Goal: Task Accomplishment & Management: Manage account settings

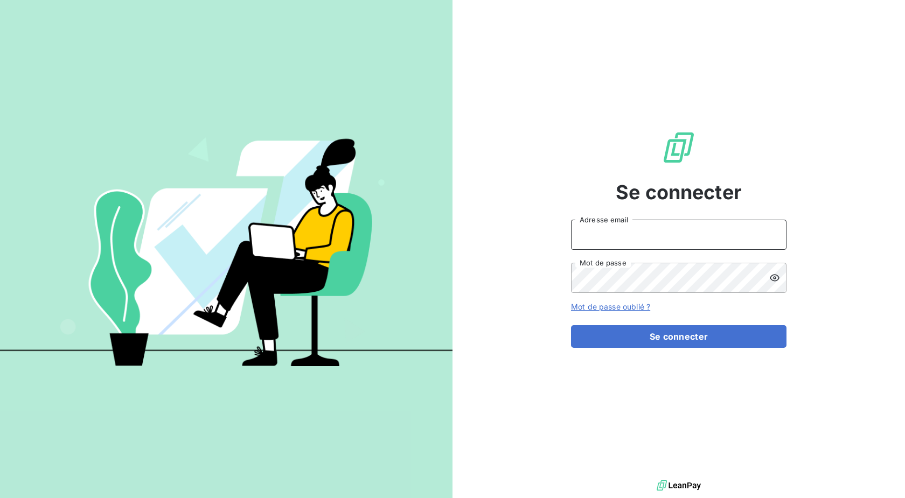
click at [638, 233] on input "Adresse email" at bounding box center [678, 235] width 215 height 30
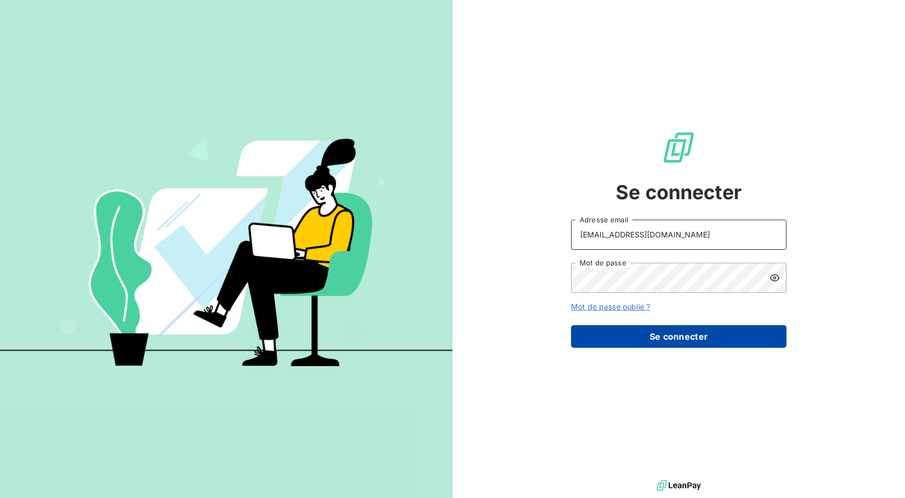
type input "[EMAIL_ADDRESS][DOMAIN_NAME]"
click at [631, 337] on button "Se connecter" at bounding box center [678, 336] width 215 height 23
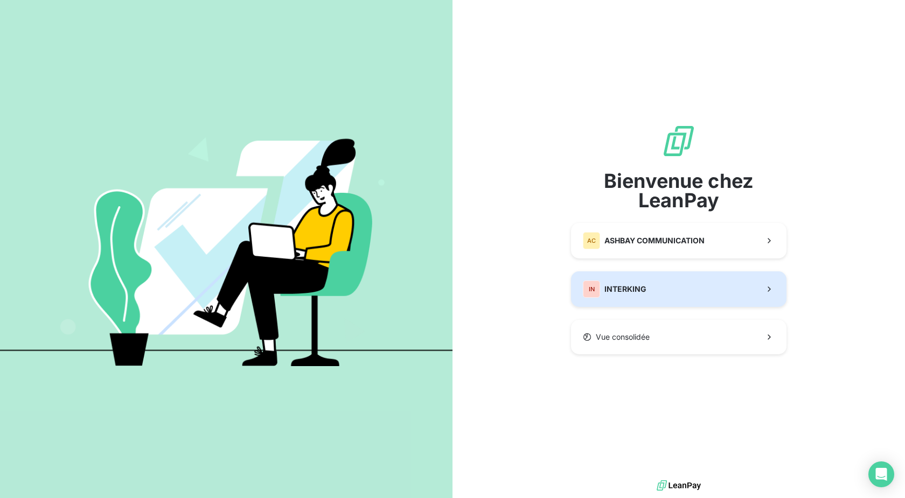
click at [613, 297] on div "IN INTERKING" at bounding box center [615, 289] width 64 height 17
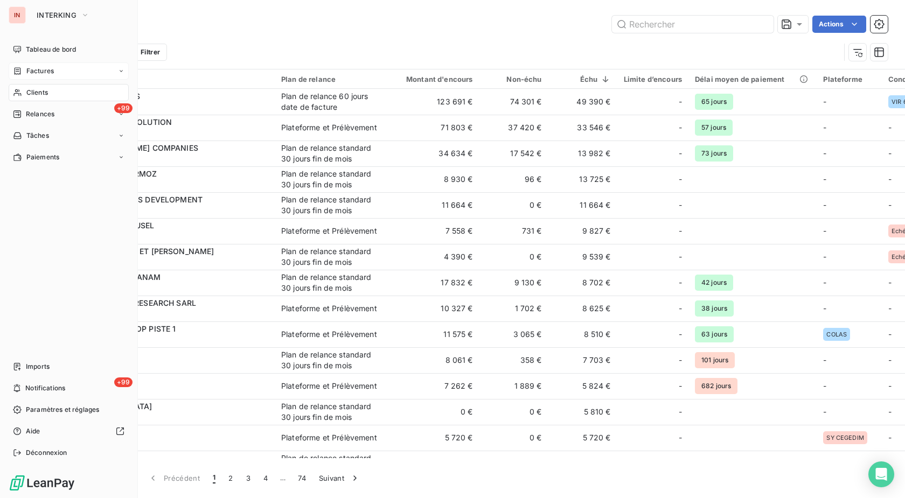
click at [37, 71] on span "Factures" at bounding box center [39, 71] width 27 height 10
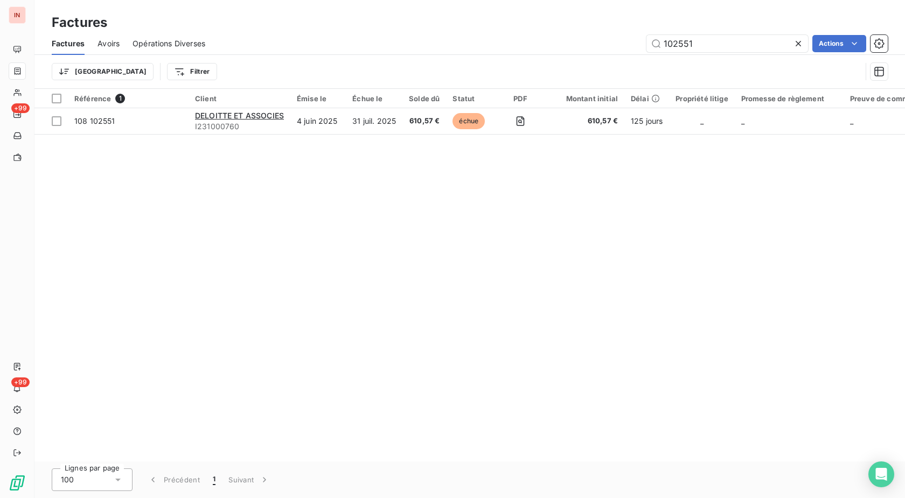
drag, startPoint x: 699, startPoint y: 40, endPoint x: 544, endPoint y: 66, distance: 157.2
click at [646, 48] on input "102551" at bounding box center [727, 43] width 162 height 17
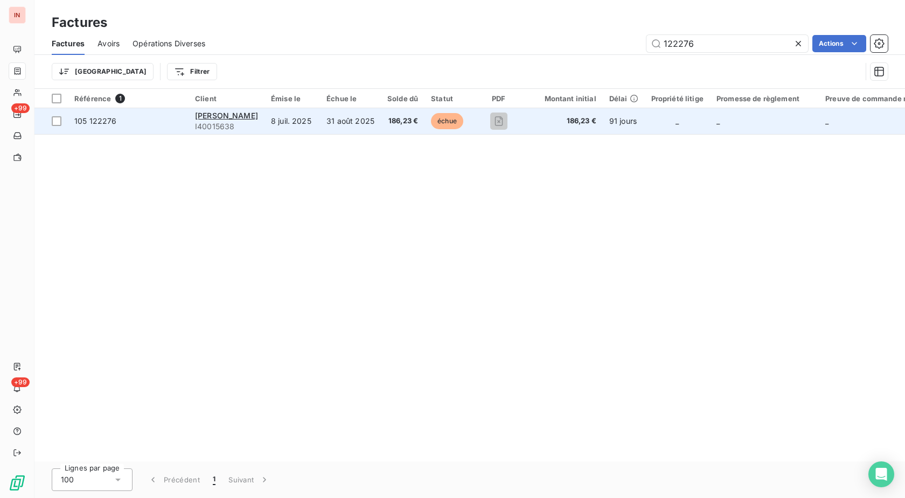
type input "122276"
click at [399, 122] on span "186,23 €" at bounding box center [402, 121] width 31 height 11
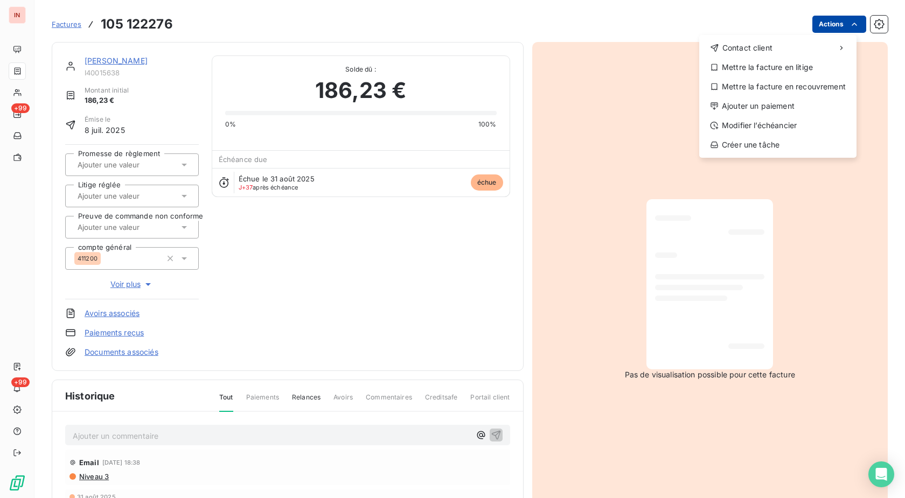
click at [836, 23] on html "IN +99 +99 Factures [PHONE_NUMBER] Actions Contact client Mettre la facture en …" at bounding box center [452, 249] width 905 height 498
click at [777, 99] on div "Ajouter un paiement" at bounding box center [777, 105] width 149 height 17
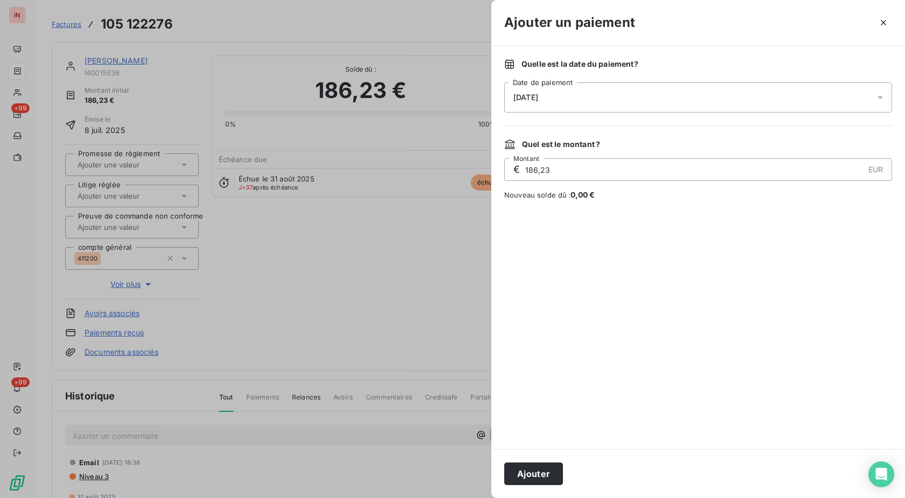
click at [675, 95] on div "[DATE]" at bounding box center [698, 97] width 388 height 30
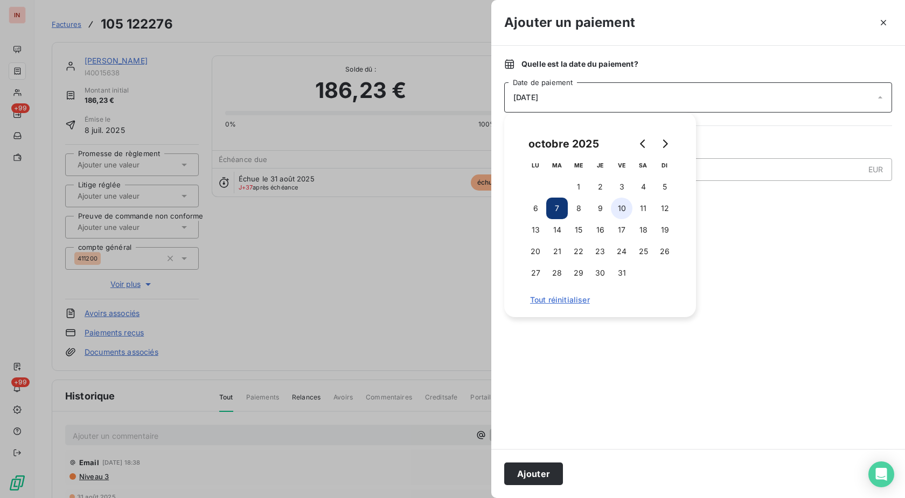
click at [618, 207] on button "10" at bounding box center [622, 209] width 22 height 22
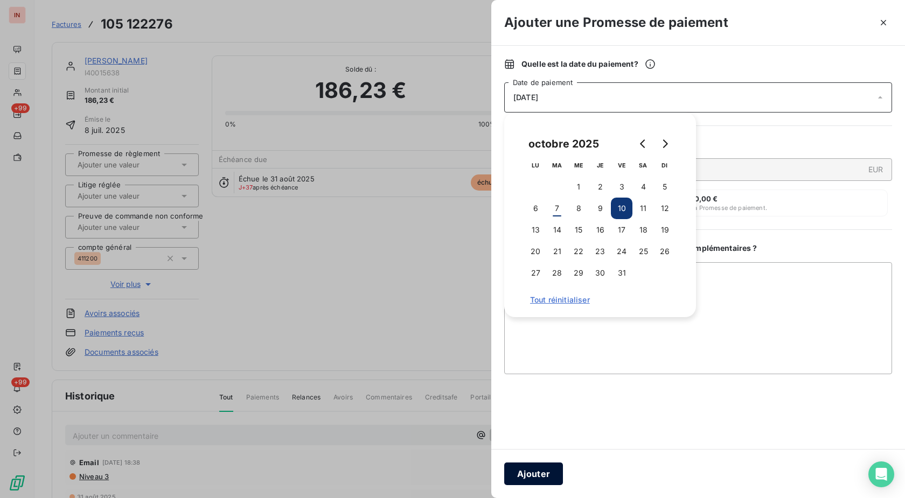
click at [550, 466] on button "Ajouter" at bounding box center [533, 474] width 59 height 23
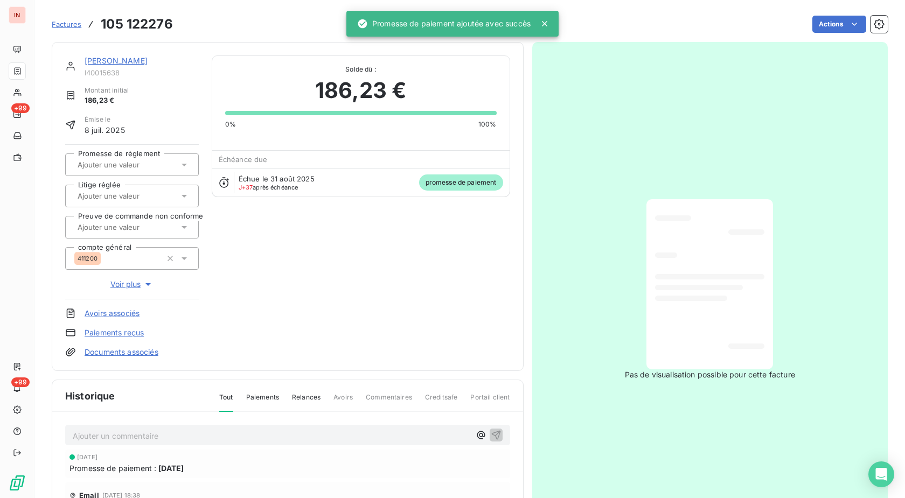
click at [113, 159] on div at bounding box center [126, 165] width 104 height 14
click at [115, 190] on div "Oui" at bounding box center [138, 193] width 103 height 17
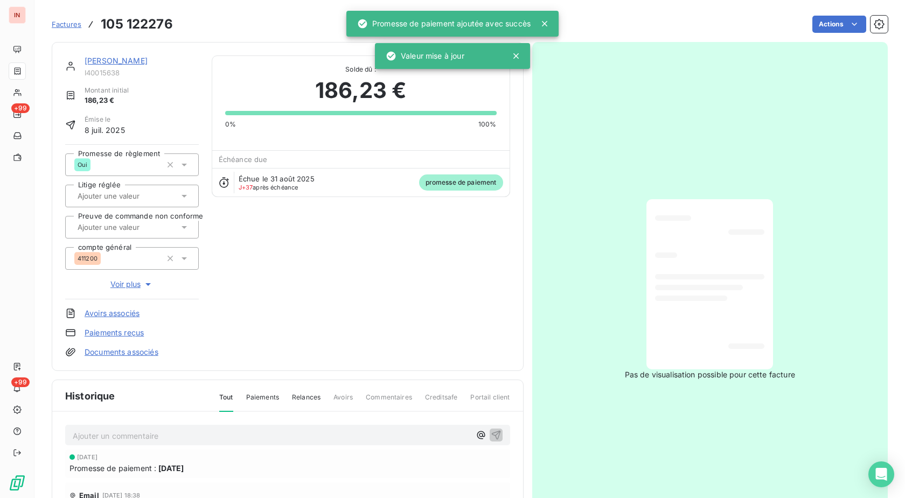
click at [64, 23] on span "Factures" at bounding box center [67, 24] width 30 height 9
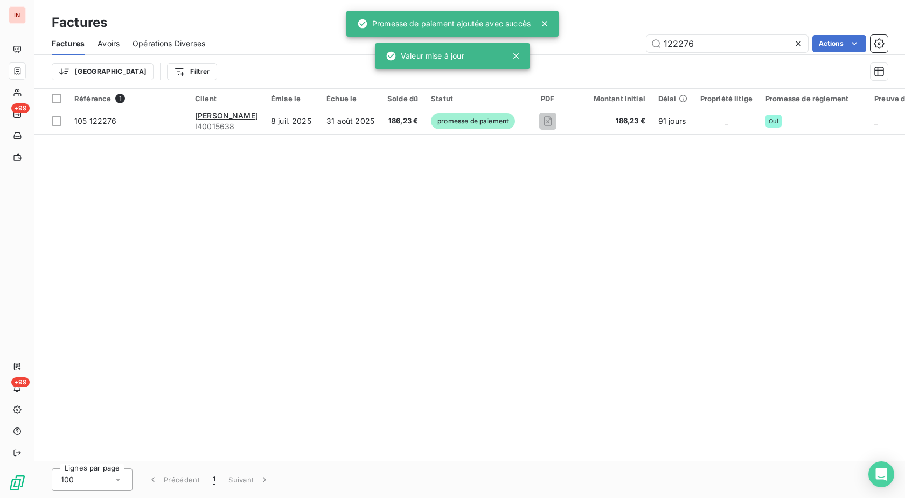
drag, startPoint x: 722, startPoint y: 41, endPoint x: 564, endPoint y: 42, distance: 157.3
click at [646, 43] on input "122276" at bounding box center [727, 43] width 162 height 17
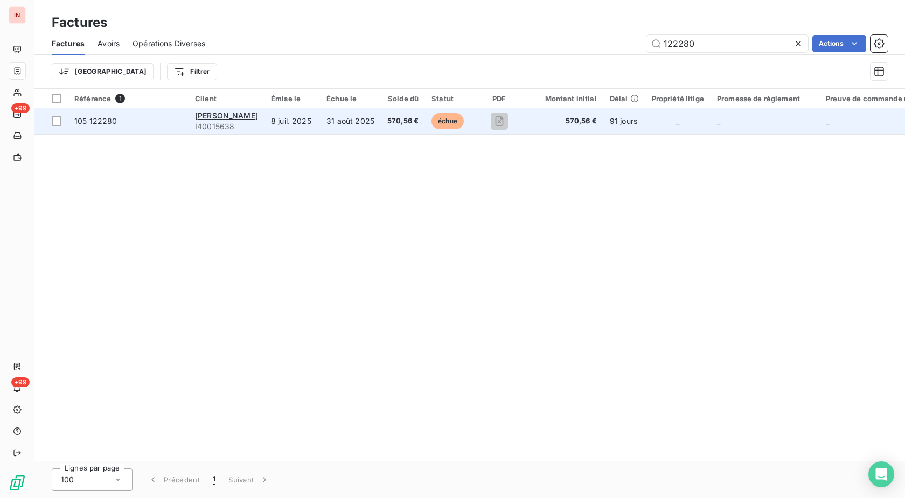
type input "122280"
click at [414, 120] on td "570,56 €" at bounding box center [403, 121] width 44 height 26
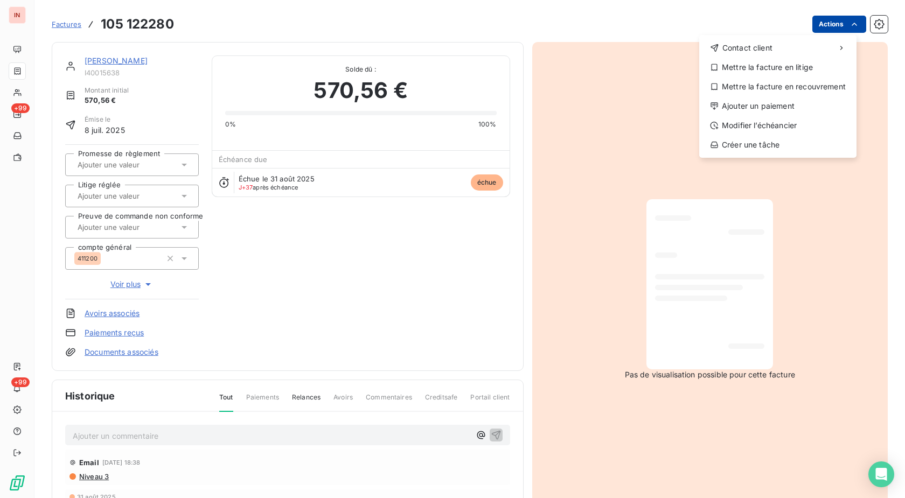
click at [819, 29] on html "IN +99 +99 Factures [PHONE_NUMBER] Actions Contact client Mettre la facture en …" at bounding box center [452, 249] width 905 height 498
click at [770, 110] on div "Ajouter un paiement" at bounding box center [777, 105] width 149 height 17
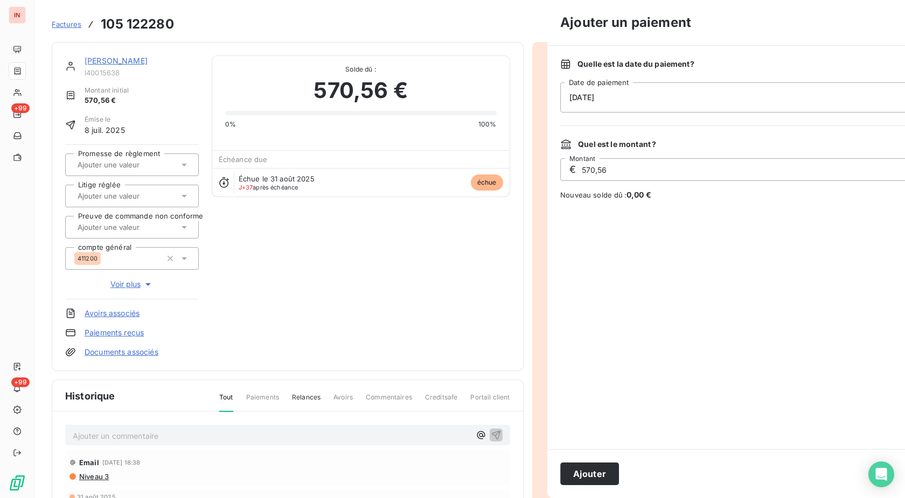
click at [687, 94] on div "[DATE]" at bounding box center [754, 97] width 388 height 30
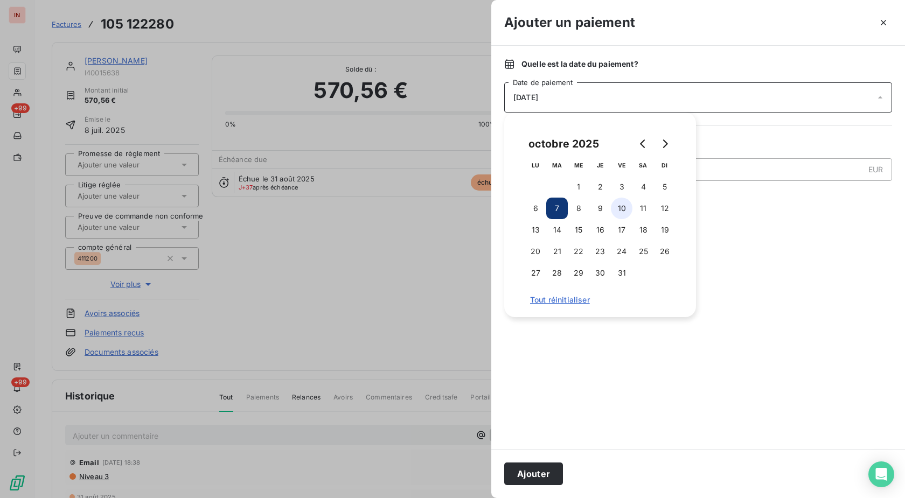
click at [625, 211] on button "10" at bounding box center [622, 209] width 22 height 22
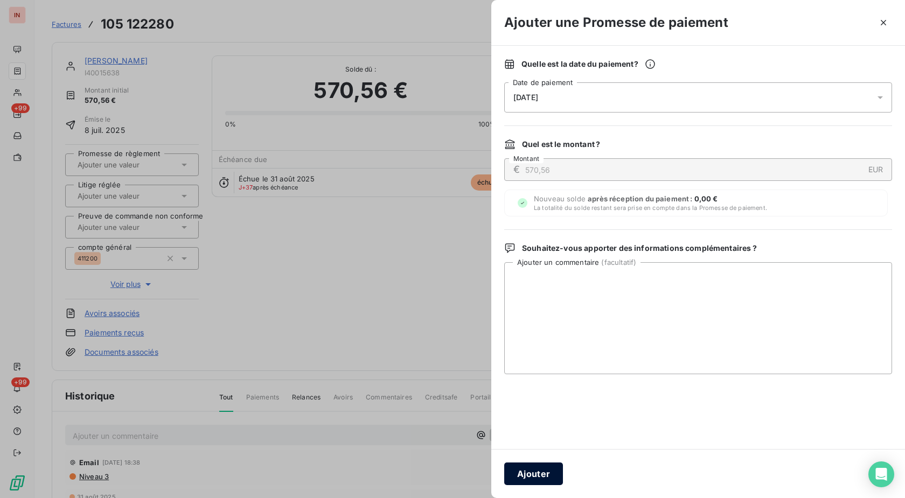
click at [531, 469] on button "Ajouter" at bounding box center [533, 474] width 59 height 23
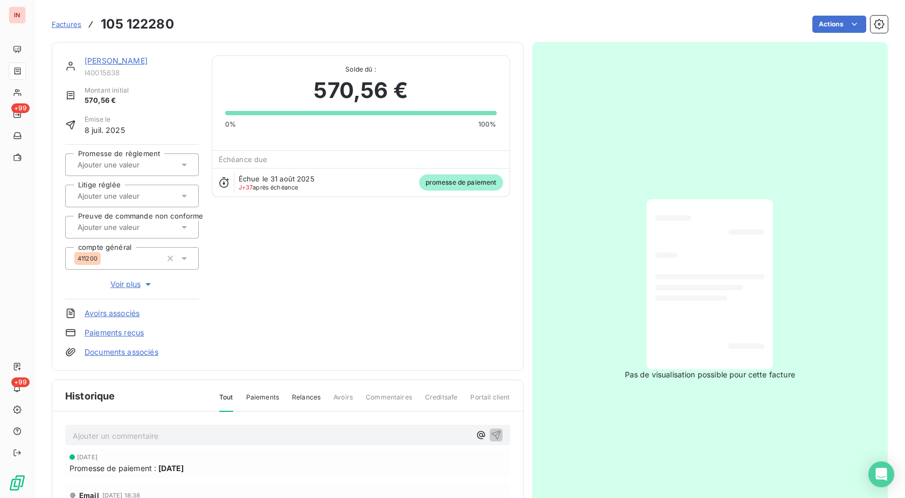
click at [148, 165] on input "text" at bounding box center [130, 165] width 108 height 10
click at [110, 190] on div "Oui" at bounding box center [138, 193] width 103 height 17
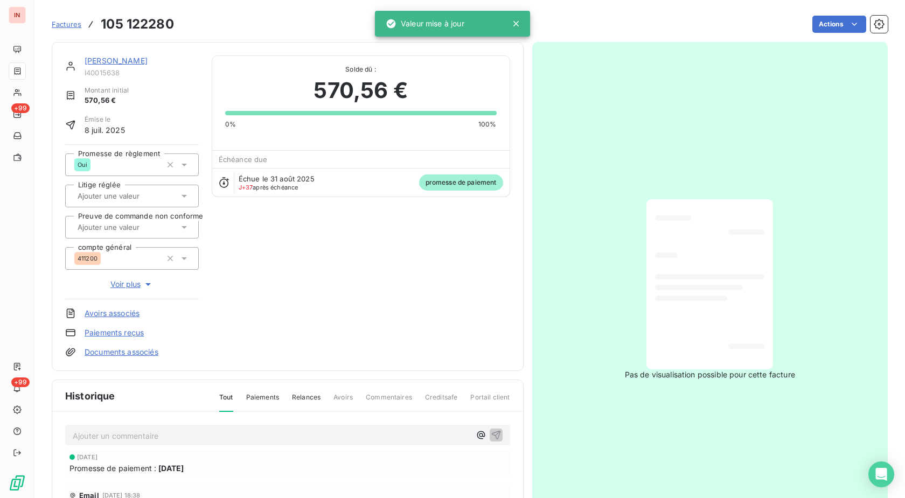
click at [128, 60] on link "[PERSON_NAME]" at bounding box center [116, 60] width 63 height 9
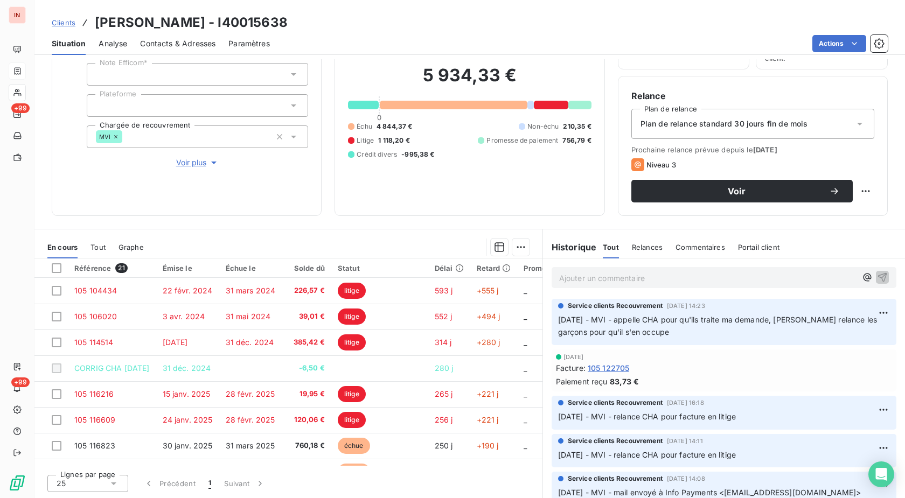
click at [581, 278] on p "Ajouter un commentaire ﻿" at bounding box center [707, 277] width 297 height 13
click at [756, 281] on p "[DATE] - MVI - avis de virement de" at bounding box center [707, 277] width 297 height 12
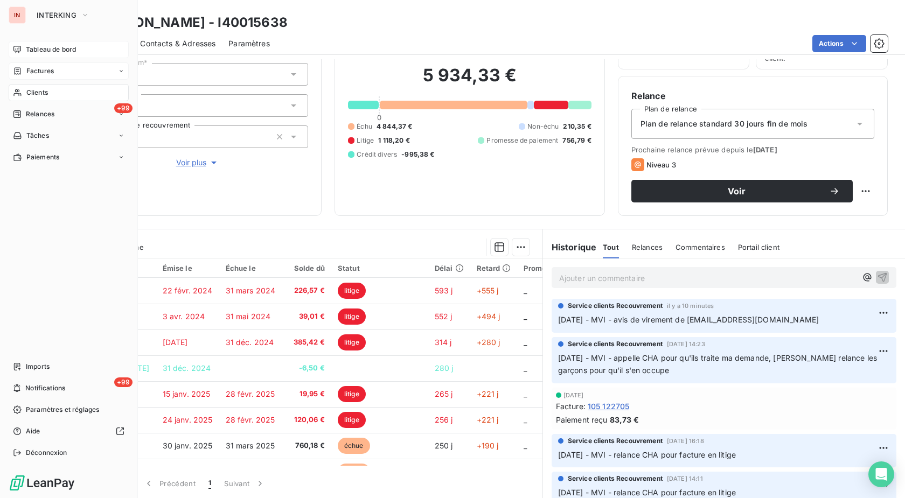
click at [19, 48] on icon at bounding box center [17, 49] width 9 height 9
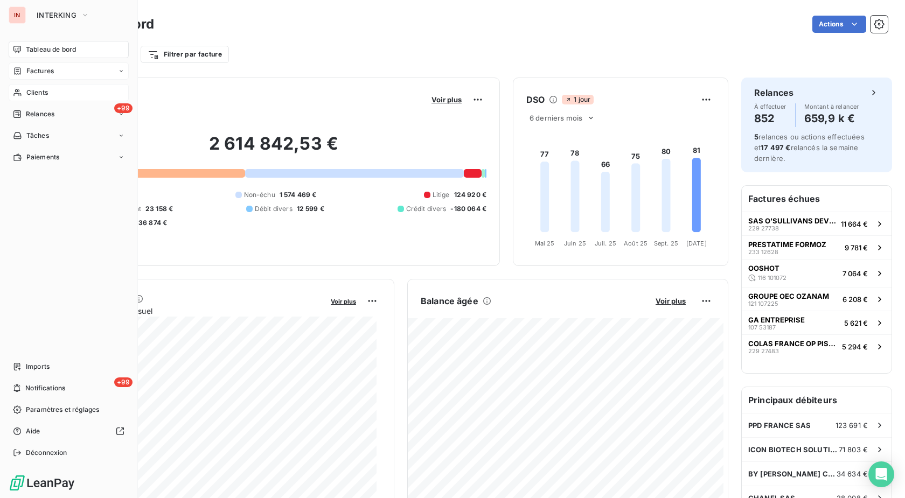
click at [34, 96] on span "Clients" at bounding box center [37, 93] width 22 height 10
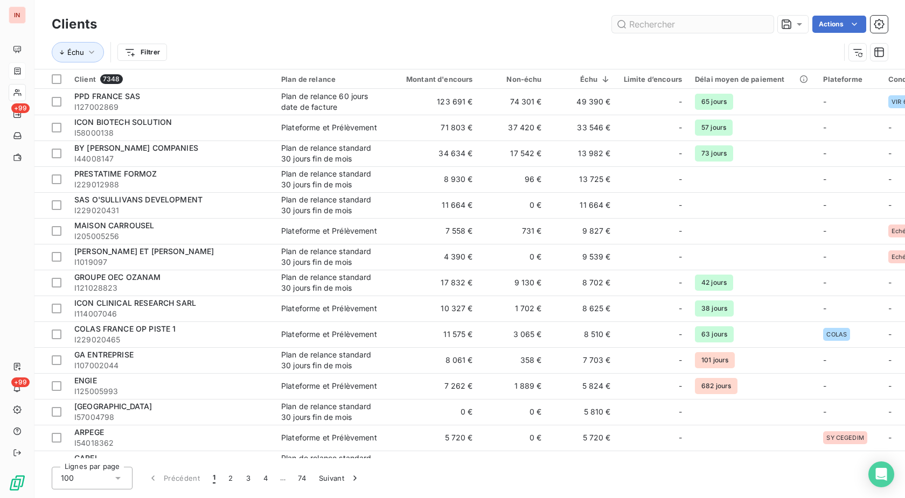
click at [695, 26] on input "text" at bounding box center [693, 24] width 162 height 17
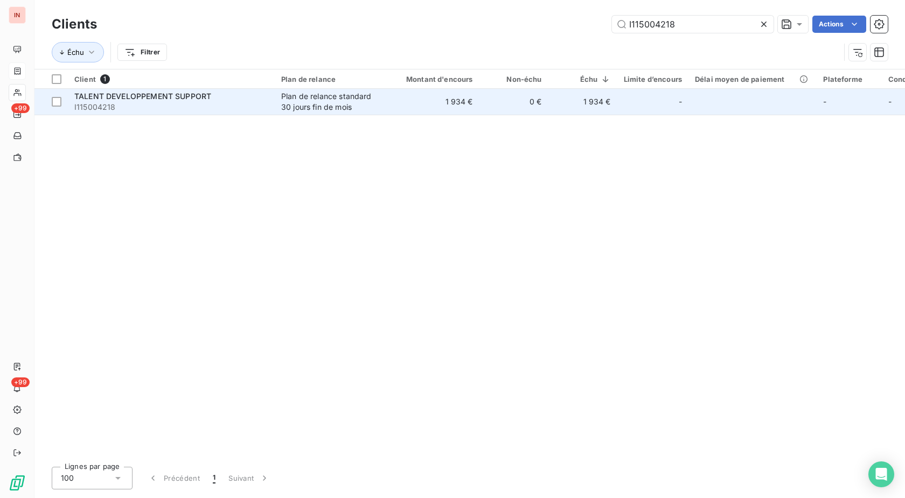
type input "I115004218"
click at [511, 104] on td "0 €" at bounding box center [513, 102] width 69 height 26
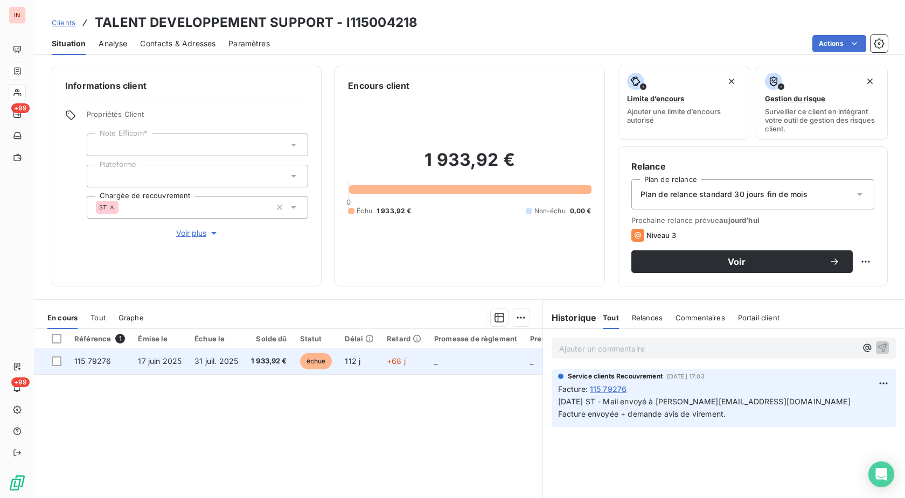
click at [334, 362] on td "échue" at bounding box center [316, 361] width 45 height 26
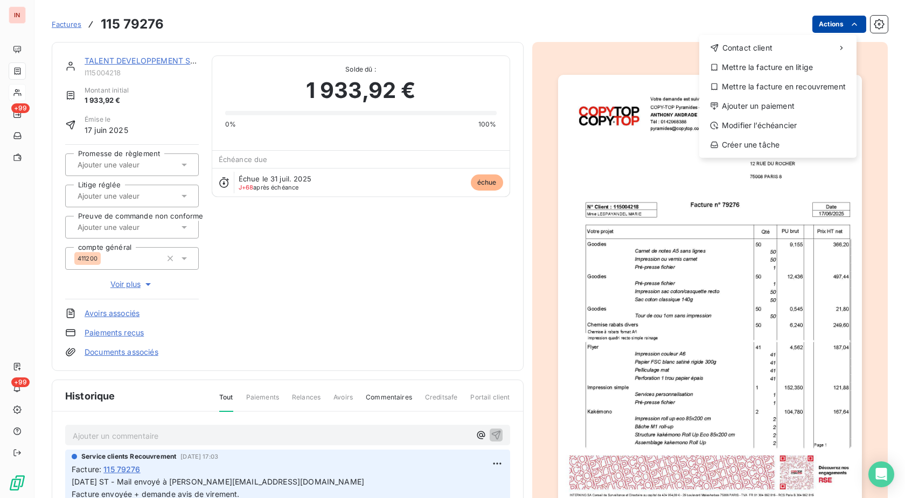
click at [822, 26] on html "IN +99 +99 Factures [PHONE_NUMBER] Actions Contact client Mettre la facture en …" at bounding box center [452, 249] width 905 height 498
click at [773, 102] on div "Ajouter un paiement" at bounding box center [777, 105] width 149 height 17
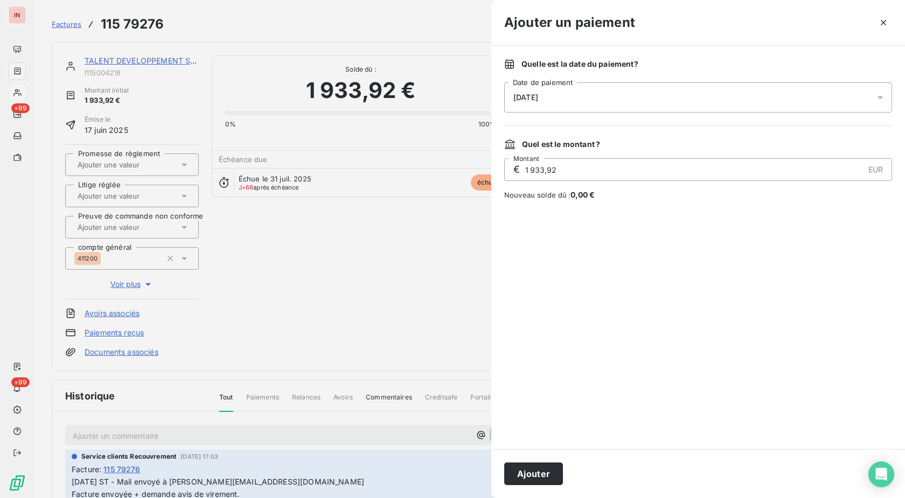
click at [690, 102] on div "[DATE]" at bounding box center [698, 97] width 388 height 30
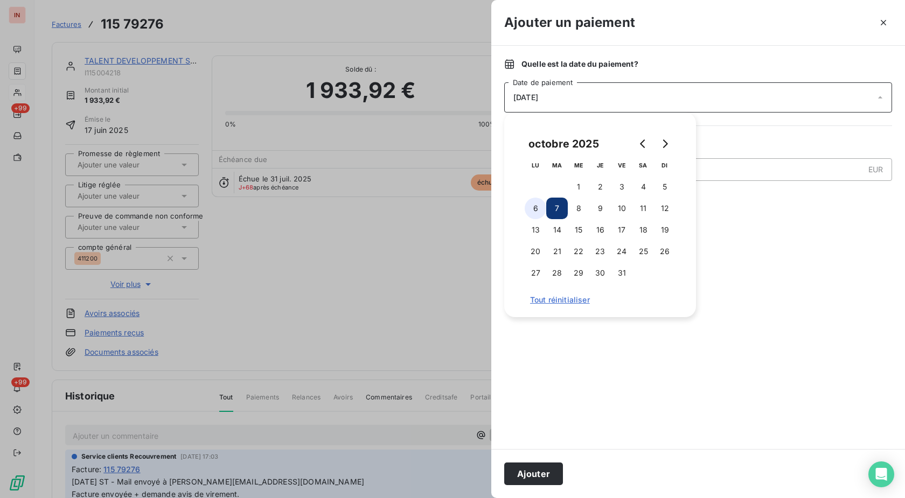
click at [527, 208] on button "6" at bounding box center [536, 209] width 22 height 22
click at [536, 466] on button "Ajouter" at bounding box center [533, 474] width 59 height 23
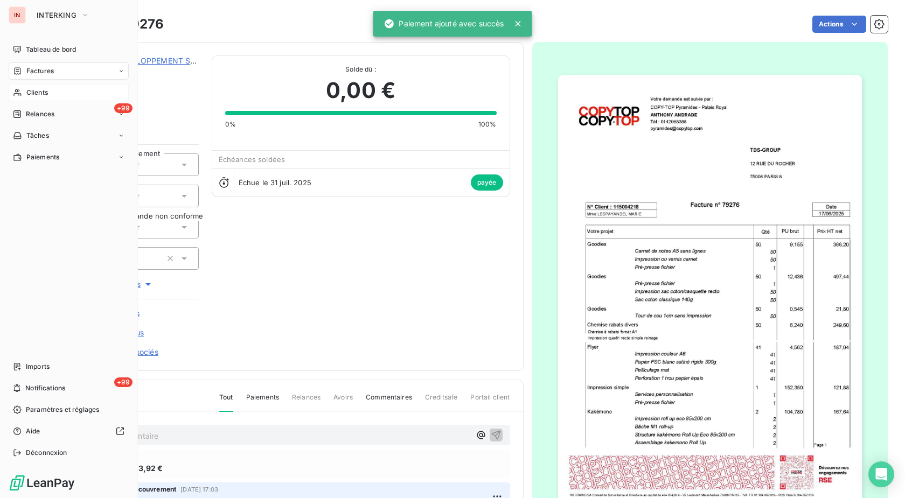
click at [26, 90] on span "Clients" at bounding box center [37, 93] width 22 height 10
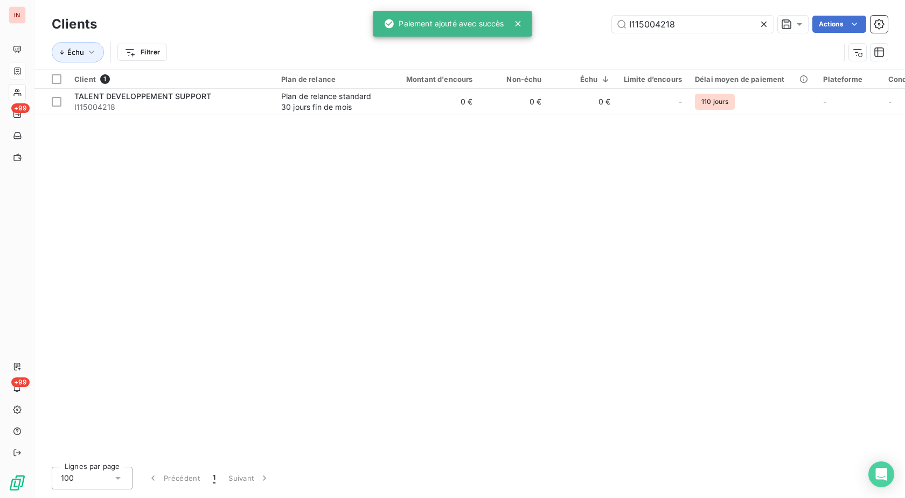
drag, startPoint x: 685, startPoint y: 21, endPoint x: 437, endPoint y: 16, distance: 247.8
click at [612, 16] on input "I115004218" at bounding box center [693, 24] width 162 height 17
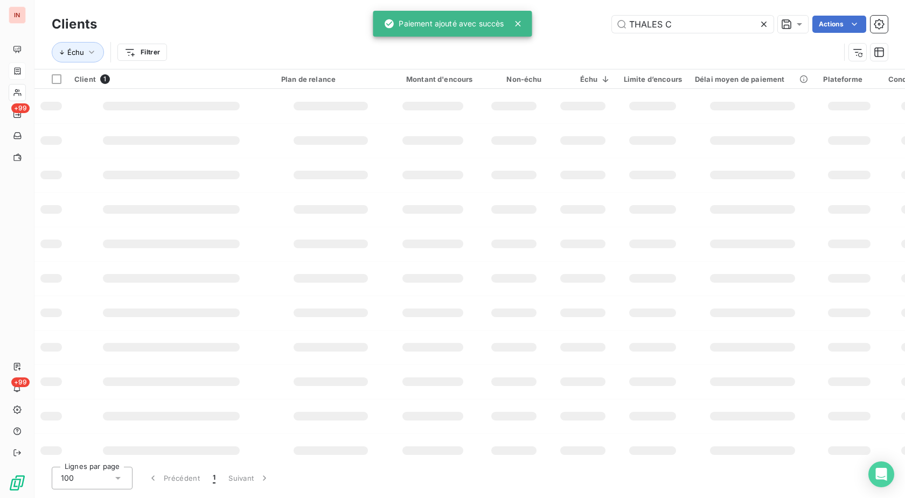
type input "THALES C"
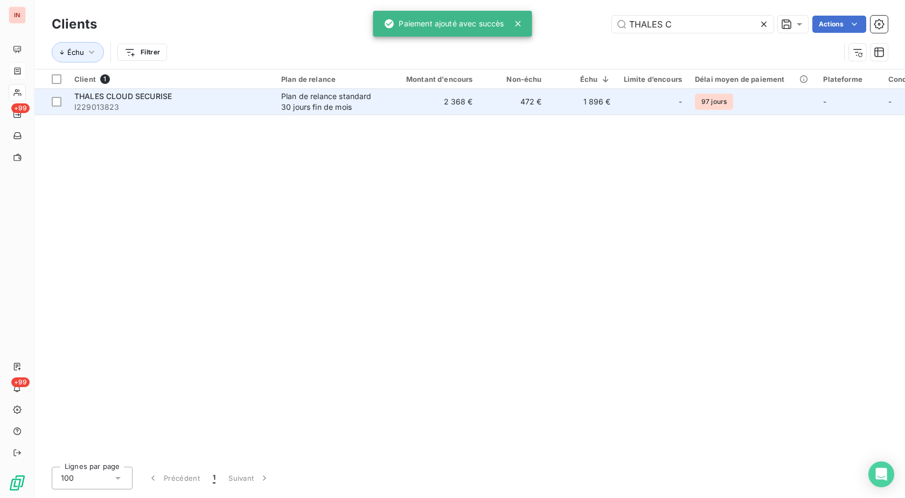
click at [407, 101] on td "2 368 €" at bounding box center [433, 102] width 93 height 26
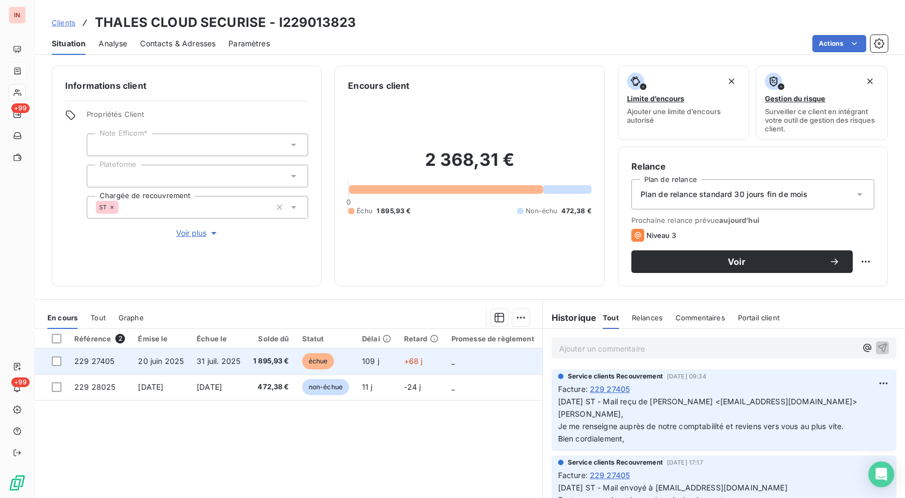
click at [407, 359] on td "+68 j" at bounding box center [420, 361] width 47 height 26
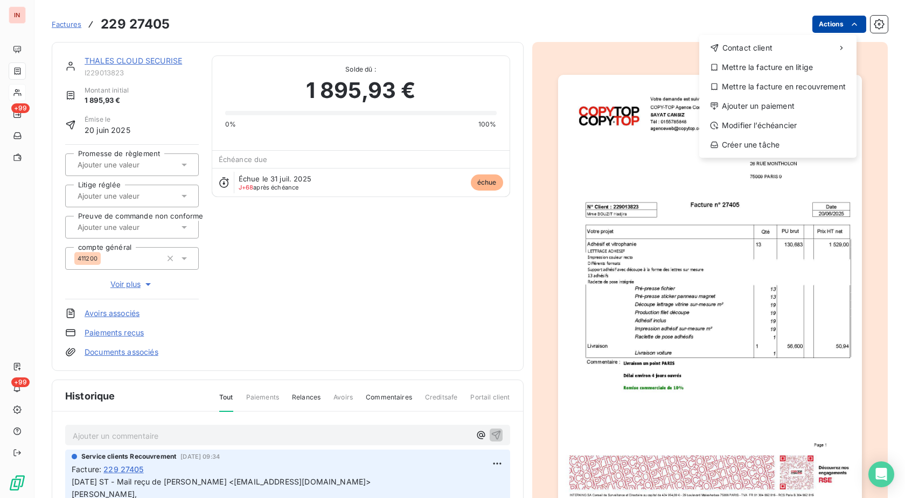
click at [804, 24] on html "IN +99 +99 Factures [PHONE_NUMBER] Actions Contact client Mettre la facture en …" at bounding box center [452, 249] width 905 height 498
click at [763, 105] on div "Ajouter un paiement" at bounding box center [777, 105] width 149 height 17
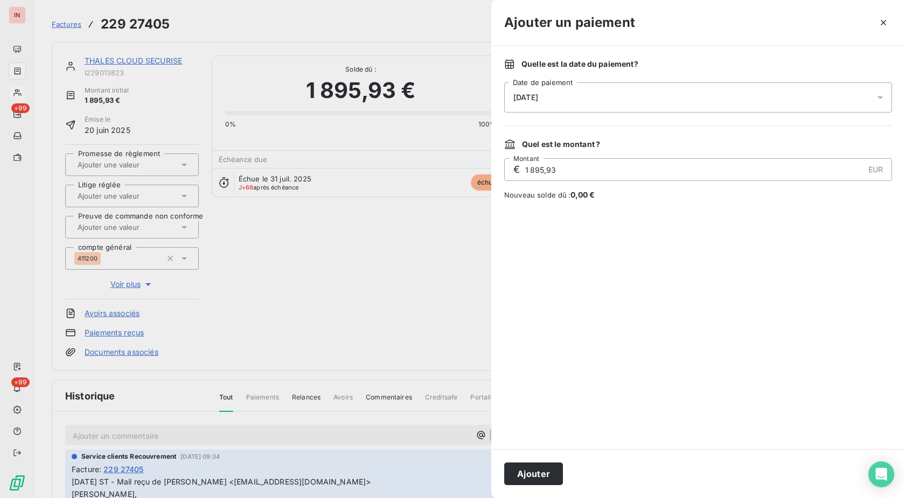
click at [692, 98] on div "[DATE]" at bounding box center [698, 97] width 388 height 30
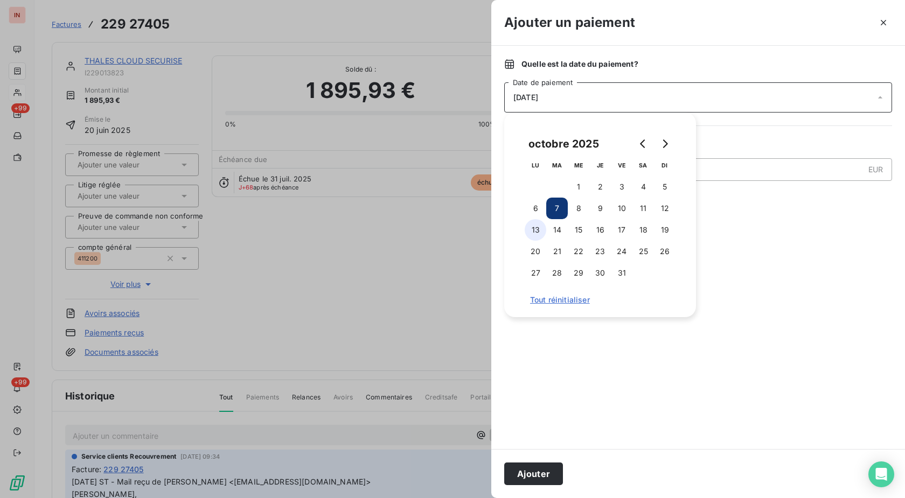
click at [543, 207] on button "6" at bounding box center [536, 209] width 22 height 22
click at [544, 477] on button "Ajouter" at bounding box center [533, 474] width 59 height 23
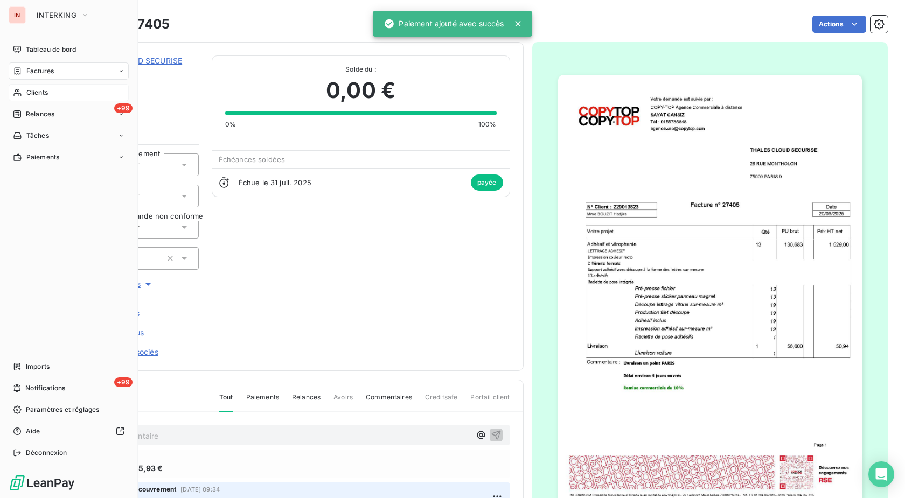
click at [24, 94] on div "Clients" at bounding box center [69, 92] width 120 height 17
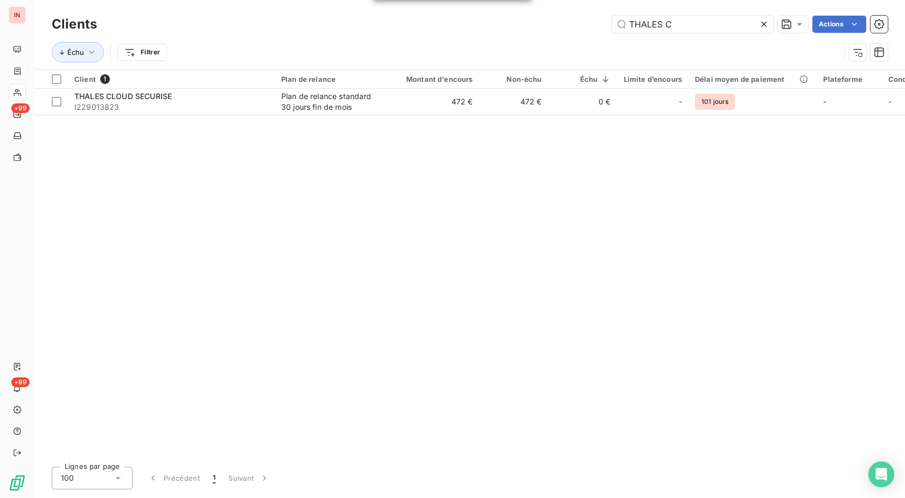
drag, startPoint x: 688, startPoint y: 26, endPoint x: 503, endPoint y: 25, distance: 185.3
click at [612, 25] on input "THALES C" at bounding box center [693, 24] width 162 height 17
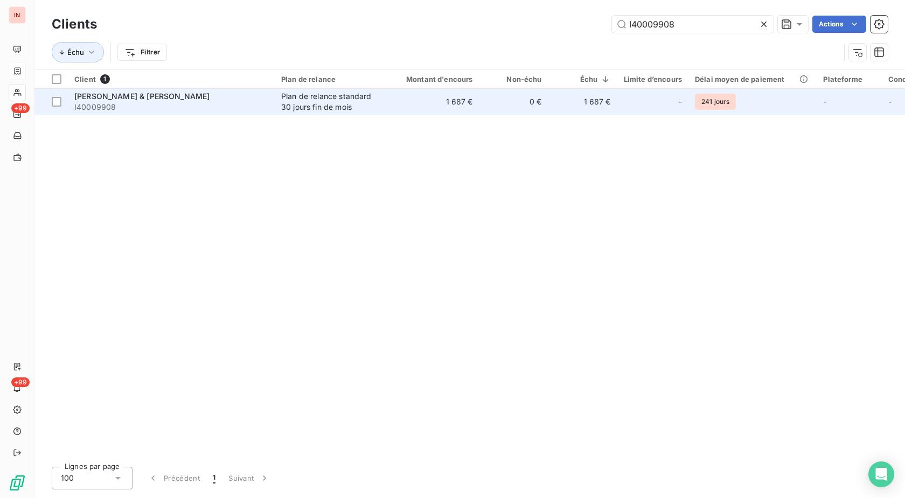
type input "I40009908"
click at [404, 89] on td "1 687 €" at bounding box center [433, 102] width 93 height 26
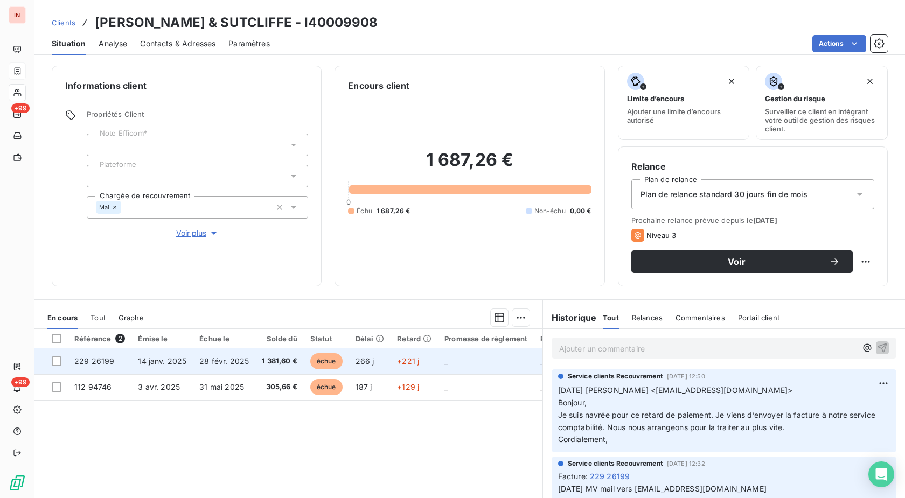
click at [399, 359] on span "+221 j" at bounding box center [408, 361] width 22 height 9
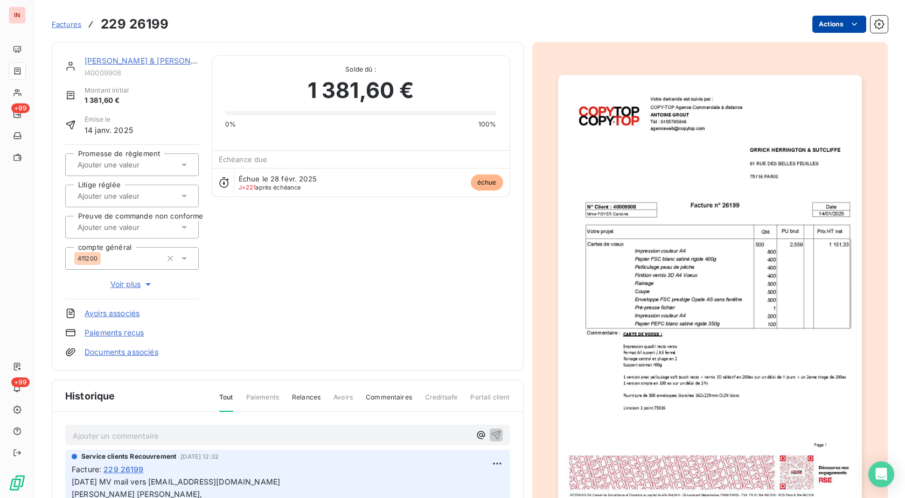
click at [829, 27] on html "IN +99 +99 Factures 229 26199 Actions [PERSON_NAME] & SUTCLIFFE I40009908 Monta…" at bounding box center [452, 249] width 905 height 498
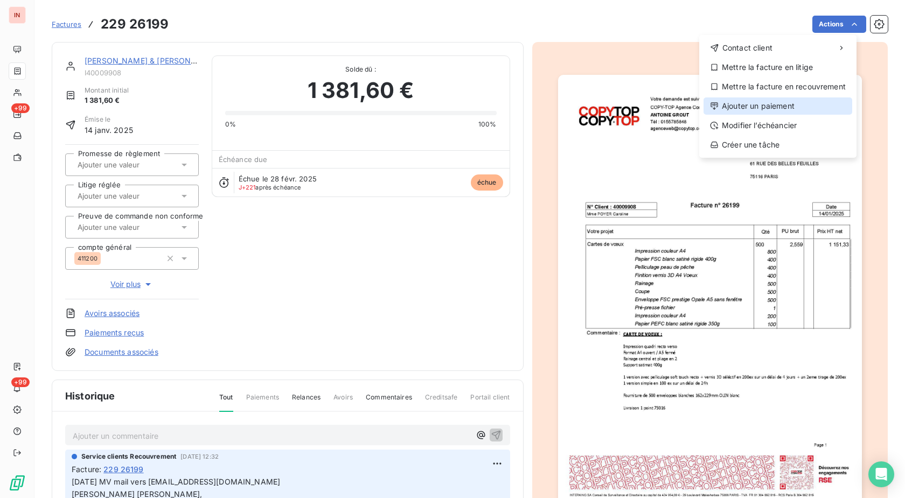
click at [791, 103] on div "Ajouter un paiement" at bounding box center [777, 105] width 149 height 17
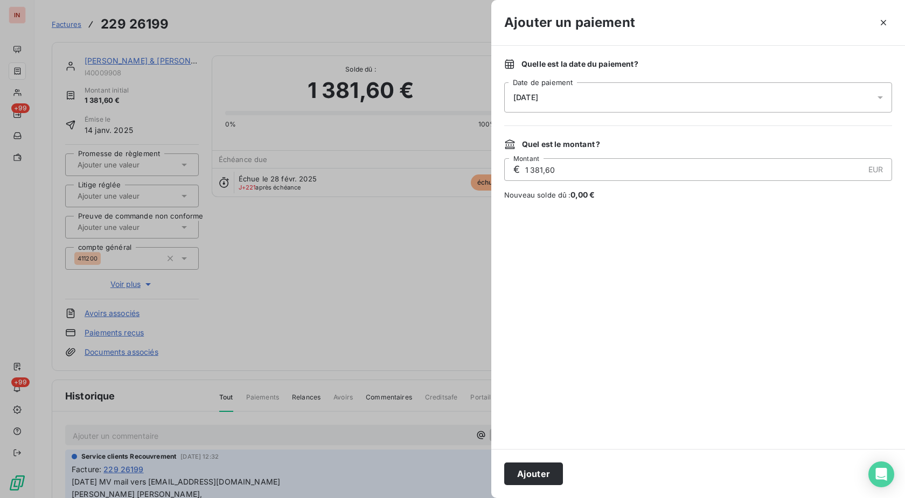
click at [738, 100] on div "[DATE]" at bounding box center [698, 97] width 388 height 30
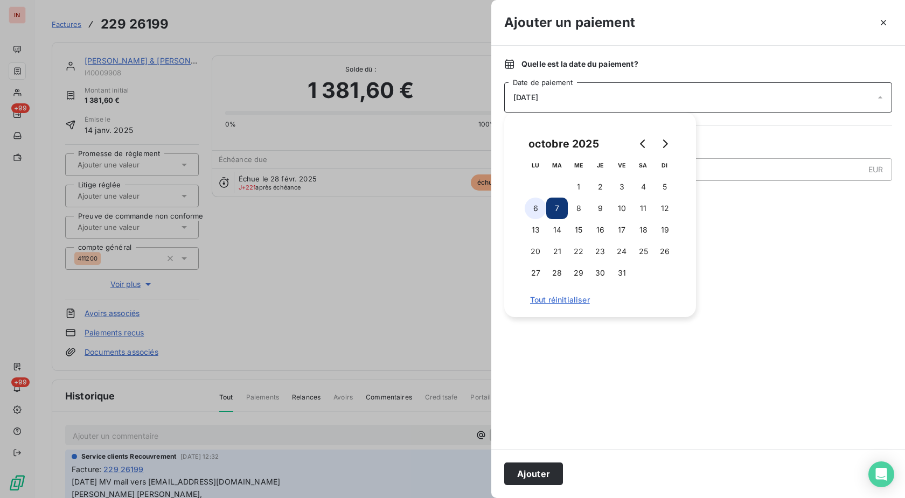
click at [538, 208] on button "6" at bounding box center [536, 209] width 22 height 22
drag, startPoint x: 537, startPoint y: 469, endPoint x: 614, endPoint y: 305, distance: 180.9
click at [537, 469] on button "Ajouter" at bounding box center [533, 474] width 59 height 23
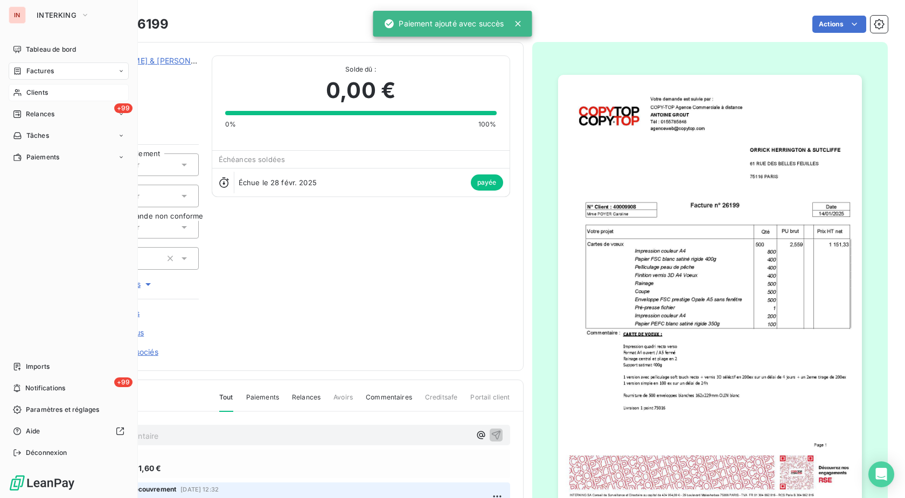
click at [26, 92] on div "Clients" at bounding box center [69, 92] width 120 height 17
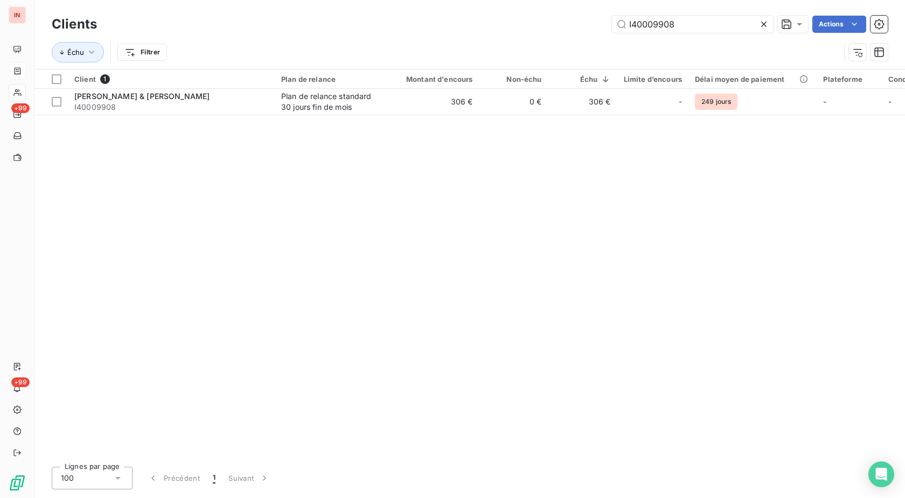
drag, startPoint x: 641, startPoint y: 26, endPoint x: 522, endPoint y: 26, distance: 118.5
click at [612, 26] on input "I40009908" at bounding box center [693, 24] width 162 height 17
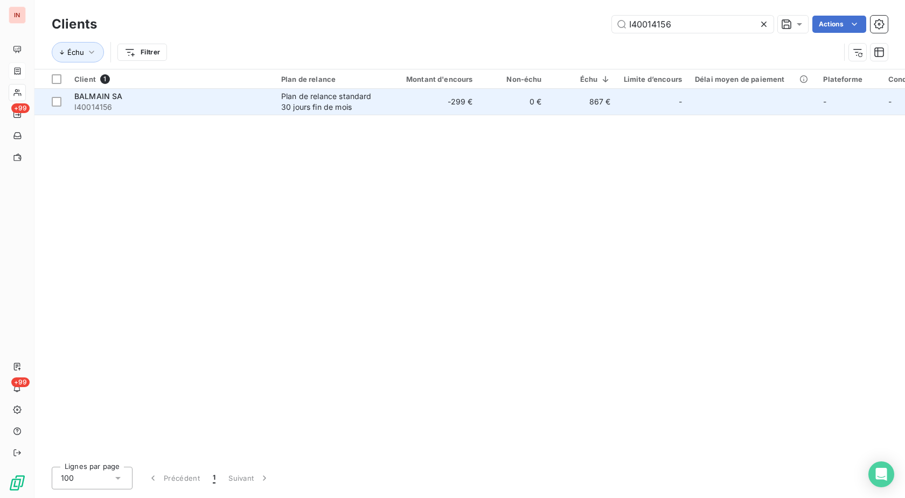
type input "I40014156"
click at [497, 107] on td "0 €" at bounding box center [513, 102] width 69 height 26
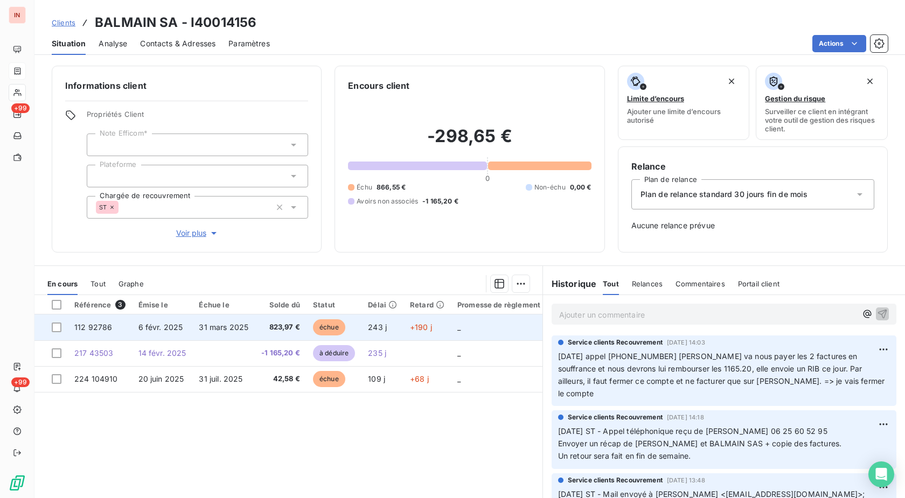
click at [400, 328] on td "243 j" at bounding box center [382, 328] width 42 height 26
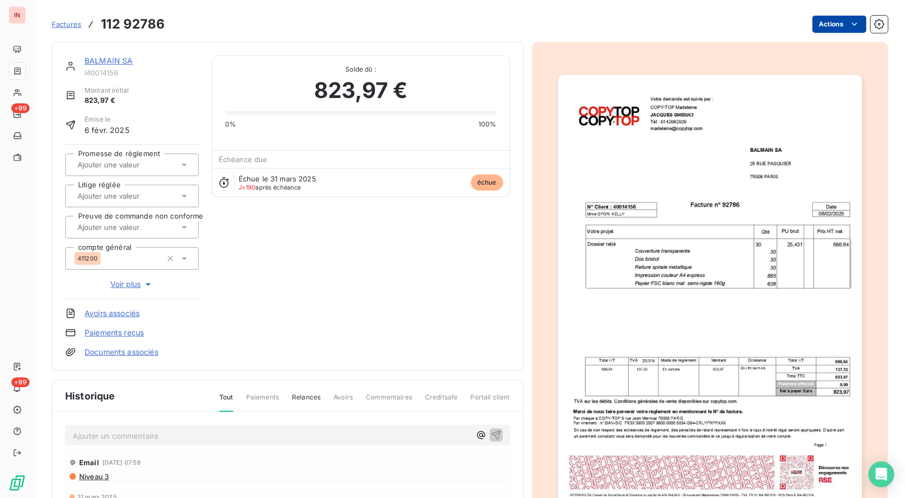
click at [832, 25] on html "IN +99 +99 Factures 112 92786 Actions BALMAIN SA I40014156 Montant initial 823,…" at bounding box center [452, 249] width 905 height 498
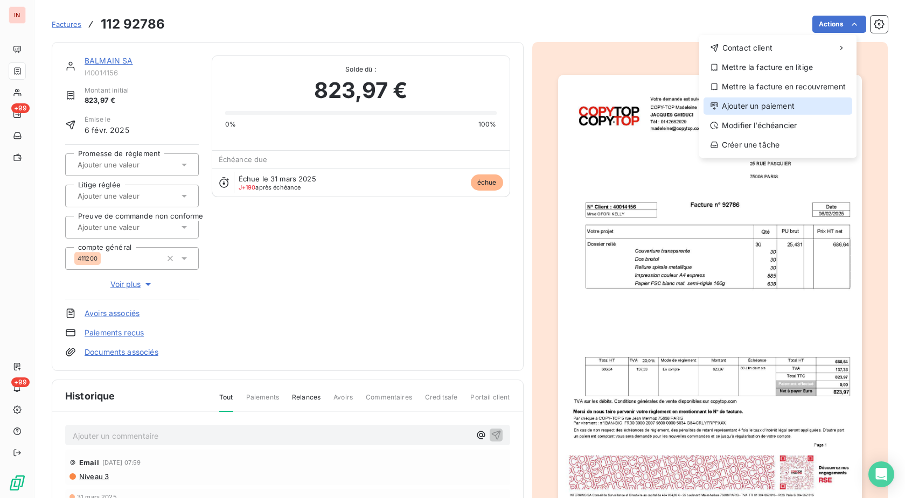
click at [745, 108] on div "Ajouter un paiement" at bounding box center [777, 105] width 149 height 17
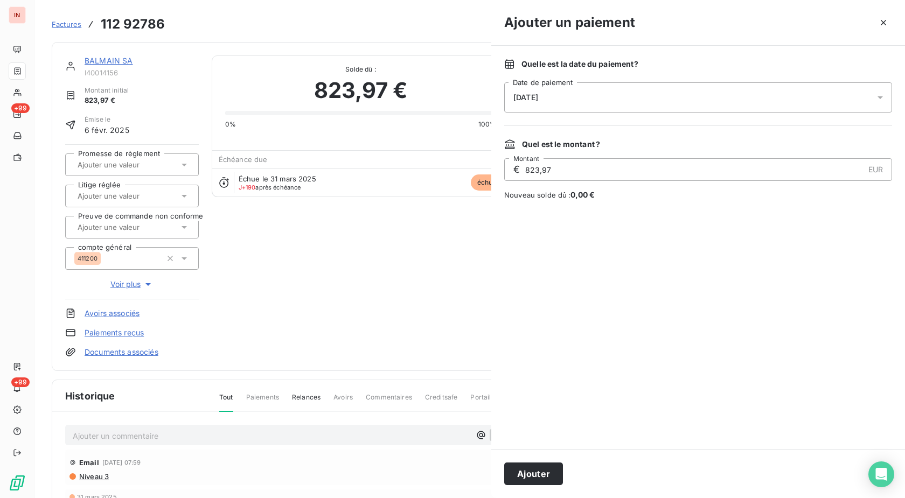
click at [656, 100] on div "[DATE]" at bounding box center [698, 97] width 388 height 30
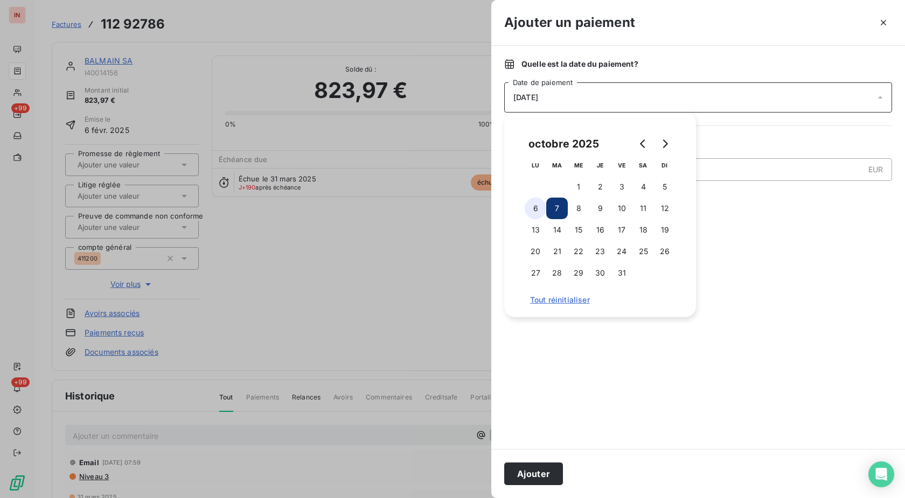
click at [538, 208] on button "6" at bounding box center [536, 209] width 22 height 22
click at [536, 477] on button "Ajouter" at bounding box center [533, 474] width 59 height 23
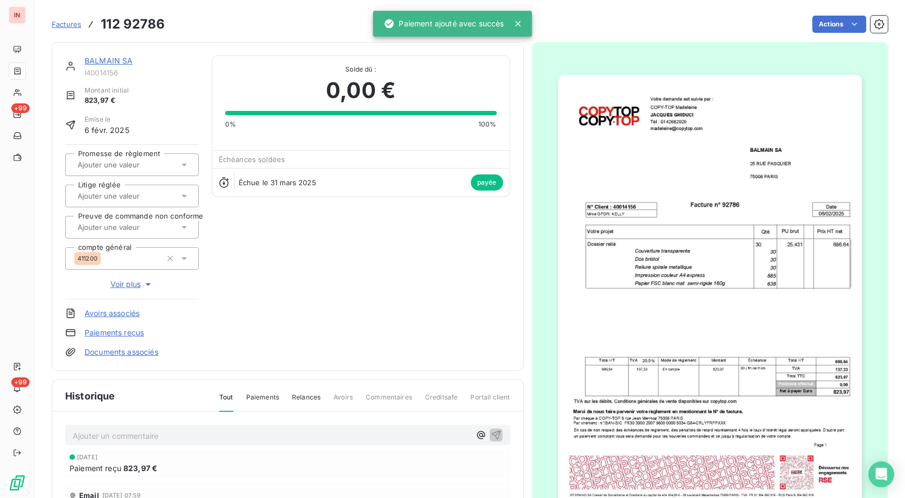
click at [121, 58] on link "BALMAIN SA" at bounding box center [109, 60] width 48 height 9
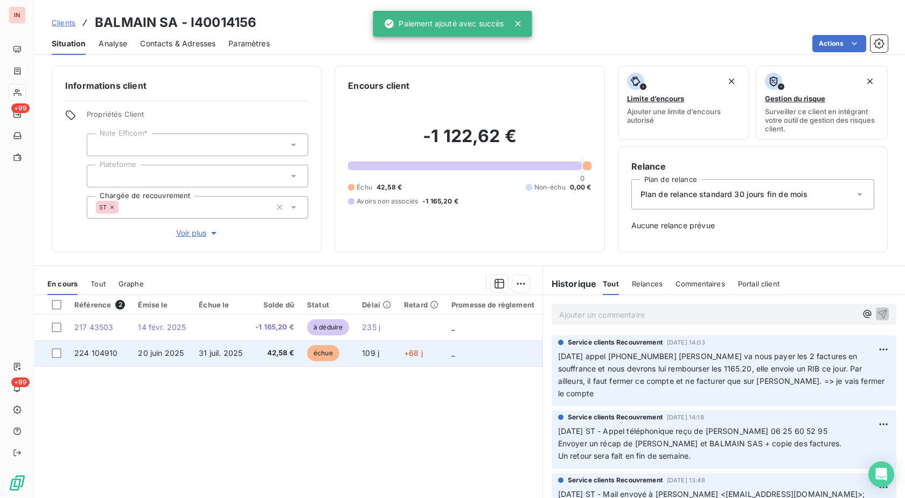
click at [379, 358] on td "109 j" at bounding box center [376, 353] width 42 height 26
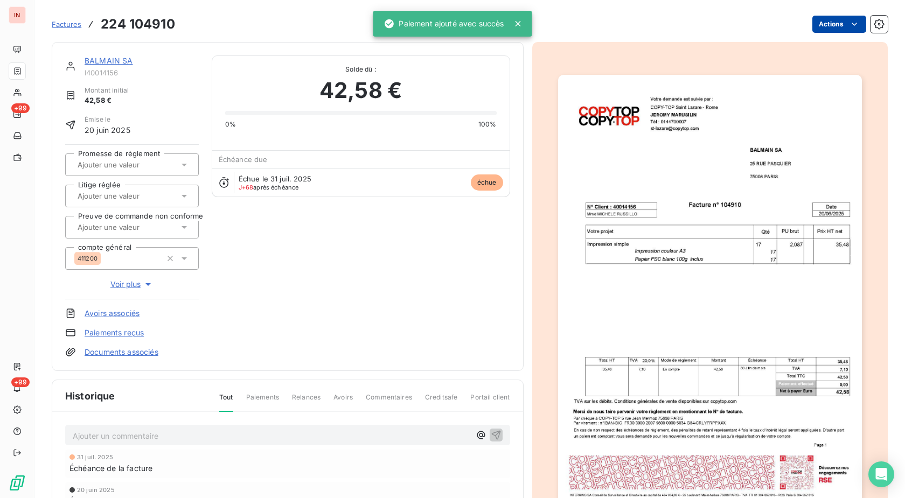
click at [820, 23] on html "IN +99 +99 Factures 224 104910 Actions BALMAIN SA I40014156 Montant initial 42,…" at bounding box center [452, 249] width 905 height 498
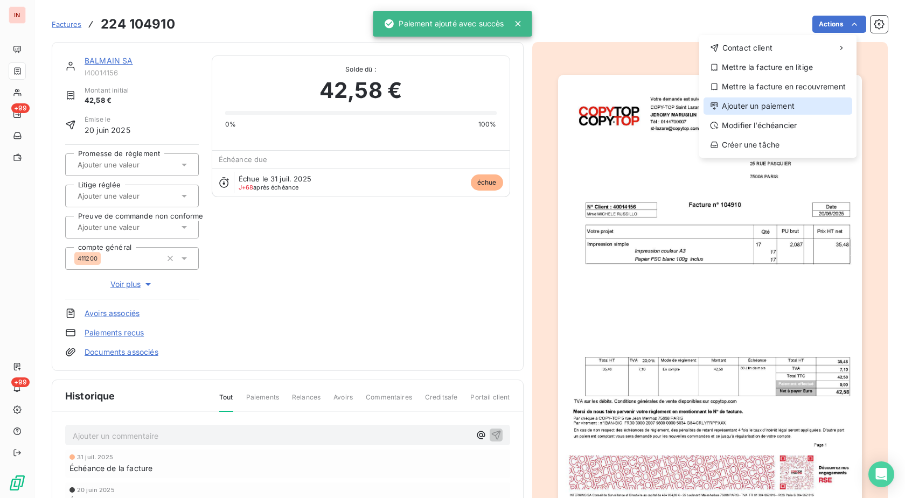
click at [774, 105] on div "Ajouter un paiement" at bounding box center [777, 105] width 149 height 17
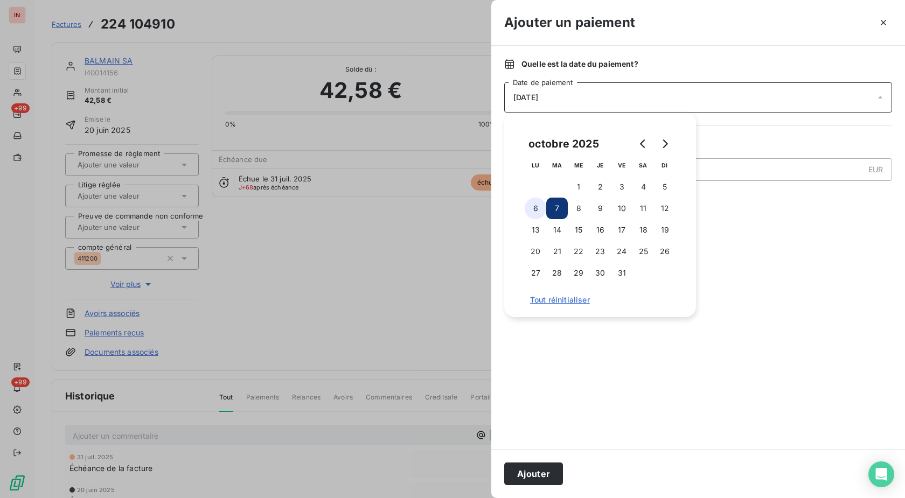
click at [532, 208] on button "6" at bounding box center [536, 209] width 22 height 22
drag, startPoint x: 528, startPoint y: 474, endPoint x: 446, endPoint y: 231, distance: 257.0
click at [529, 474] on button "Ajouter" at bounding box center [533, 474] width 59 height 23
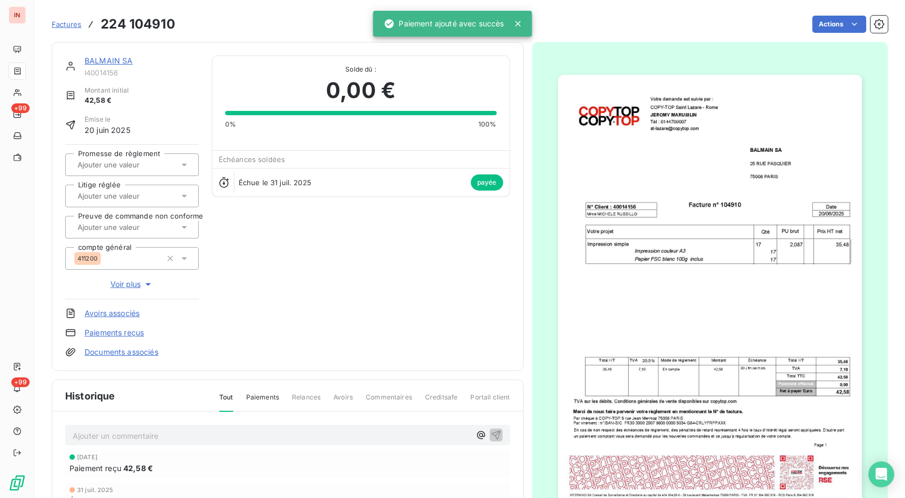
click at [103, 63] on link "BALMAIN SA" at bounding box center [109, 60] width 48 height 9
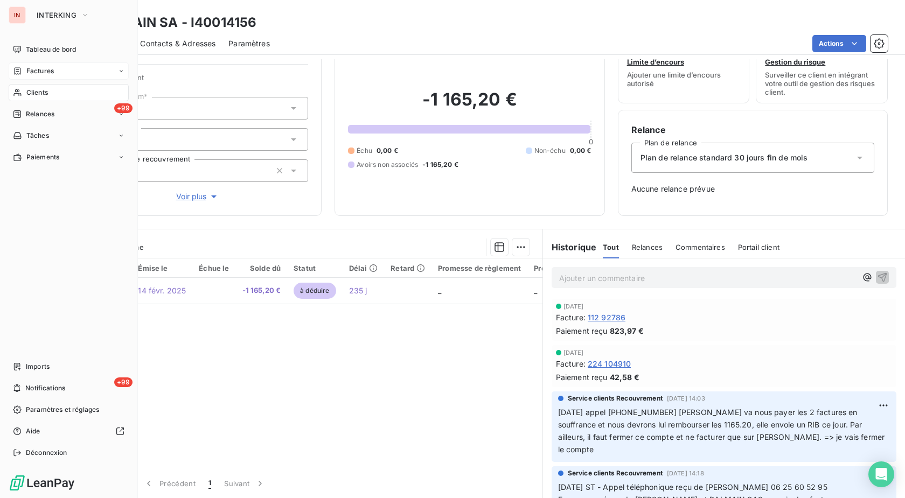
drag, startPoint x: 25, startPoint y: 90, endPoint x: 37, endPoint y: 90, distance: 11.8
click at [25, 89] on div "Clients" at bounding box center [69, 92] width 120 height 17
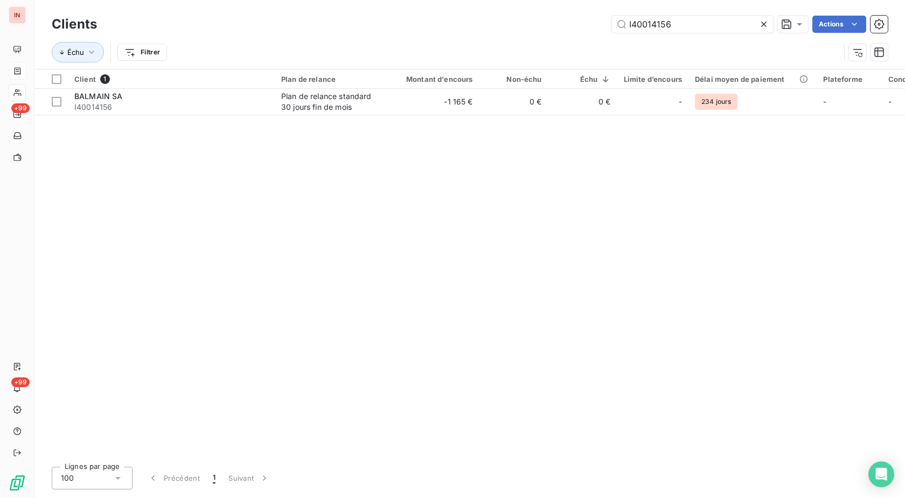
drag, startPoint x: 692, startPoint y: 29, endPoint x: 472, endPoint y: 26, distance: 220.3
click at [612, 26] on input "I40014156" at bounding box center [693, 24] width 162 height 17
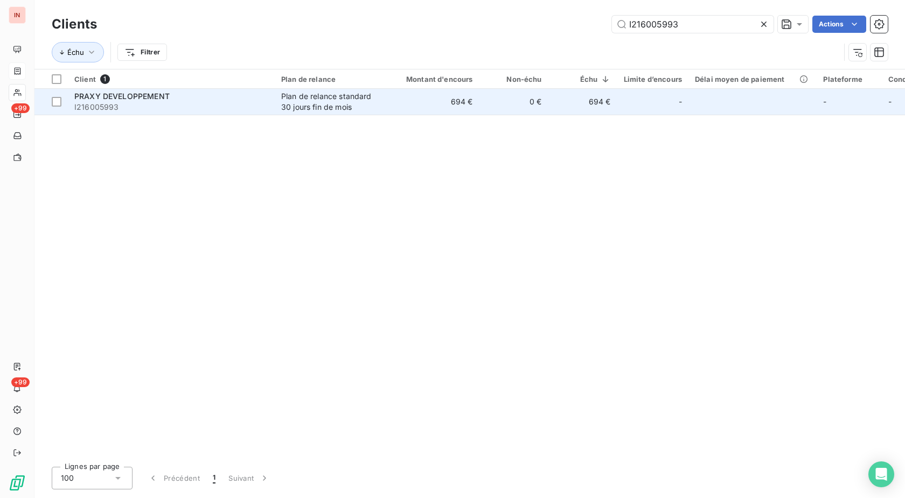
type input "I216005993"
click at [371, 105] on div "Plan de relance standard 30 jours fin de mois" at bounding box center [330, 102] width 99 height 22
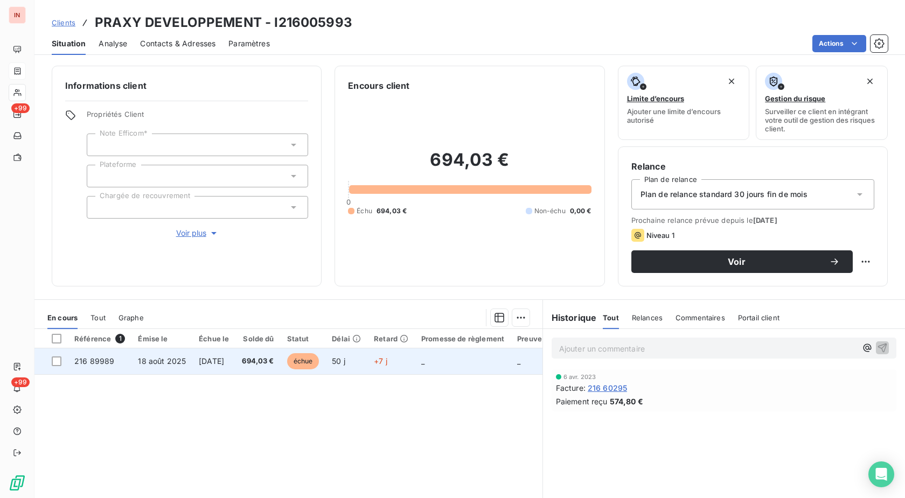
click at [367, 357] on td "50 j" at bounding box center [346, 361] width 42 height 26
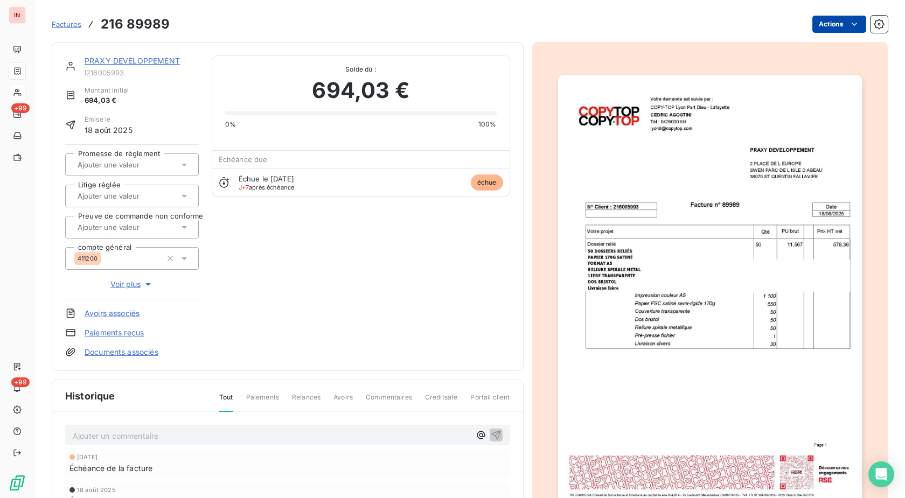
click at [828, 23] on html "IN +99 +99 Factures 216 89989 Actions PRAXY DEVELOPPEMENT I216005993 Montant in…" at bounding box center [452, 249] width 905 height 498
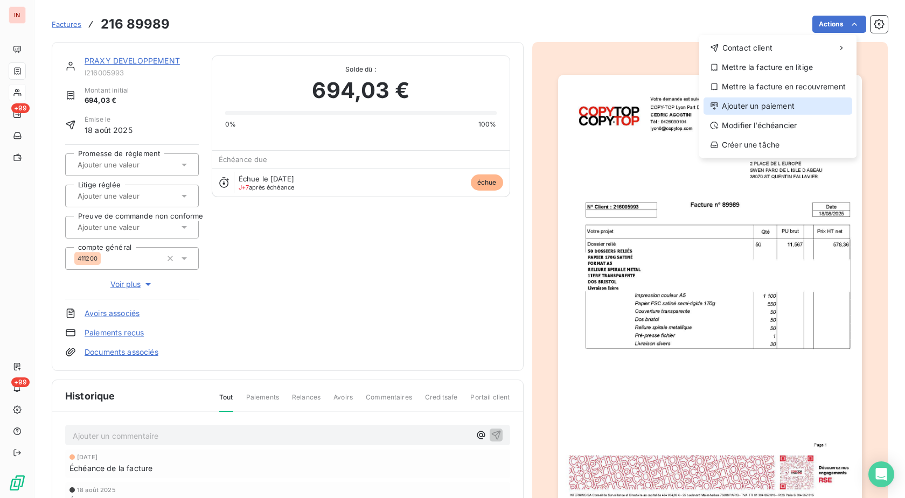
click at [760, 103] on div "Ajouter un paiement" at bounding box center [777, 105] width 149 height 17
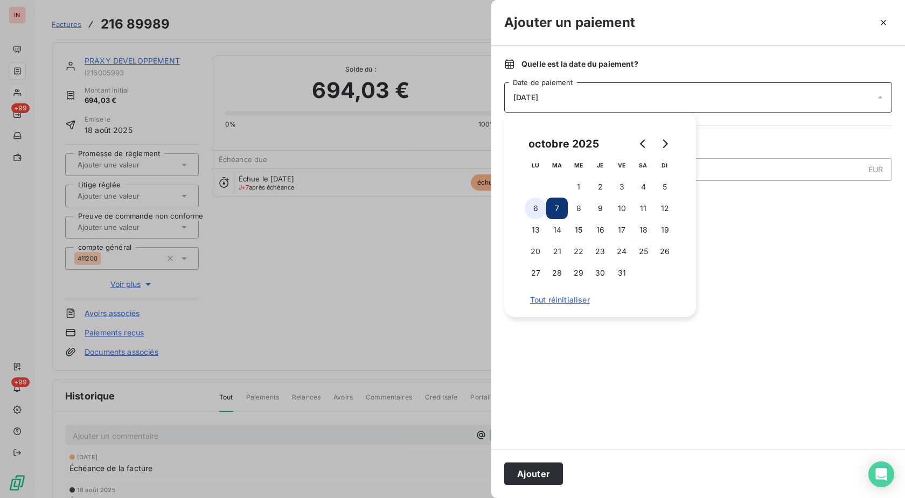
click at [542, 207] on button "6" at bounding box center [536, 209] width 22 height 22
click at [543, 467] on button "Ajouter" at bounding box center [533, 474] width 59 height 23
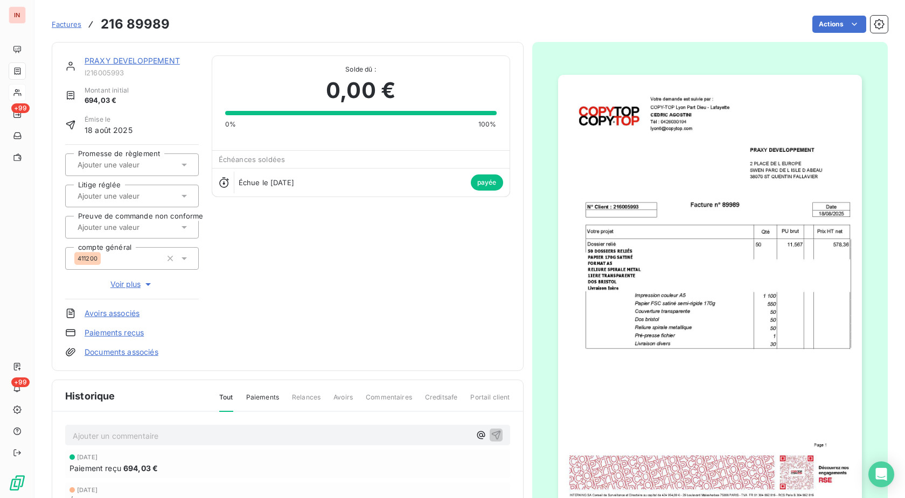
click at [71, 25] on span "Factures" at bounding box center [67, 24] width 30 height 9
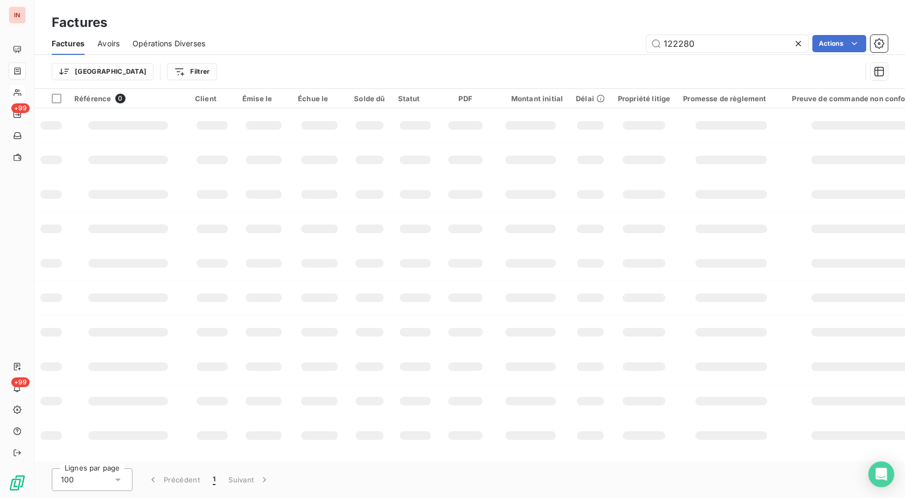
drag, startPoint x: 709, startPoint y: 48, endPoint x: 544, endPoint y: 51, distance: 164.8
click at [646, 51] on input "122280" at bounding box center [727, 43] width 162 height 17
type input "1"
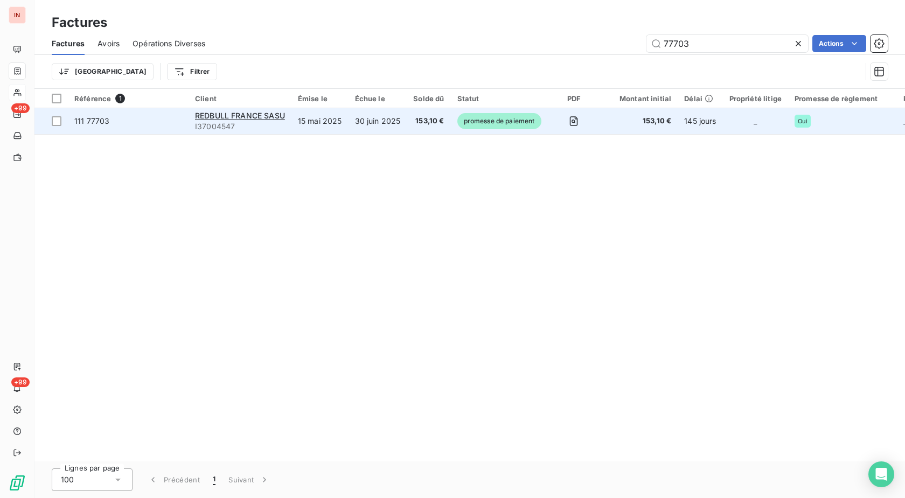
type input "77703"
click at [373, 130] on td "30 juin 2025" at bounding box center [377, 121] width 59 height 26
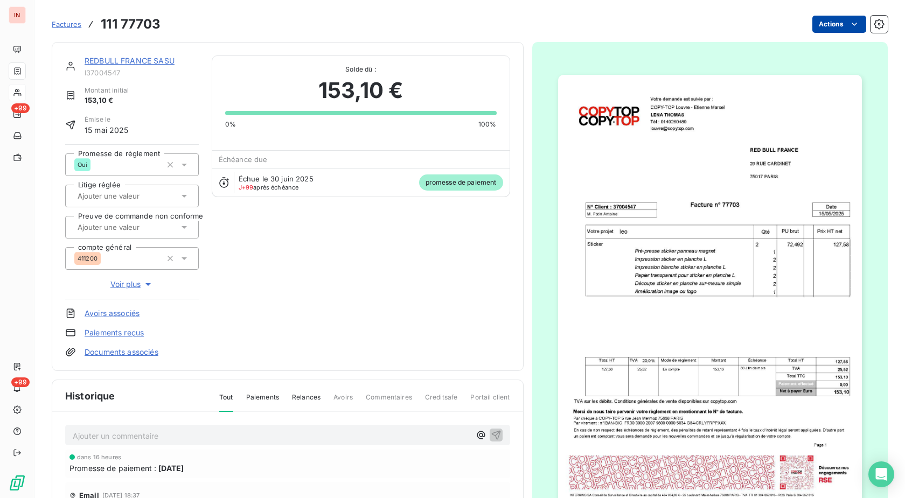
click at [827, 22] on html "IN +99 +99 Factures 111 77703 Actions REDBULL [GEOGRAPHIC_DATA] SASU I37004547 …" at bounding box center [452, 249] width 905 height 498
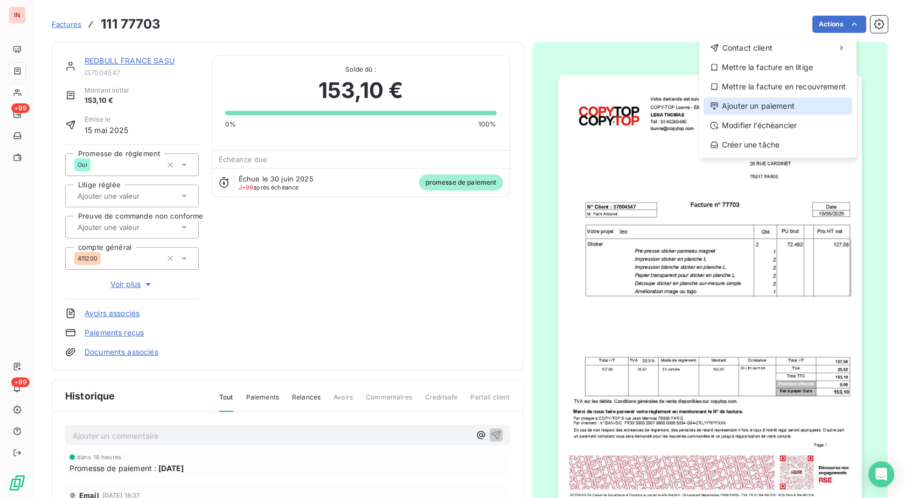
click at [785, 105] on div "Ajouter un paiement" at bounding box center [777, 105] width 149 height 17
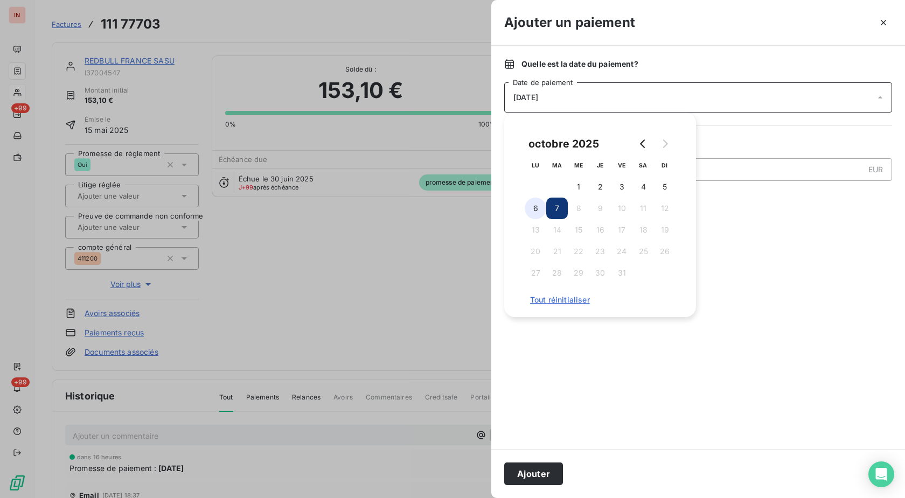
click at [535, 210] on button "6" at bounding box center [536, 209] width 22 height 22
click at [535, 475] on button "Ajouter" at bounding box center [533, 474] width 59 height 23
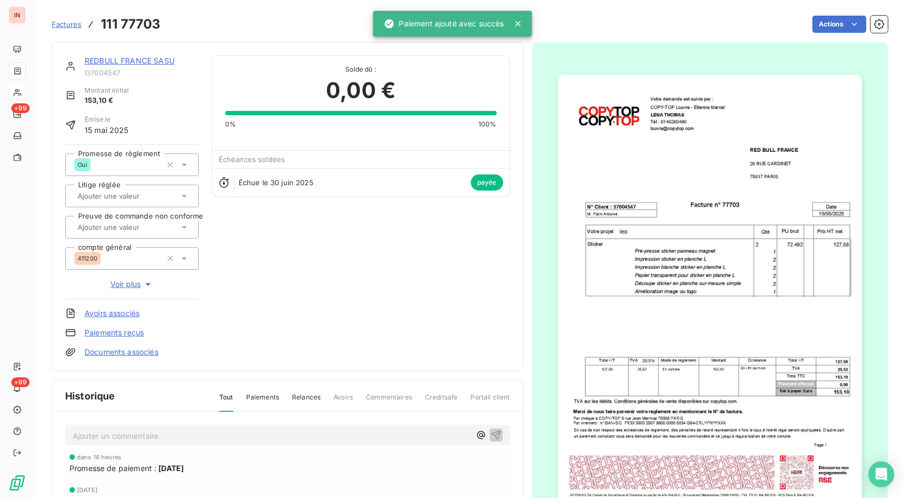
click at [159, 61] on link "REDBULL FRANCE SASU" at bounding box center [130, 60] width 90 height 9
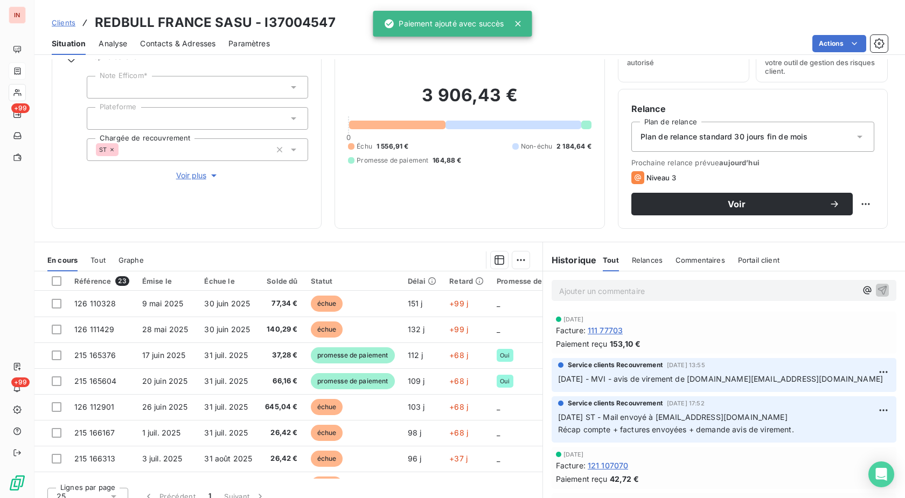
scroll to position [71, 0]
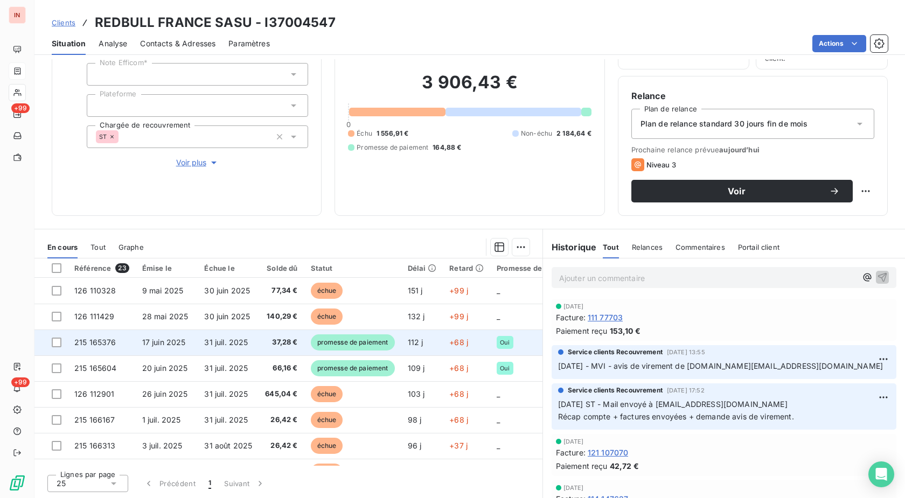
click at [427, 345] on td "112 j" at bounding box center [422, 343] width 42 height 26
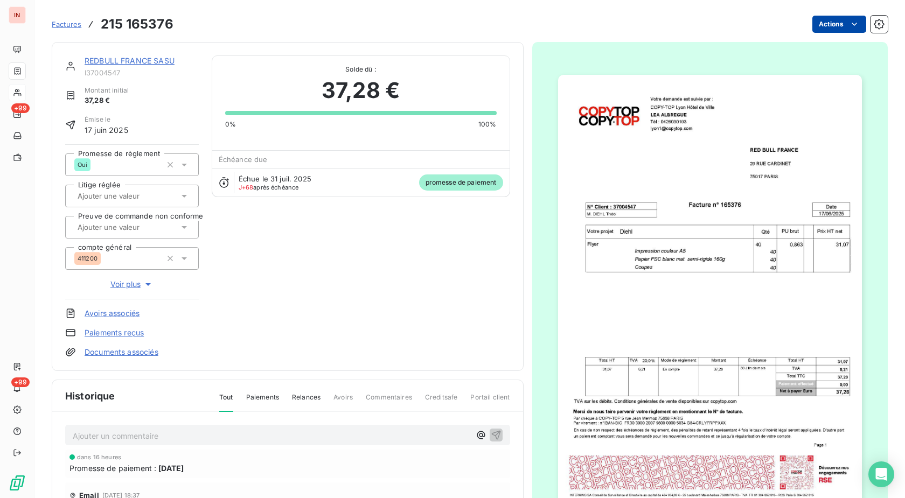
click at [816, 26] on html "IN +99 +99 Factures 215 165376 Actions REDBULL FRANCE SASU I37004547 Montant in…" at bounding box center [452, 249] width 905 height 498
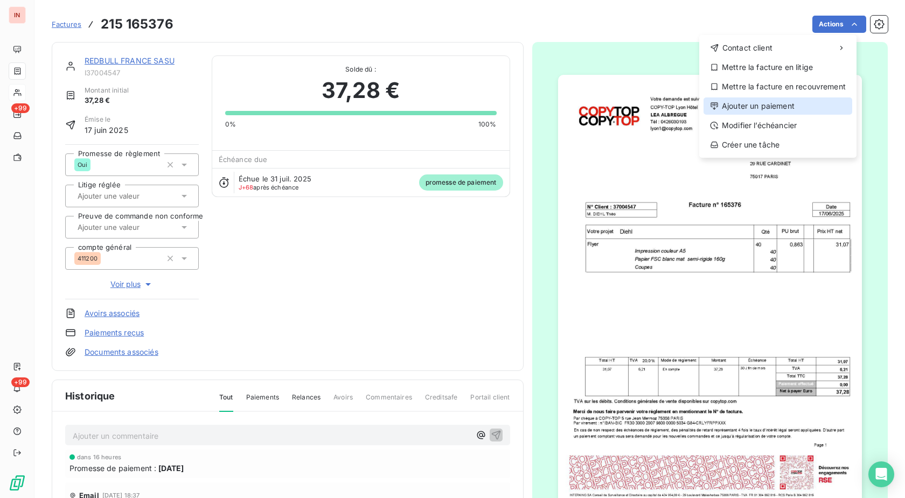
click at [771, 101] on div "Ajouter un paiement" at bounding box center [777, 105] width 149 height 17
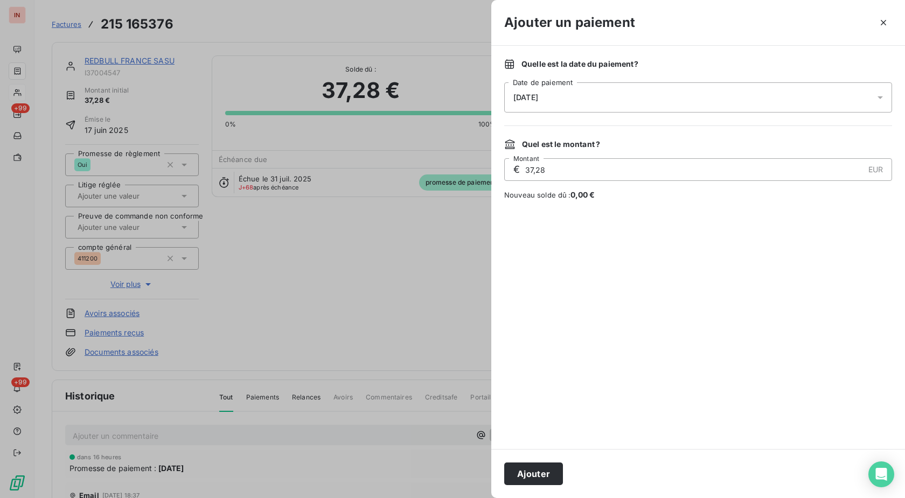
click at [674, 91] on div "[DATE]" at bounding box center [698, 97] width 388 height 30
click at [534, 204] on button "6" at bounding box center [536, 209] width 22 height 22
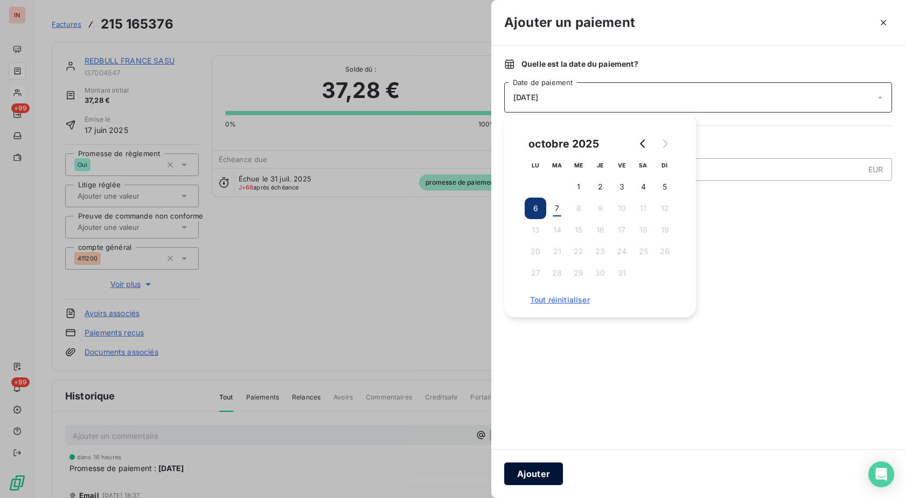
click at [541, 478] on button "Ajouter" at bounding box center [533, 474] width 59 height 23
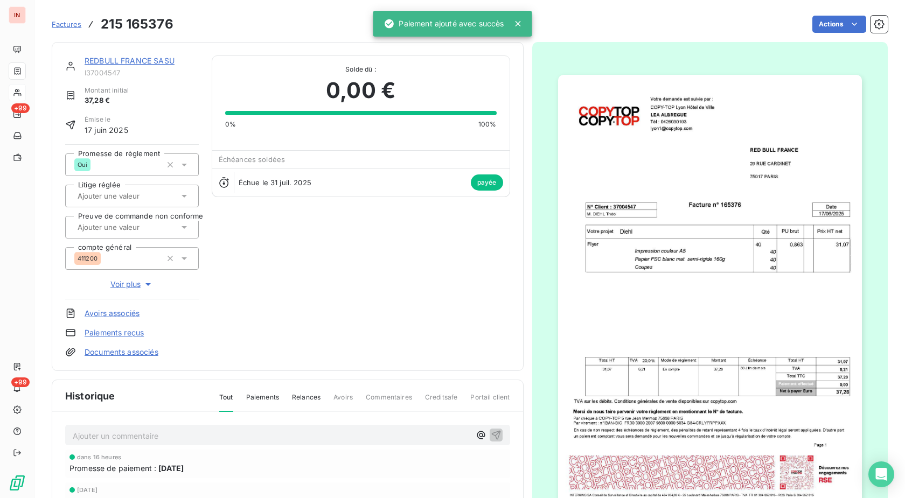
drag, startPoint x: 143, startPoint y: 59, endPoint x: 148, endPoint y: 62, distance: 6.3
click at [143, 60] on link "REDBULL FRANCE SASU" at bounding box center [130, 60] width 90 height 9
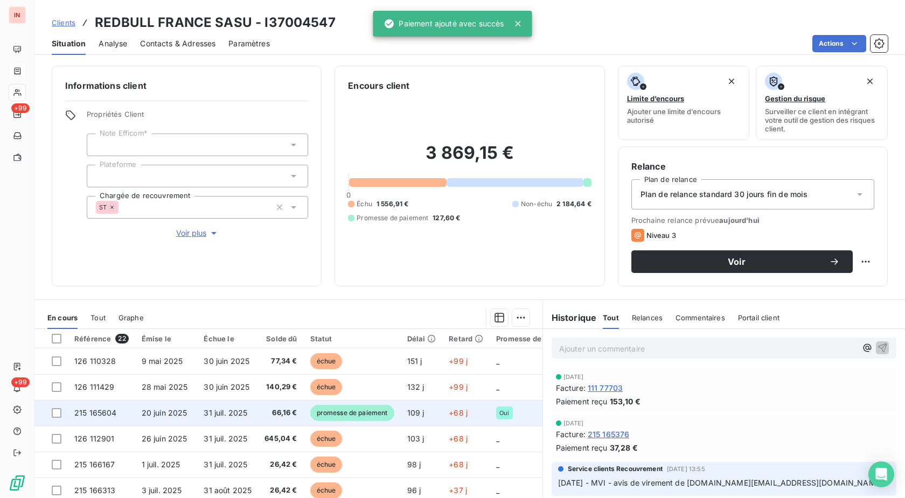
click at [424, 406] on td "109 j" at bounding box center [422, 413] width 42 height 26
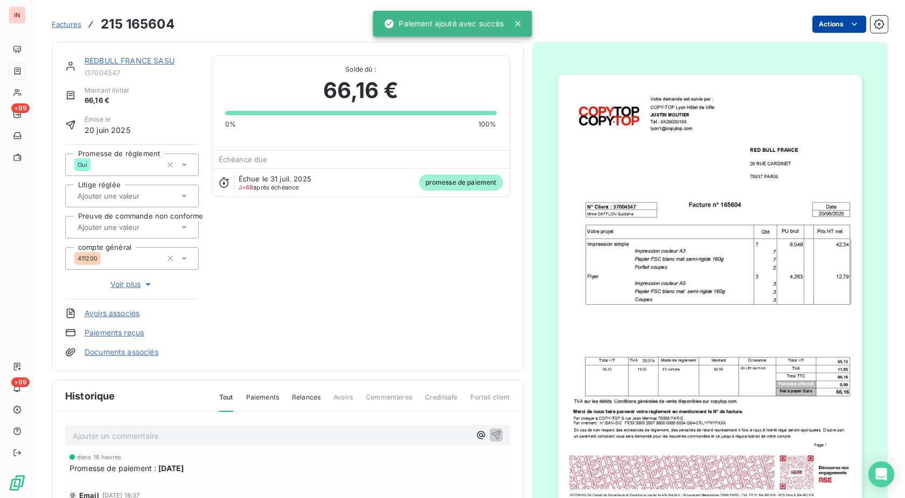
click at [822, 22] on html "IN +99 +99 Factures 215 165604 Actions REDBULL FRANCE SASU I37004547 Montant in…" at bounding box center [452, 249] width 905 height 498
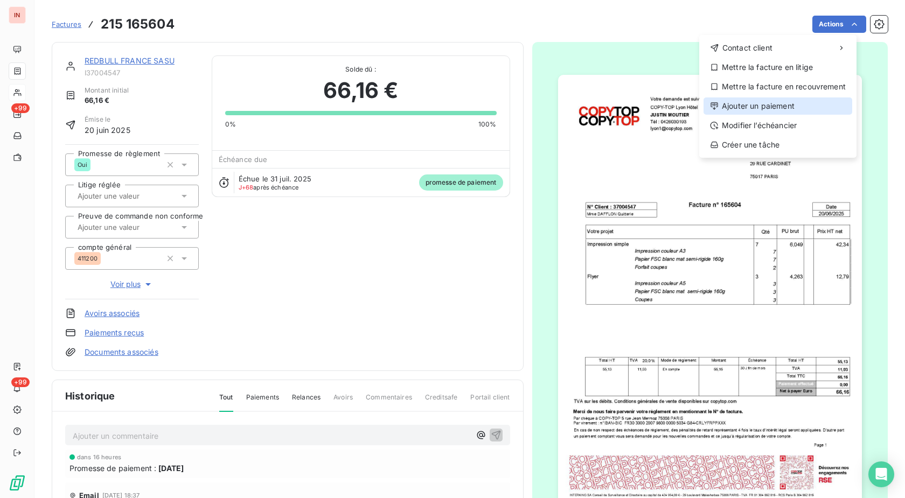
click at [773, 110] on div "Ajouter un paiement" at bounding box center [777, 105] width 149 height 17
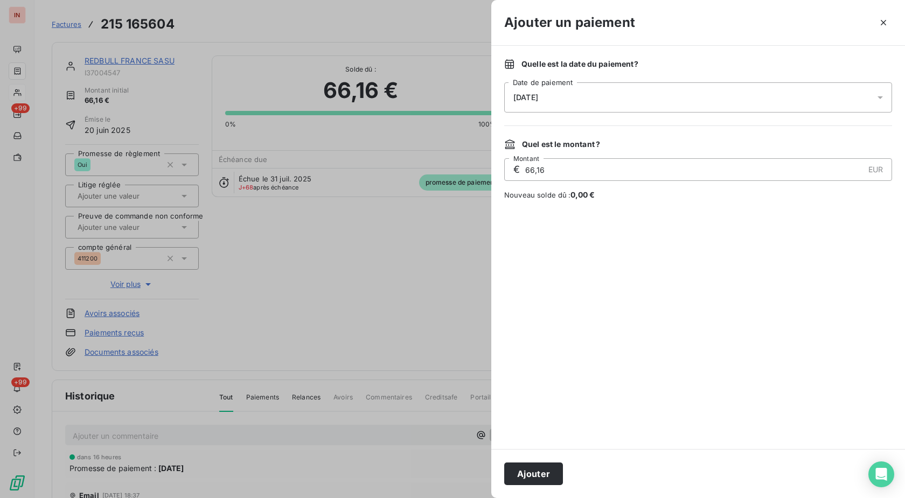
click at [673, 86] on div "[DATE]" at bounding box center [698, 97] width 388 height 30
click at [533, 212] on button "6" at bounding box center [536, 209] width 22 height 22
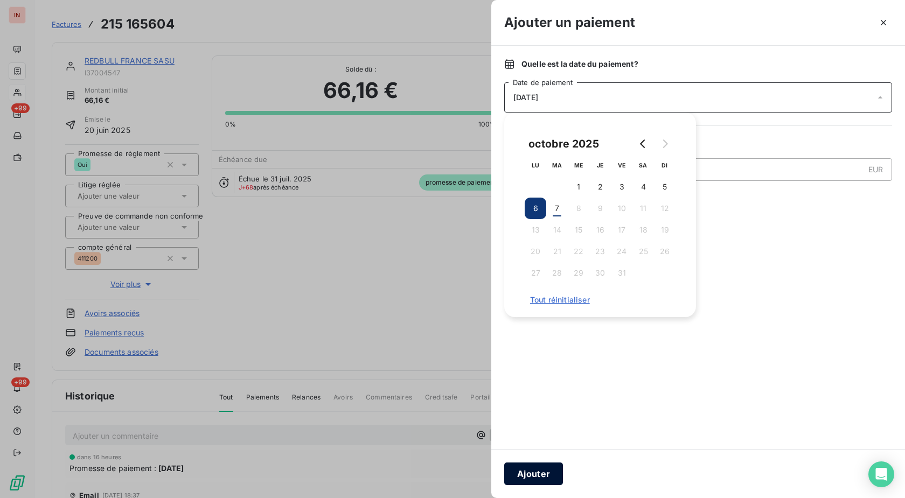
click at [549, 467] on button "Ajouter" at bounding box center [533, 474] width 59 height 23
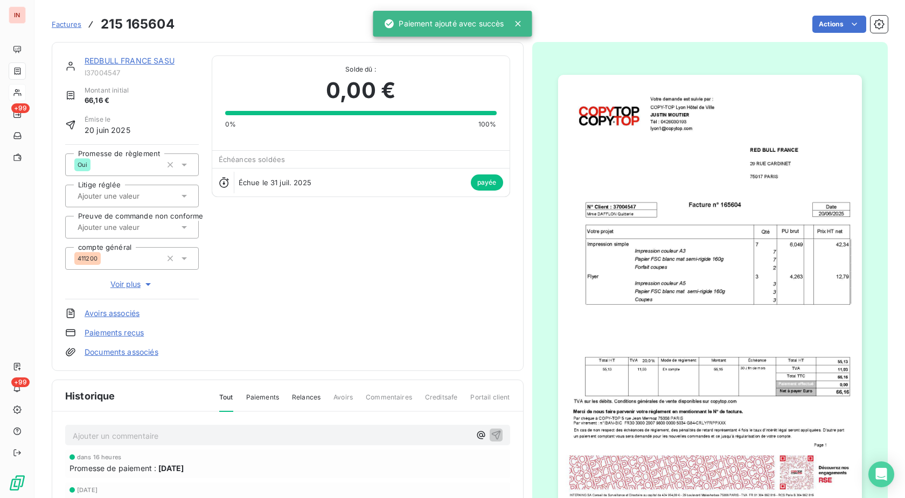
click at [151, 62] on link "REDBULL FRANCE SASU" at bounding box center [130, 60] width 90 height 9
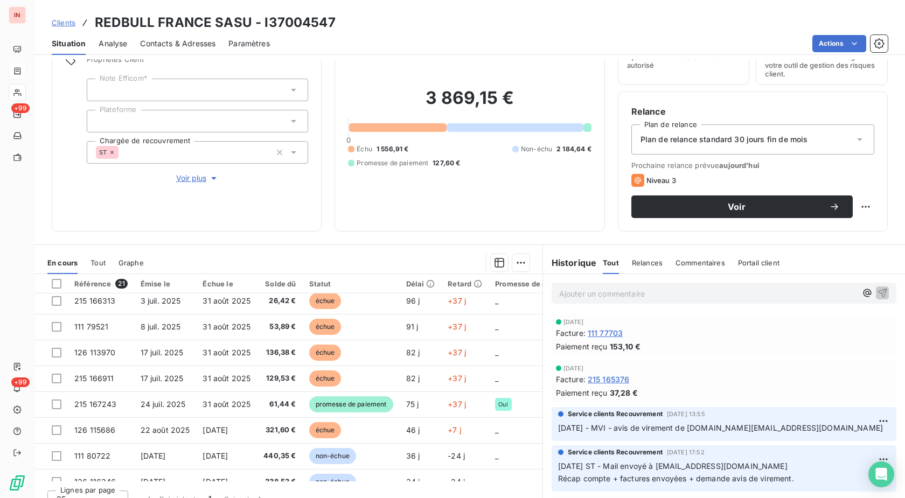
scroll to position [110, 0]
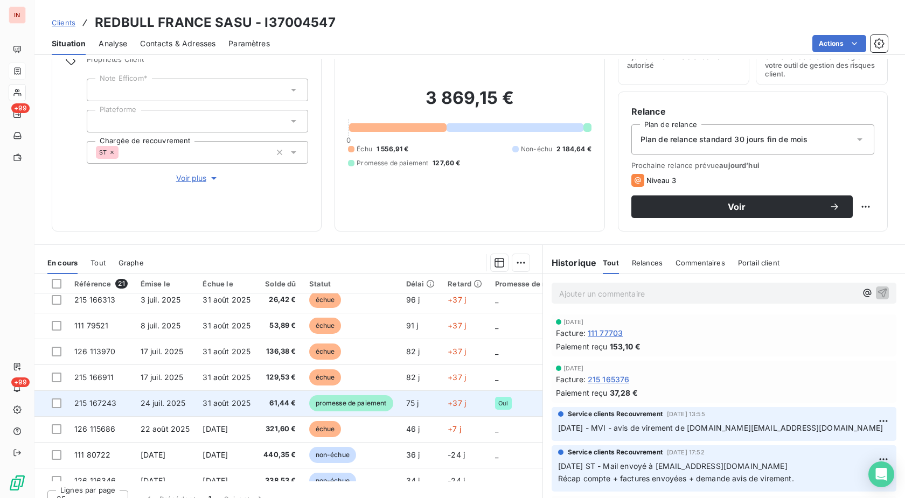
click at [400, 401] on td "promesse de paiement" at bounding box center [351, 403] width 97 height 26
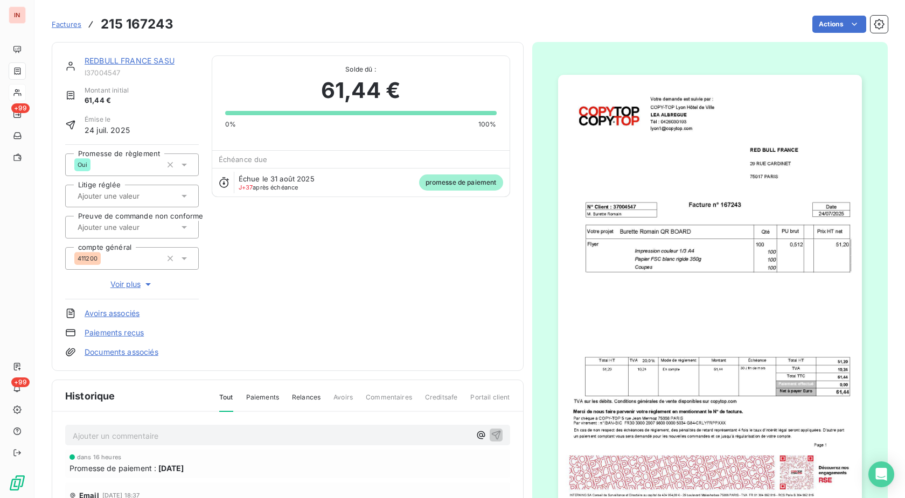
click at [831, 26] on html "IN +99 +99 Factures 215 167243 Actions REDBULL FRANCE SASU I37004547 Montant in…" at bounding box center [452, 249] width 905 height 498
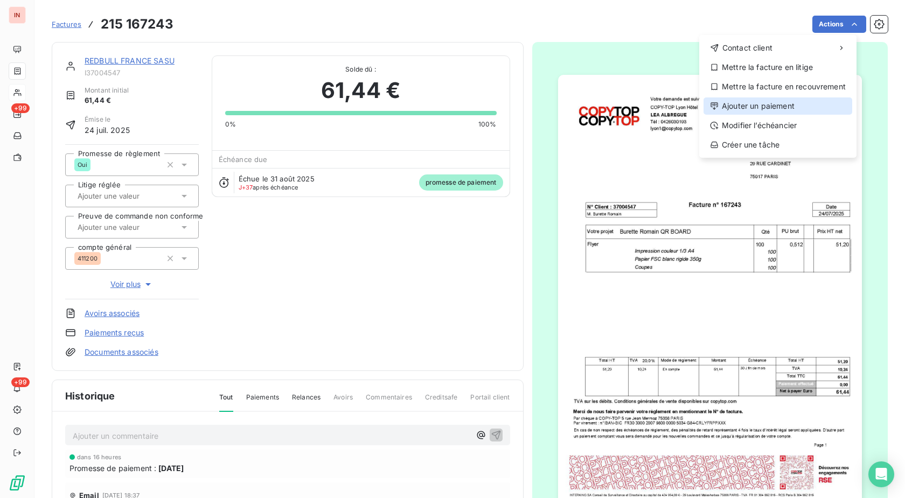
click at [780, 114] on div "Ajouter un paiement" at bounding box center [777, 105] width 149 height 17
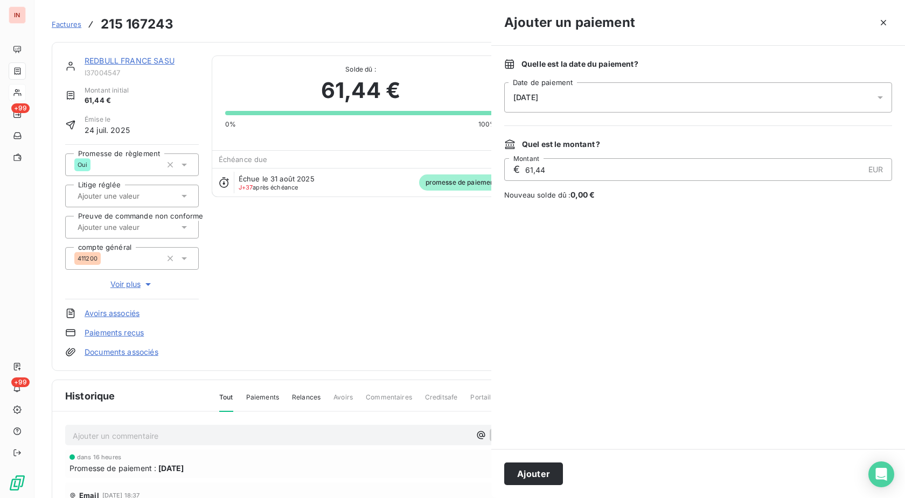
drag, startPoint x: 733, startPoint y: 101, endPoint x: 727, endPoint y: 101, distance: 5.9
click at [732, 101] on div "[DATE]" at bounding box center [698, 97] width 388 height 30
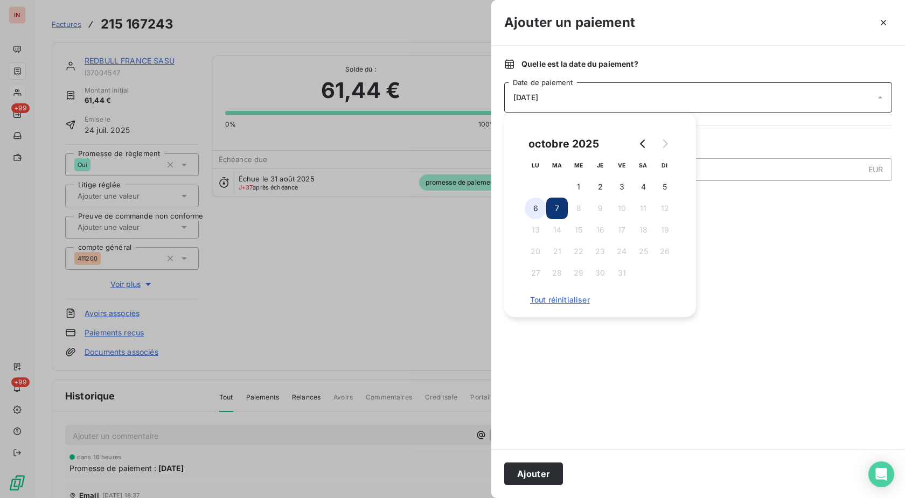
click at [535, 210] on button "6" at bounding box center [536, 209] width 22 height 22
click at [533, 467] on button "Ajouter" at bounding box center [533, 474] width 59 height 23
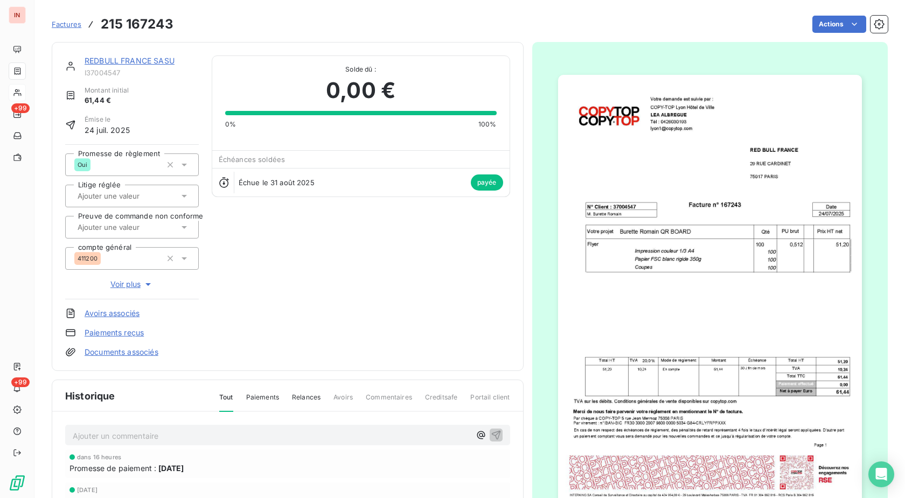
click at [129, 62] on link "REDBULL FRANCE SASU" at bounding box center [130, 60] width 90 height 9
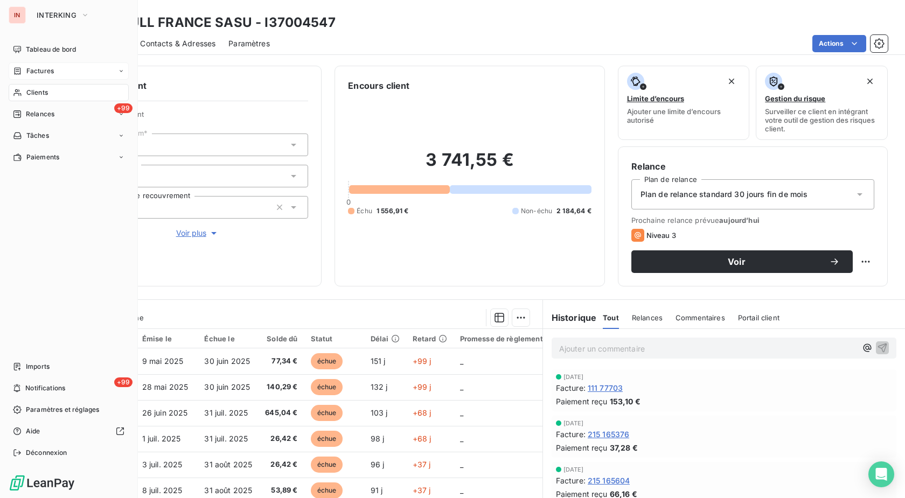
click at [22, 94] on div "Clients" at bounding box center [69, 92] width 120 height 17
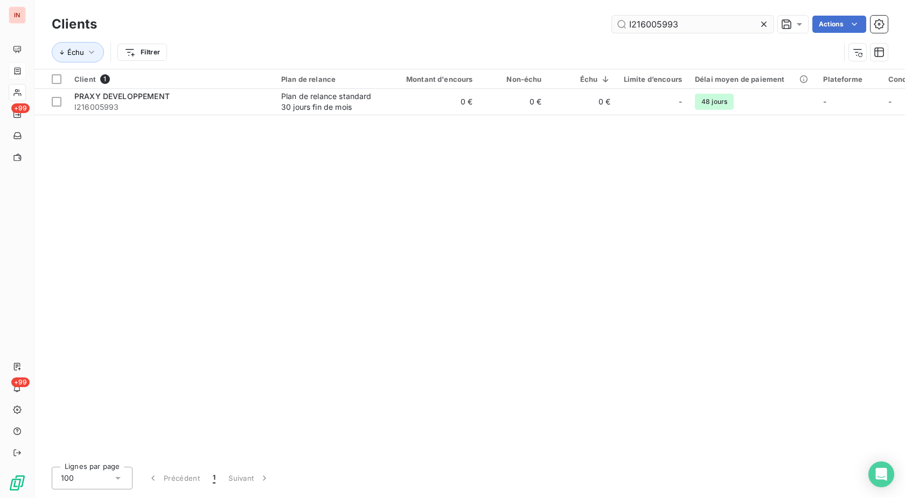
drag, startPoint x: 690, startPoint y: 23, endPoint x: 503, endPoint y: 23, distance: 187.4
click at [612, 23] on input "I216005993" at bounding box center [693, 24] width 162 height 17
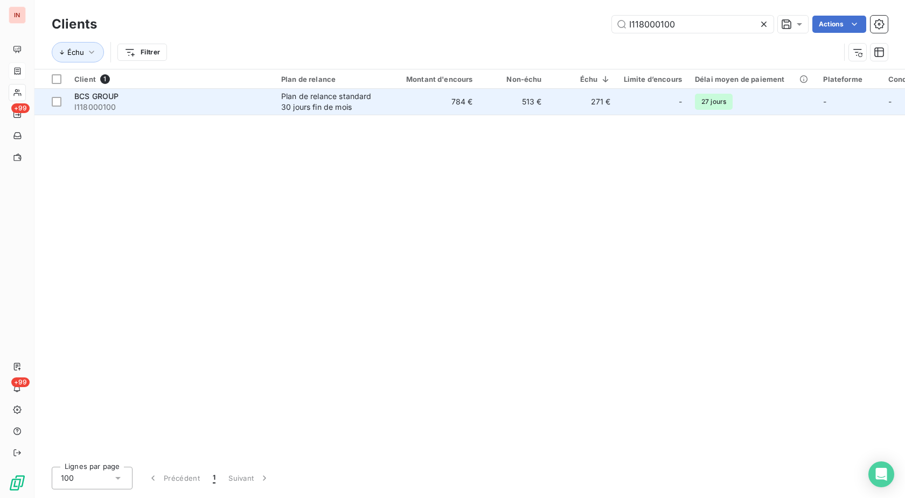
type input "I118000100"
click at [386, 103] on td "Plan de relance standard 30 jours fin de mois" at bounding box center [331, 102] width 112 height 26
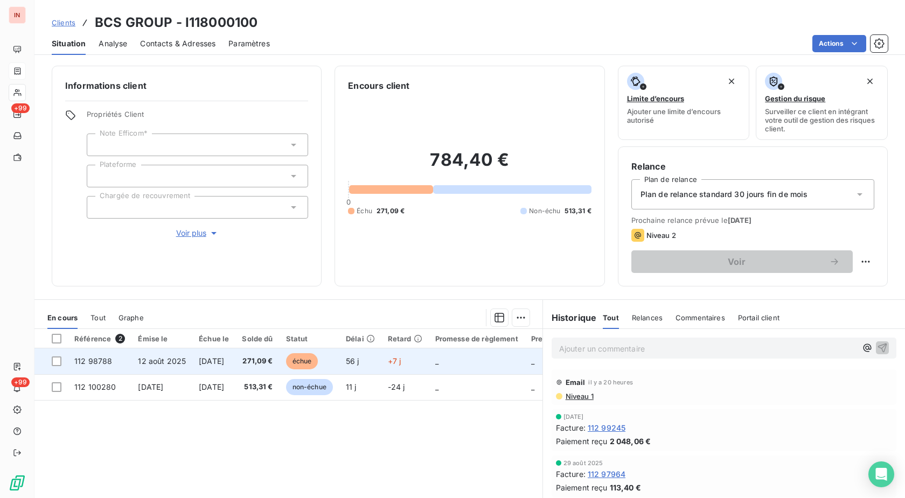
click at [381, 362] on td "56 j" at bounding box center [360, 361] width 42 height 26
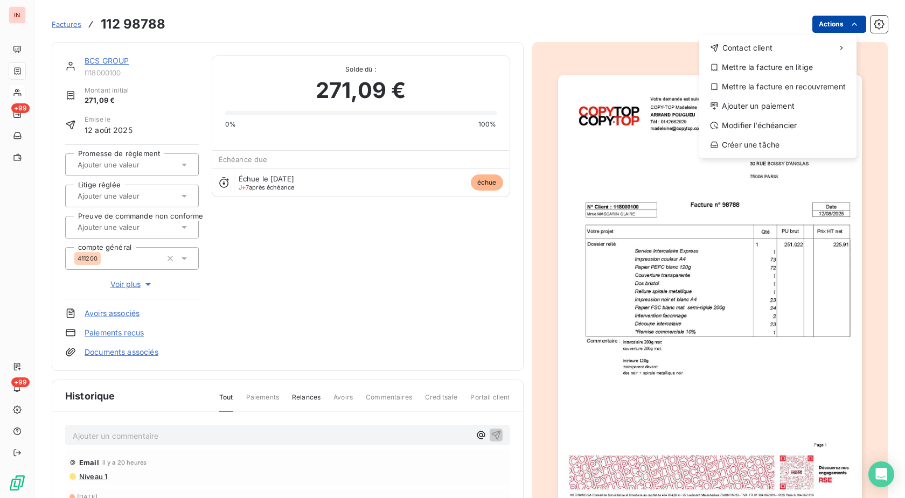
click at [825, 24] on html "IN +99 +99 Factures [PHONE_NUMBER] Actions Contact client Mettre la facture en …" at bounding box center [452, 249] width 905 height 498
click at [761, 105] on div "Ajouter un paiement" at bounding box center [777, 105] width 149 height 17
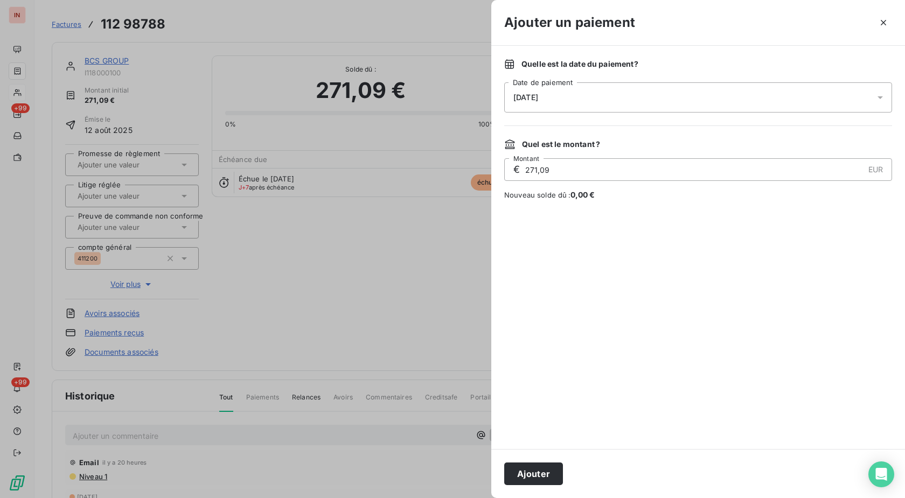
click at [678, 98] on div "[DATE]" at bounding box center [698, 97] width 388 height 30
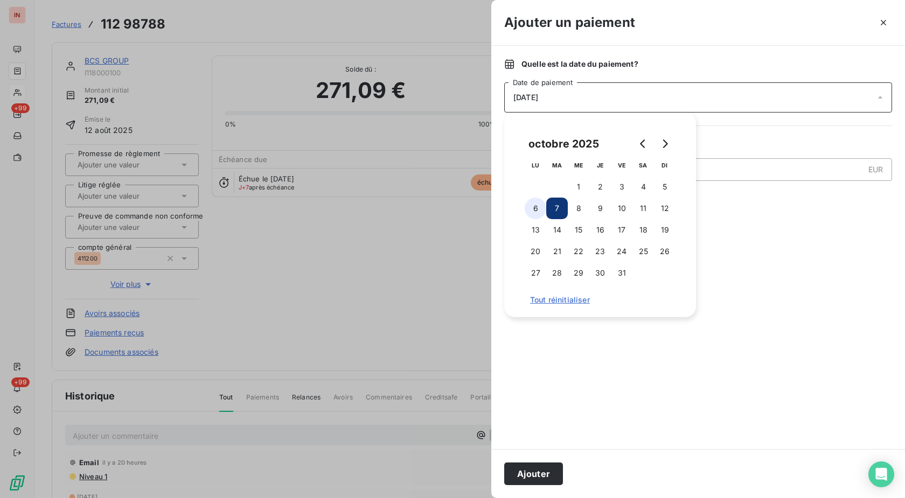
click at [537, 211] on button "6" at bounding box center [536, 209] width 22 height 22
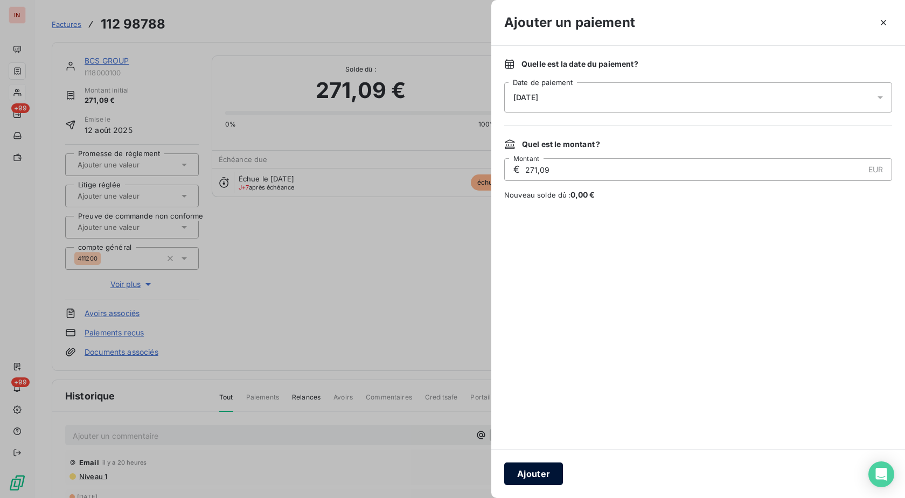
click at [542, 470] on button "Ajouter" at bounding box center [533, 474] width 59 height 23
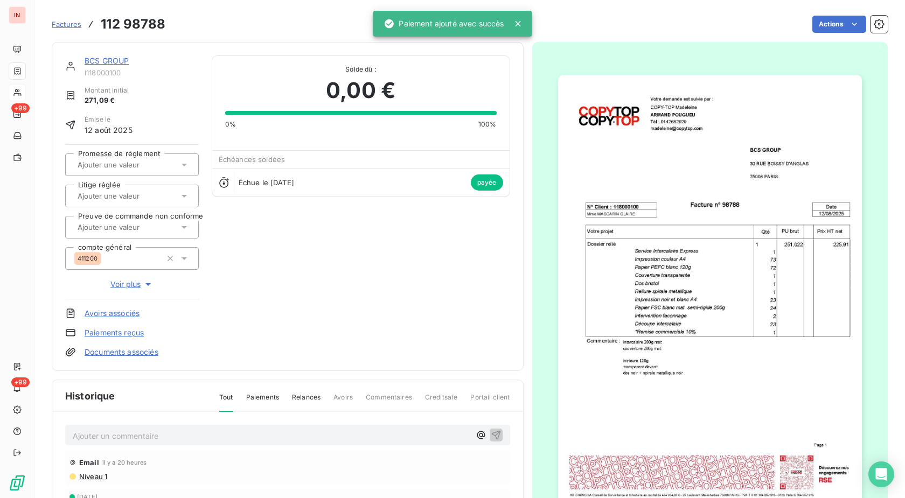
click at [114, 59] on link "BCS GROUP" at bounding box center [107, 60] width 44 height 9
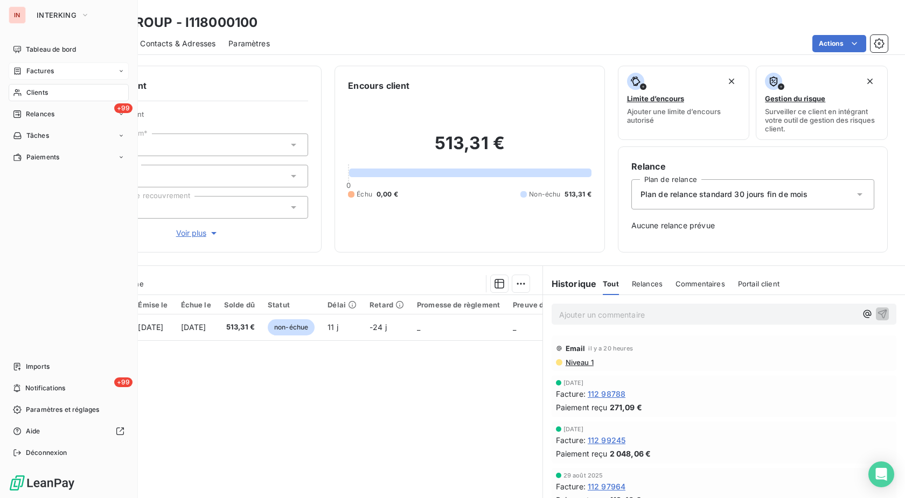
click at [22, 69] on div "Factures" at bounding box center [33, 71] width 41 height 10
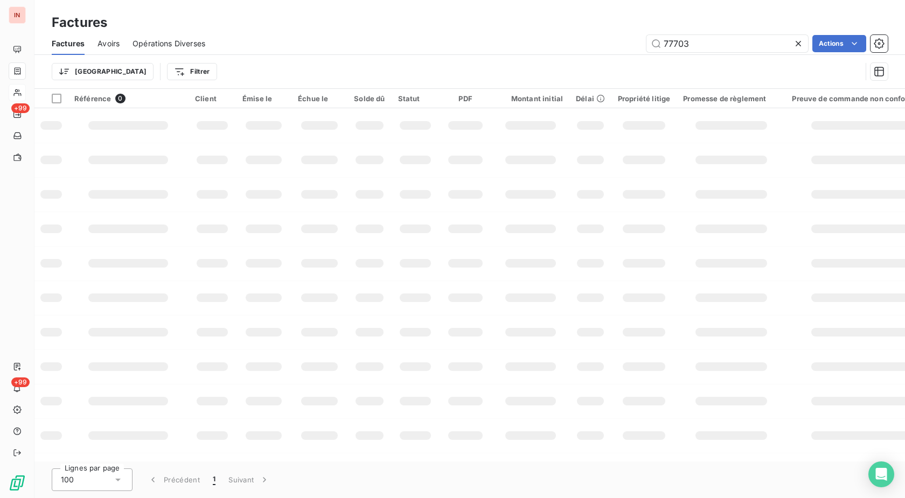
drag, startPoint x: 677, startPoint y: 44, endPoint x: 467, endPoint y: 60, distance: 210.1
click at [646, 45] on input "77703" at bounding box center [727, 43] width 162 height 17
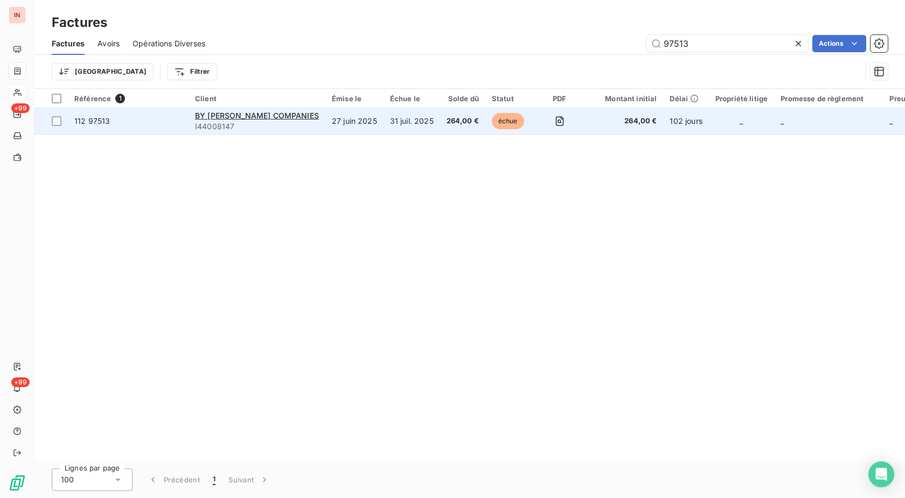
type input "97513"
click at [434, 125] on td "31 juil. 2025" at bounding box center [411, 121] width 57 height 26
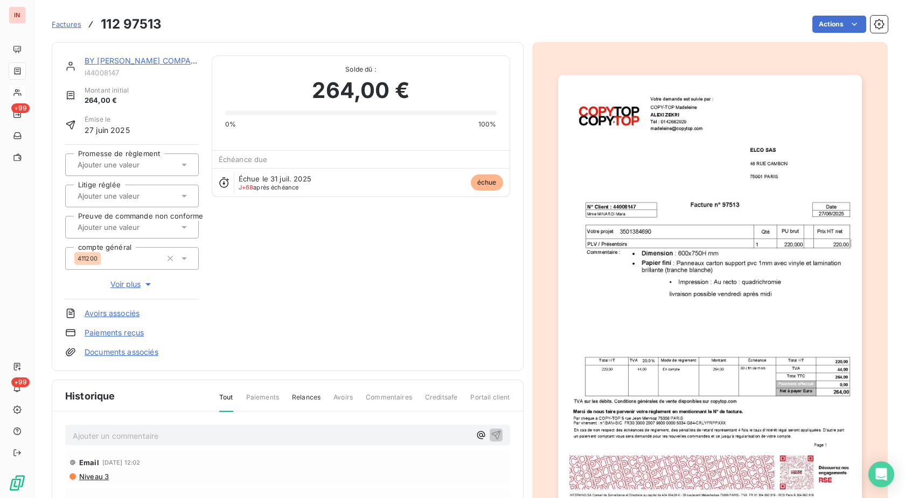
click at [144, 353] on link "Documents associés" at bounding box center [122, 352] width 74 height 11
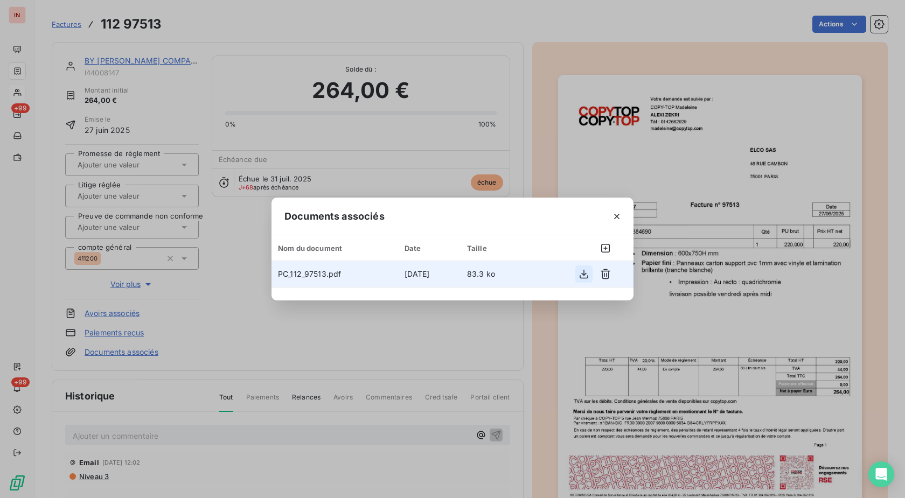
click at [586, 276] on icon "button" at bounding box center [583, 274] width 11 height 11
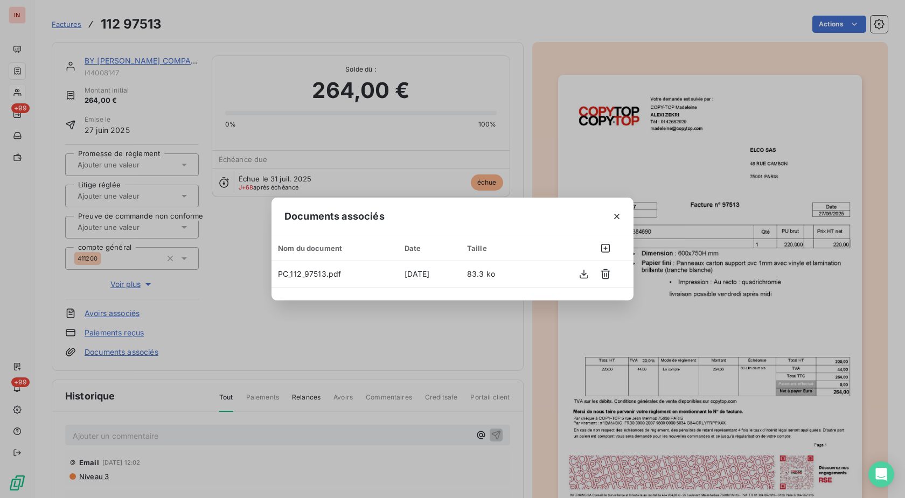
click at [19, 90] on div "Documents associés Nom du document Date Taille PC_112_97513.pdf [DATE] 83.3 ko" at bounding box center [452, 249] width 905 height 498
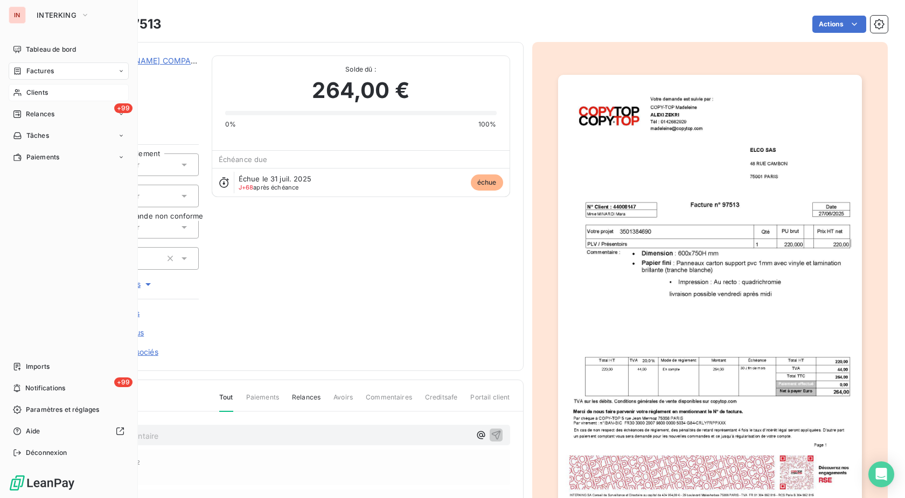
click at [22, 94] on div "Clients" at bounding box center [69, 92] width 120 height 17
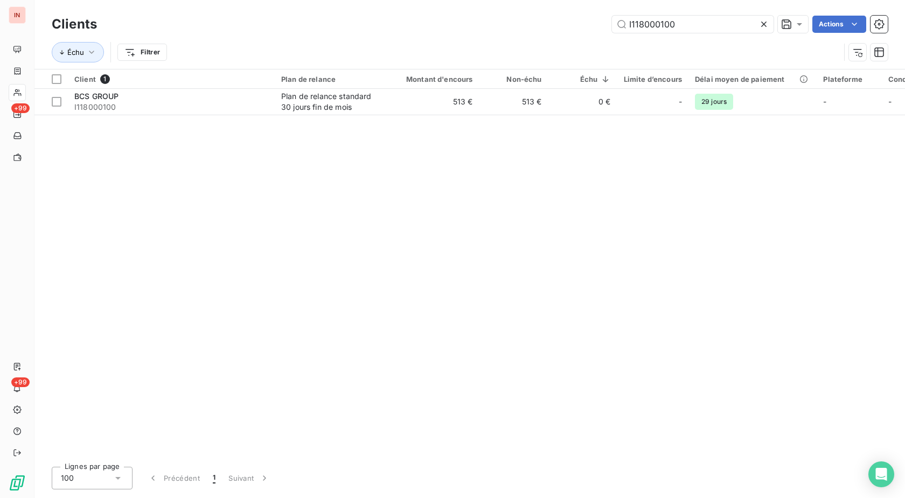
drag, startPoint x: 691, startPoint y: 27, endPoint x: 488, endPoint y: 27, distance: 203.0
click at [612, 27] on input "I118000100" at bounding box center [693, 24] width 162 height 17
type input "I39003347"
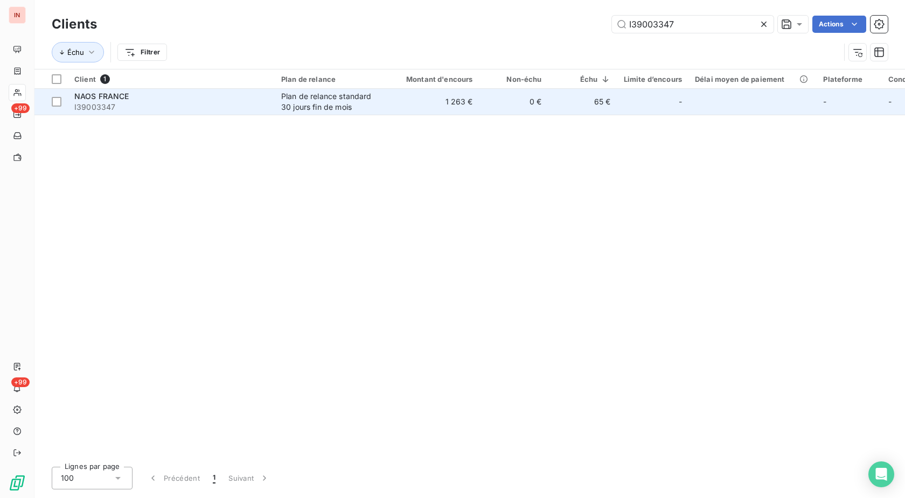
click at [533, 102] on td "0 €" at bounding box center [513, 102] width 69 height 26
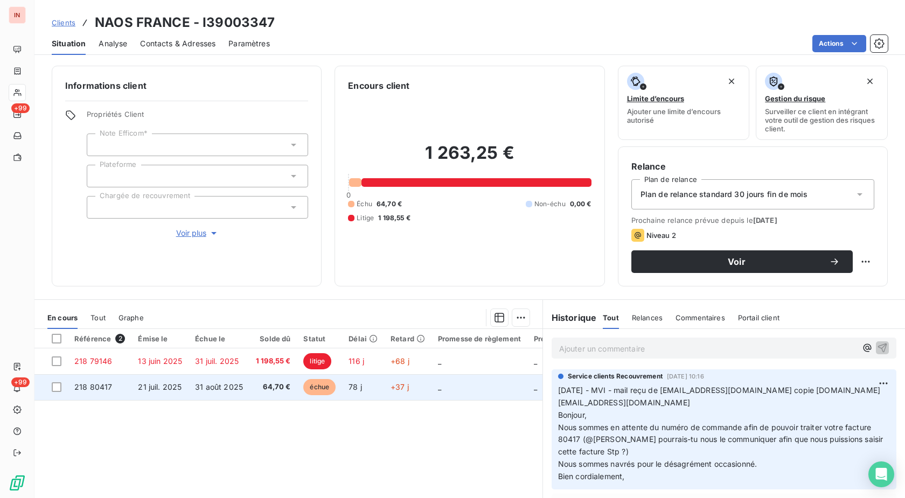
click at [386, 388] on td "+37 j" at bounding box center [407, 387] width 47 height 26
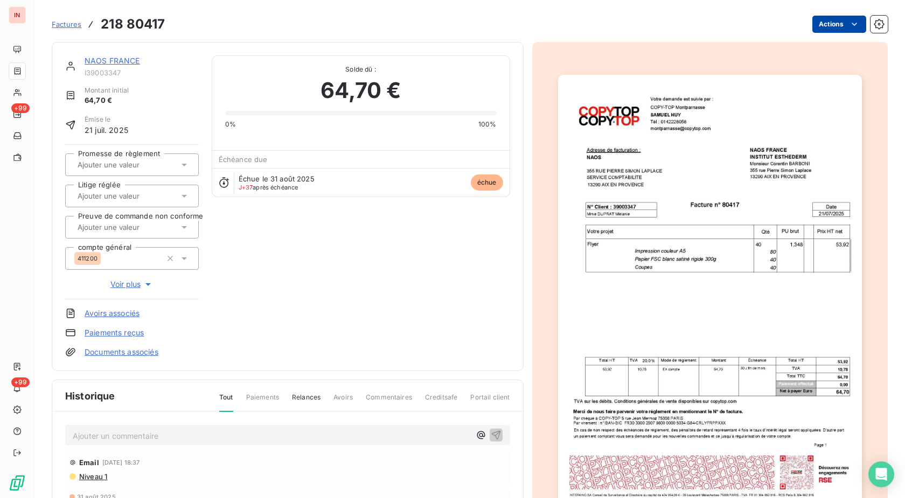
click at [831, 22] on html "IN +99 +99 Factures 218 80417 Actions NAOS FRANCE I39003347 Montant initial 64,…" at bounding box center [452, 249] width 905 height 498
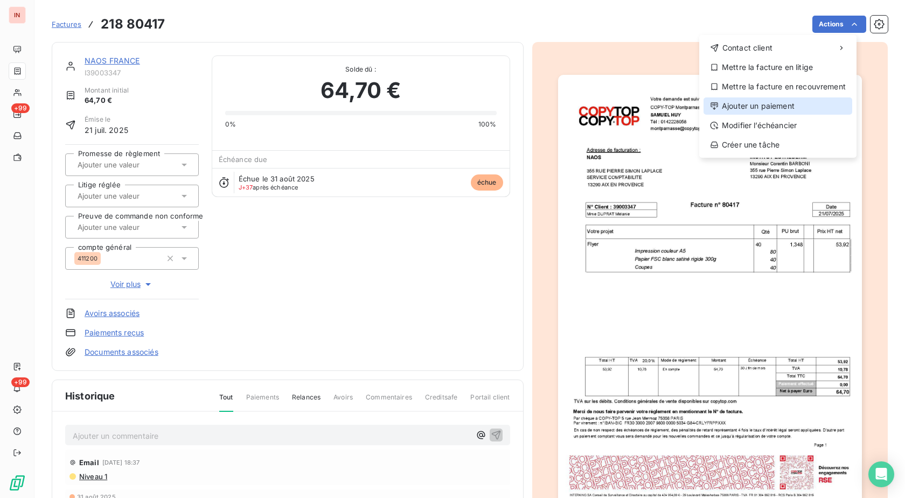
click at [752, 103] on div "Ajouter un paiement" at bounding box center [777, 105] width 149 height 17
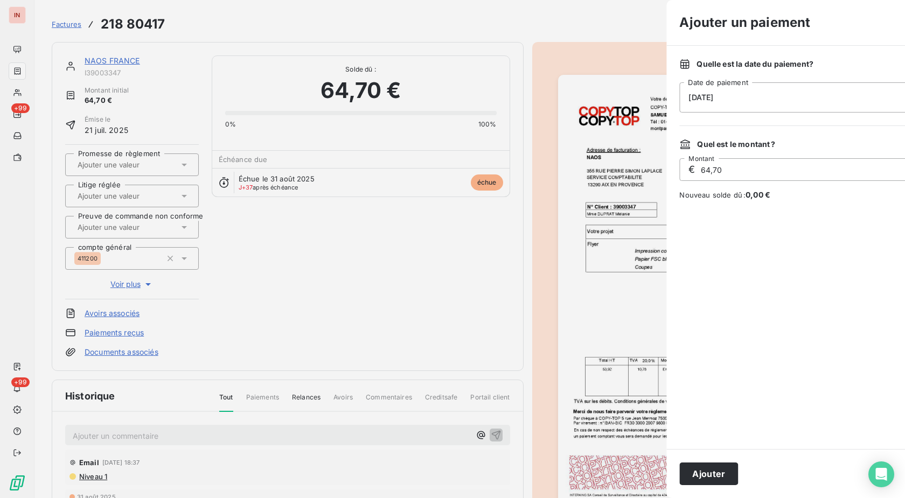
click at [679, 101] on div "[DATE]" at bounding box center [873, 97] width 388 height 30
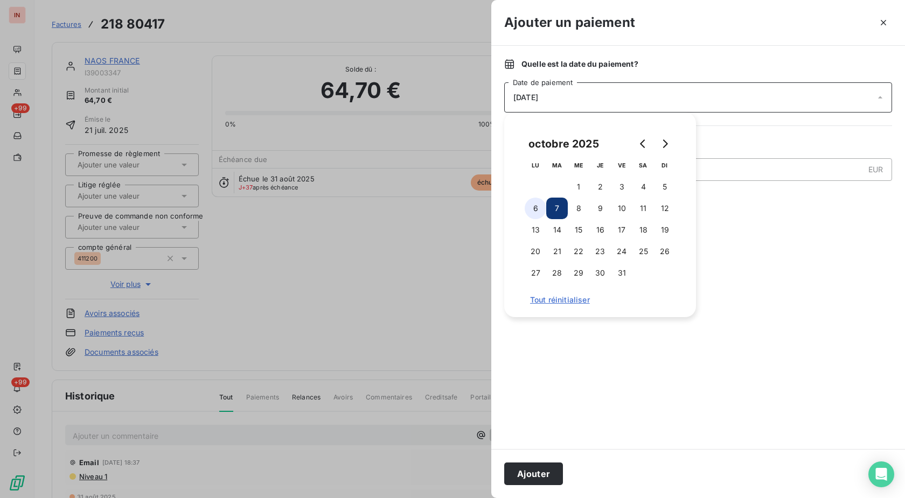
click at [536, 213] on button "6" at bounding box center [536, 209] width 22 height 22
drag, startPoint x: 549, startPoint y: 469, endPoint x: 593, endPoint y: 409, distance: 74.3
click at [549, 469] on button "Ajouter" at bounding box center [533, 474] width 59 height 23
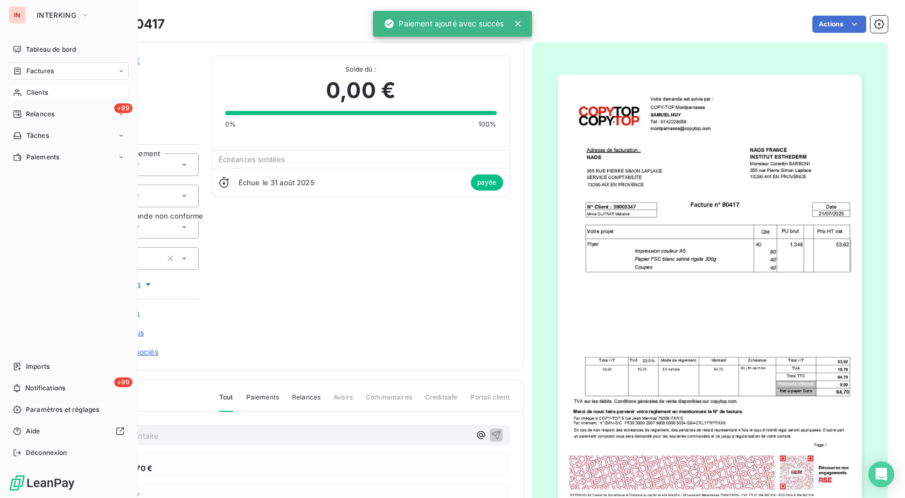
click at [20, 96] on icon at bounding box center [17, 92] width 9 height 9
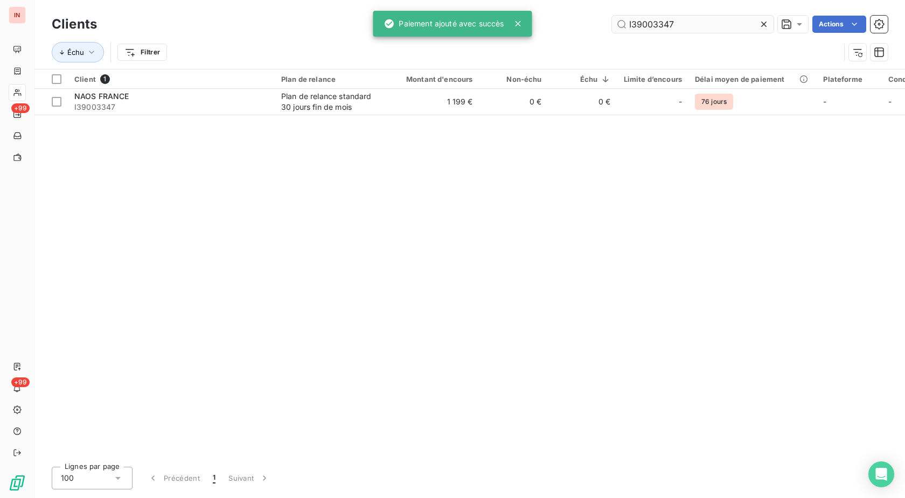
drag, startPoint x: 597, startPoint y: 25, endPoint x: 570, endPoint y: 27, distance: 26.5
click at [612, 27] on input "I39003347" at bounding box center [693, 24] width 162 height 17
type input "I218006041"
click at [486, 103] on td "1 737 €" at bounding box center [513, 102] width 69 height 26
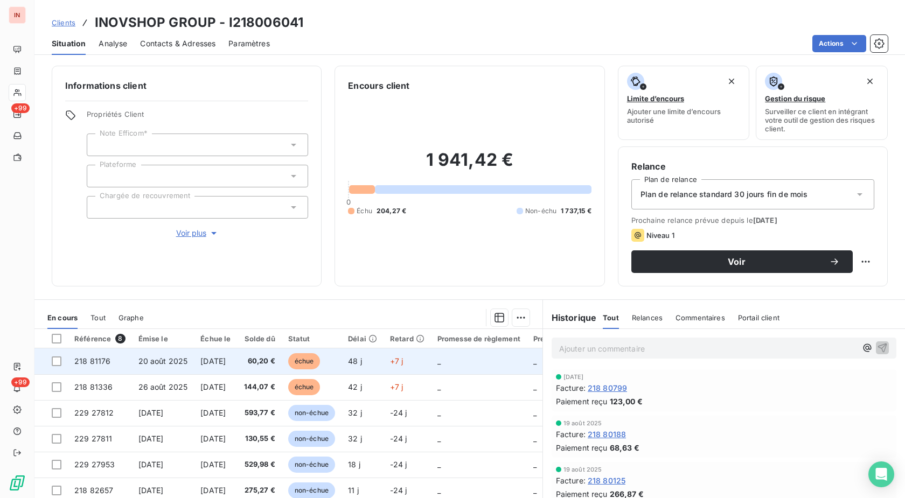
click at [383, 367] on td "48 j" at bounding box center [362, 361] width 42 height 26
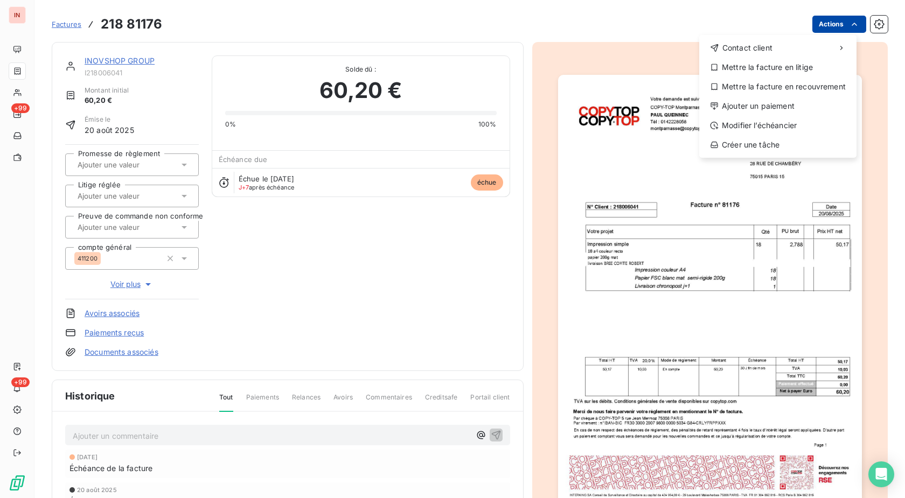
click at [835, 27] on html "IN +99 +99 Factures [PHONE_NUMBER] Actions Contact client Mettre la facture en …" at bounding box center [452, 249] width 905 height 498
click at [792, 110] on div "Ajouter un paiement" at bounding box center [777, 105] width 149 height 17
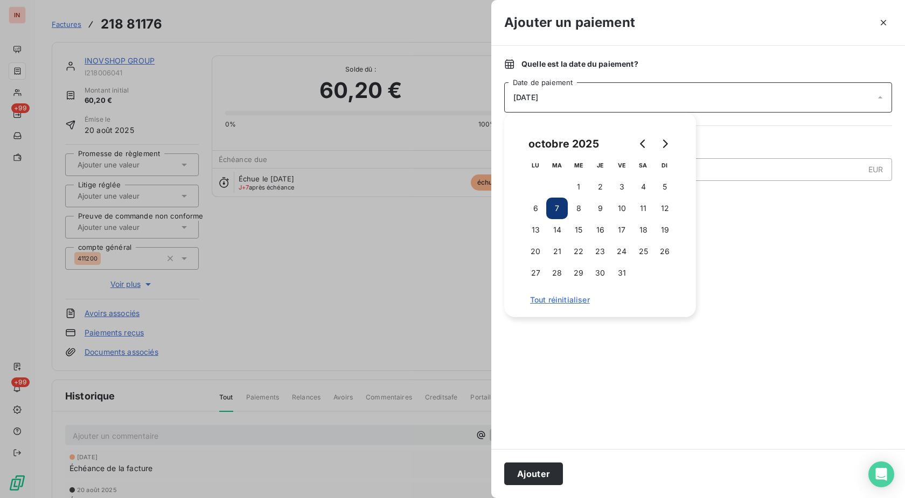
drag, startPoint x: 539, startPoint y: 212, endPoint x: 550, endPoint y: 318, distance: 106.6
click at [539, 212] on button "6" at bounding box center [536, 209] width 22 height 22
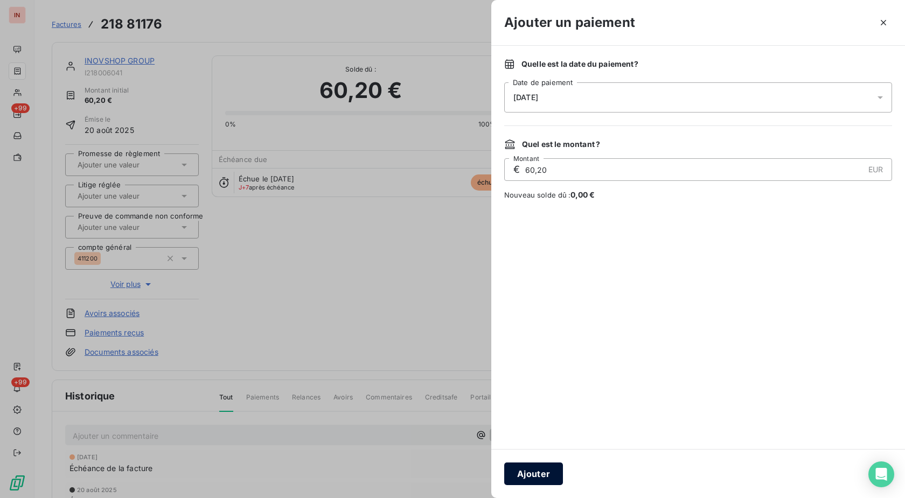
drag, startPoint x: 536, startPoint y: 470, endPoint x: 884, endPoint y: 13, distance: 574.5
click at [536, 470] on button "Ajouter" at bounding box center [533, 474] width 59 height 23
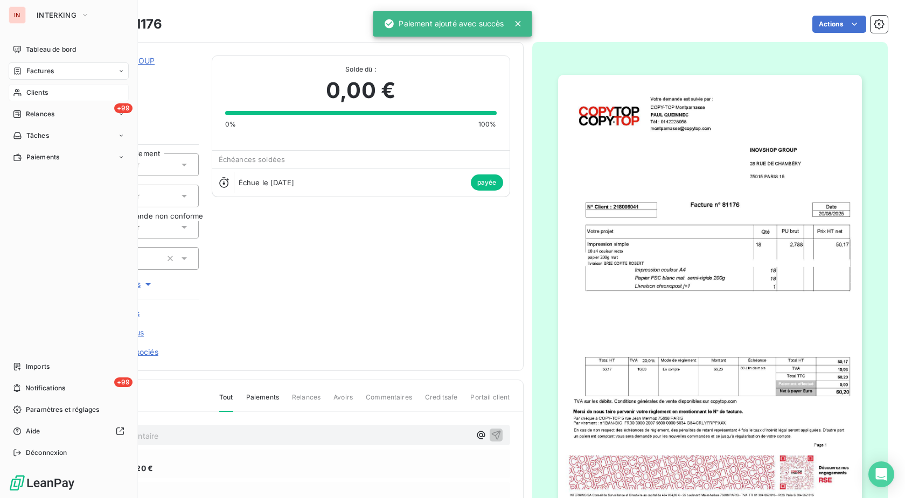
drag, startPoint x: 19, startPoint y: 89, endPoint x: 74, endPoint y: 89, distance: 54.9
click at [20, 89] on icon at bounding box center [17, 92] width 9 height 9
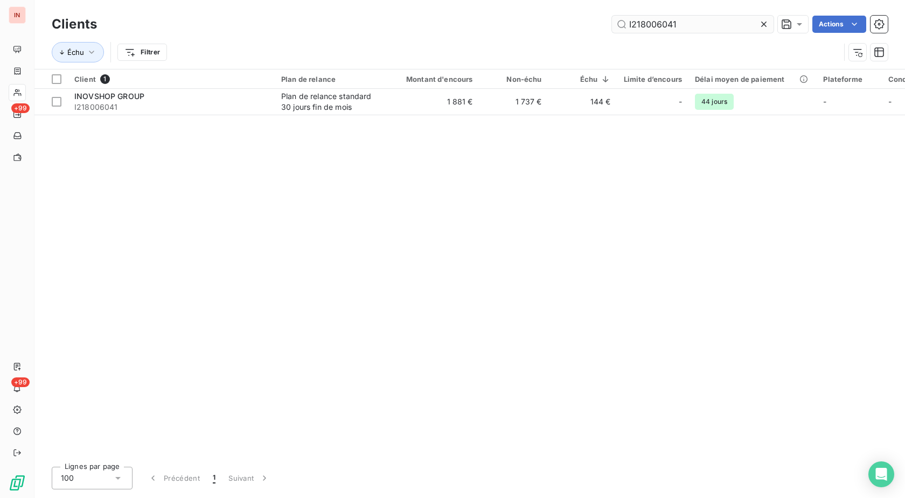
drag, startPoint x: 639, startPoint y: 23, endPoint x: 527, endPoint y: 23, distance: 111.5
click at [612, 23] on input "I218006041" at bounding box center [693, 24] width 162 height 17
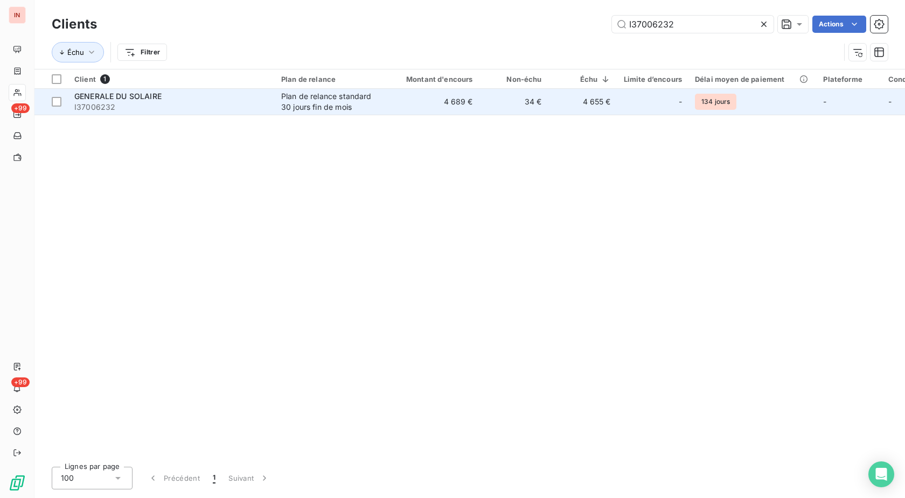
type input "I37006232"
click at [384, 106] on td "Plan de relance standard 30 jours fin de mois" at bounding box center [331, 102] width 112 height 26
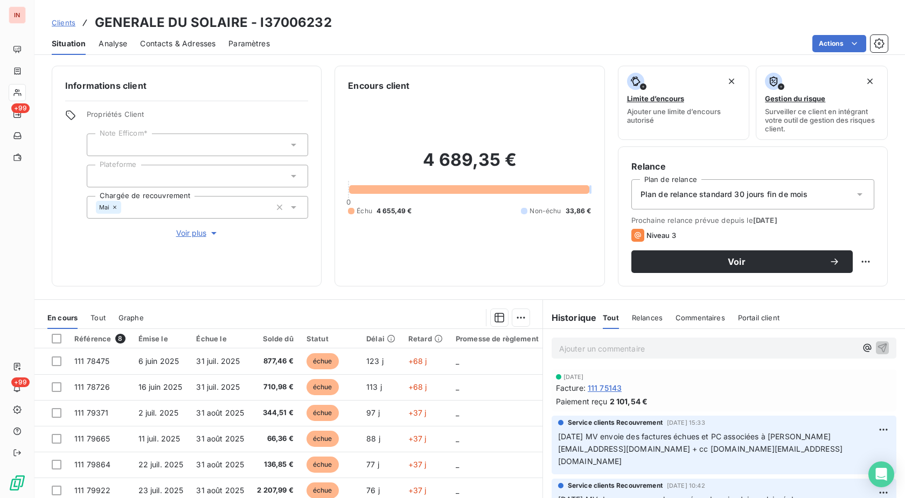
scroll to position [71, 0]
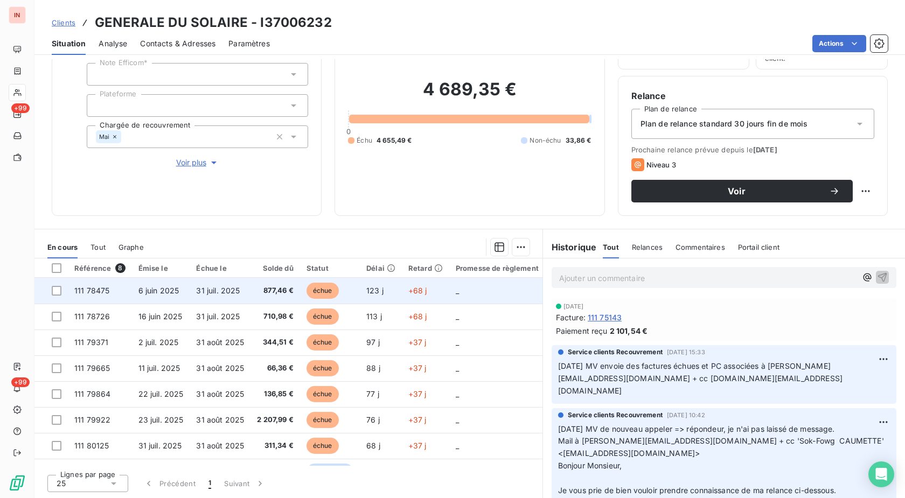
click at [442, 291] on td "+68 j" at bounding box center [425, 291] width 47 height 26
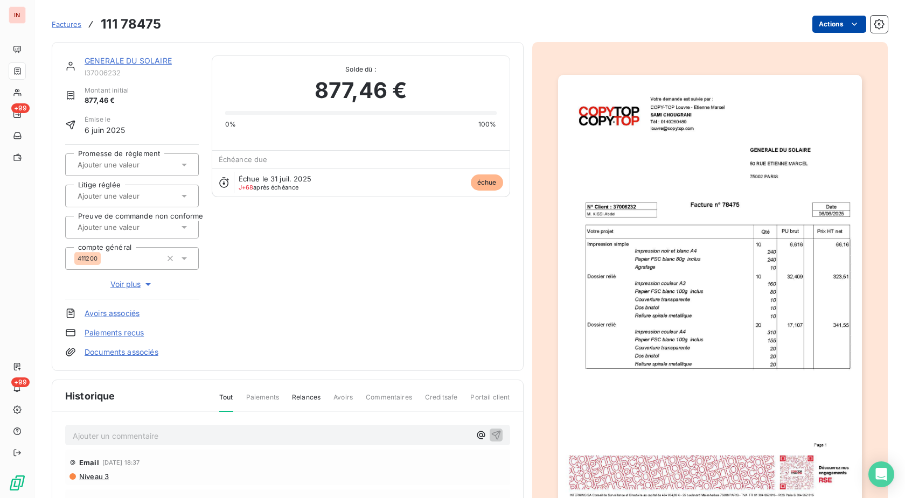
click at [814, 27] on html "IN +99 +99 Factures 111 78475 Actions GENERALE DU SOLAIRE I37006232 Montant ini…" at bounding box center [452, 249] width 905 height 498
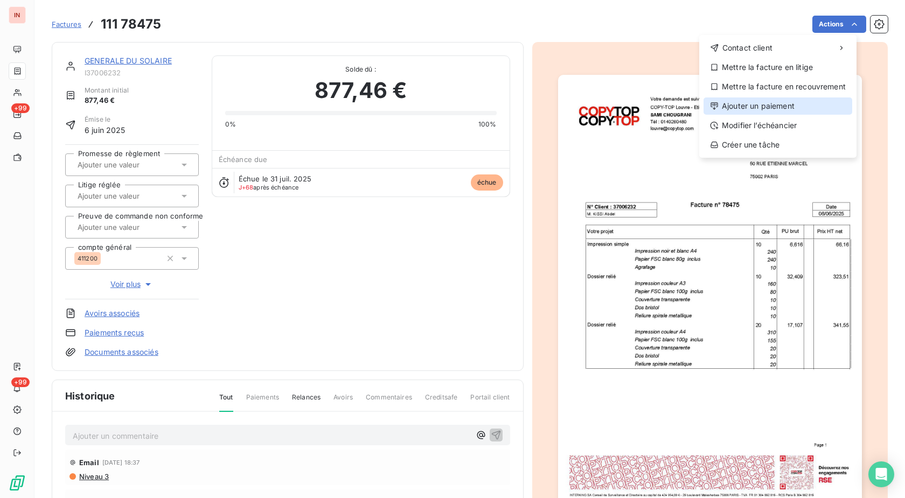
click at [768, 108] on div "Ajouter un paiement" at bounding box center [777, 105] width 149 height 17
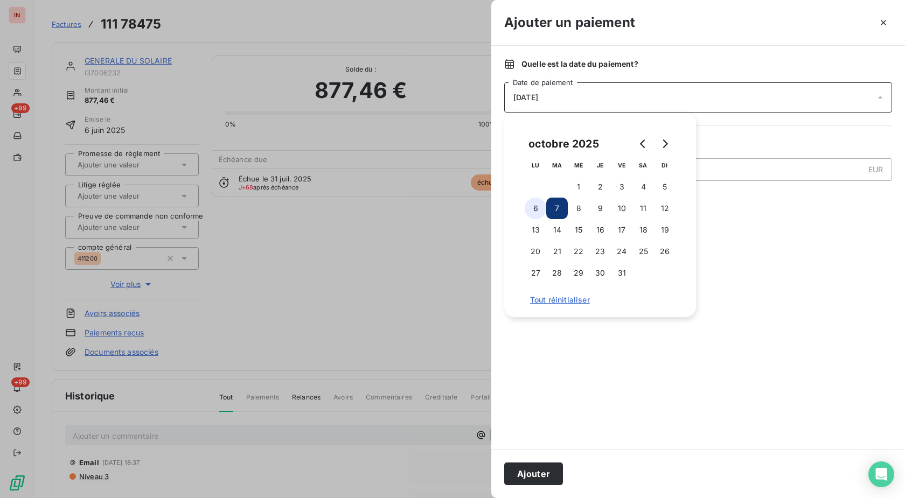
click at [532, 209] on button "6" at bounding box center [536, 209] width 22 height 22
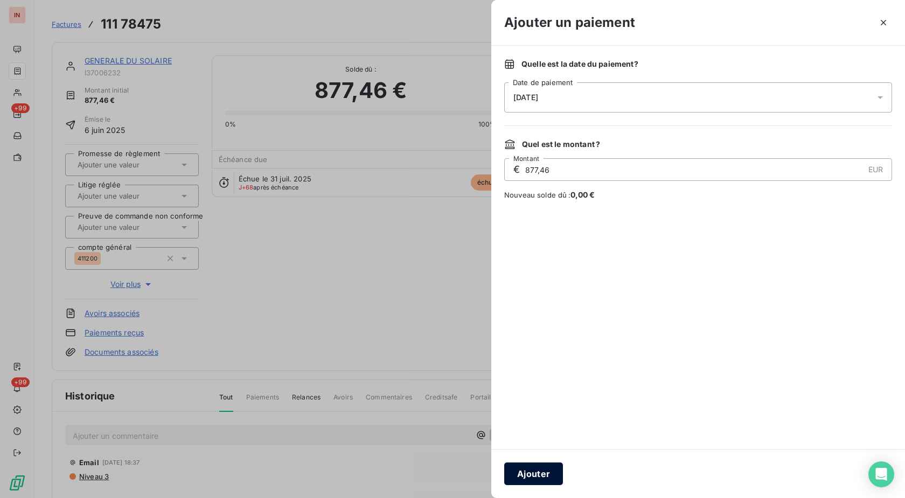
click at [544, 467] on button "Ajouter" at bounding box center [533, 474] width 59 height 23
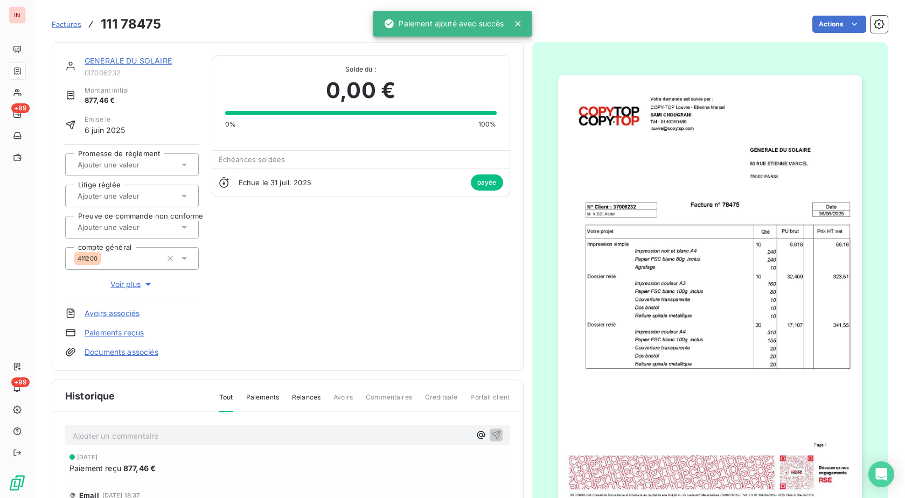
click at [154, 58] on link "GENERALE DU SOLAIRE" at bounding box center [128, 60] width 87 height 9
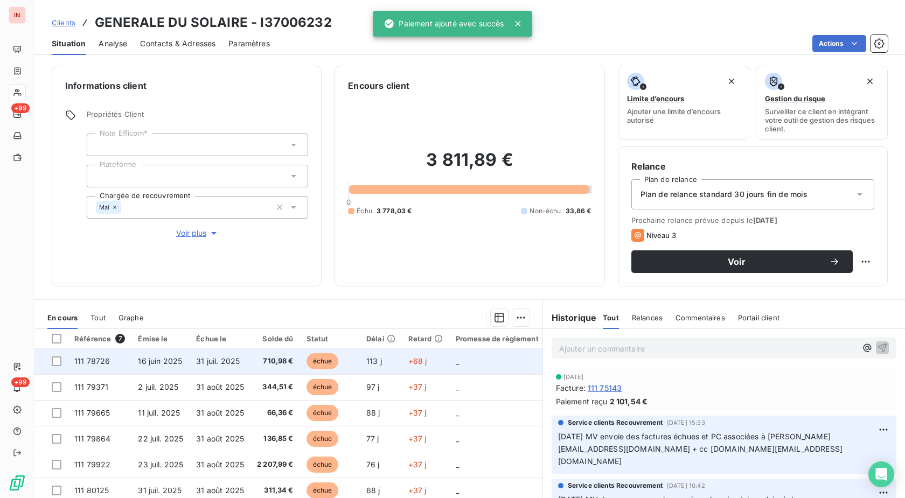
click at [427, 357] on td "+68 j" at bounding box center [425, 361] width 47 height 26
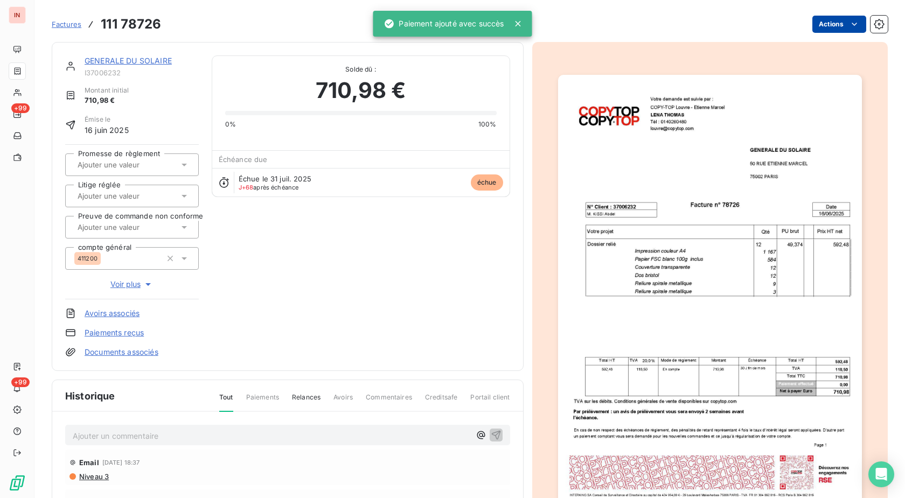
click at [829, 27] on html "IN +99 +99 Factures 111 78726 Actions GENERALE DU SOLAIRE I37006232 Montant ini…" at bounding box center [452, 249] width 905 height 498
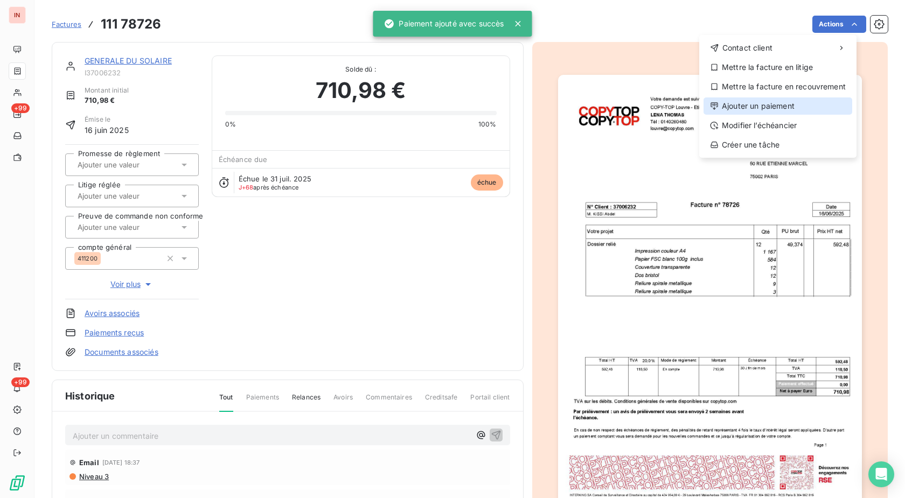
click at [762, 100] on div "Ajouter un paiement" at bounding box center [777, 105] width 149 height 17
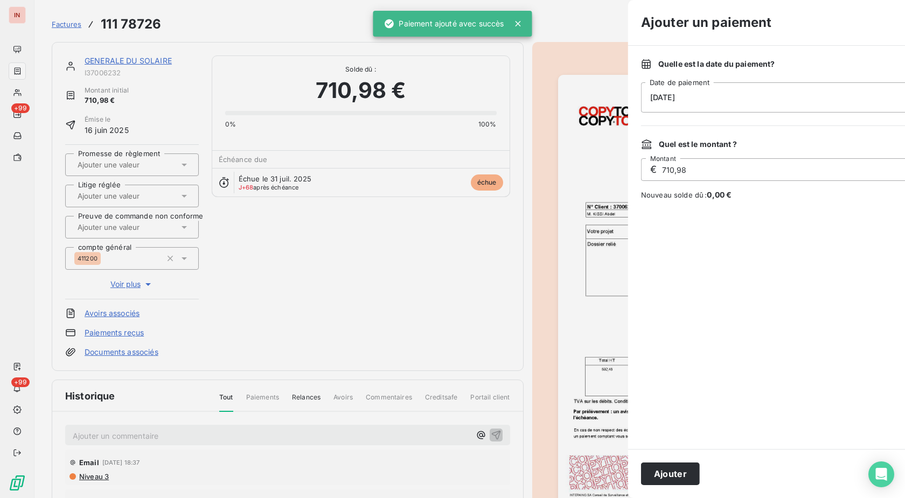
click at [641, 89] on div "[DATE]" at bounding box center [835, 97] width 388 height 30
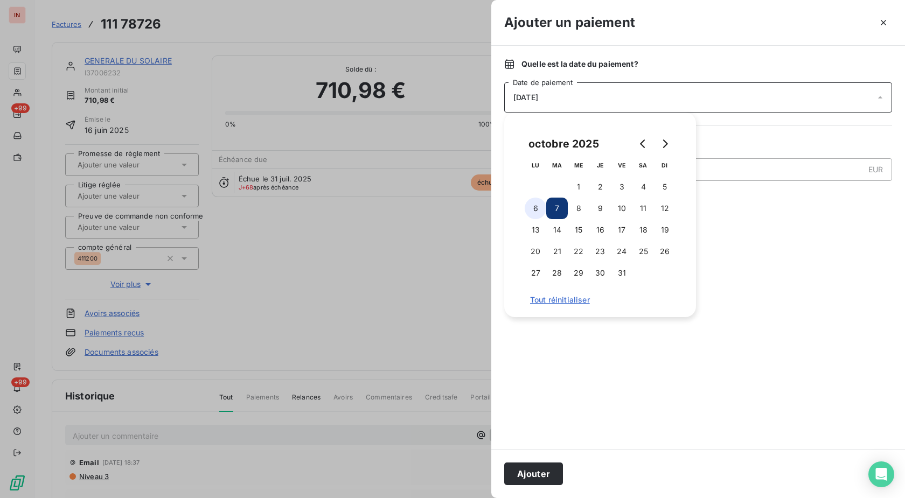
click at [541, 212] on button "6" at bounding box center [536, 209] width 22 height 22
click at [544, 470] on button "Ajouter" at bounding box center [533, 474] width 59 height 23
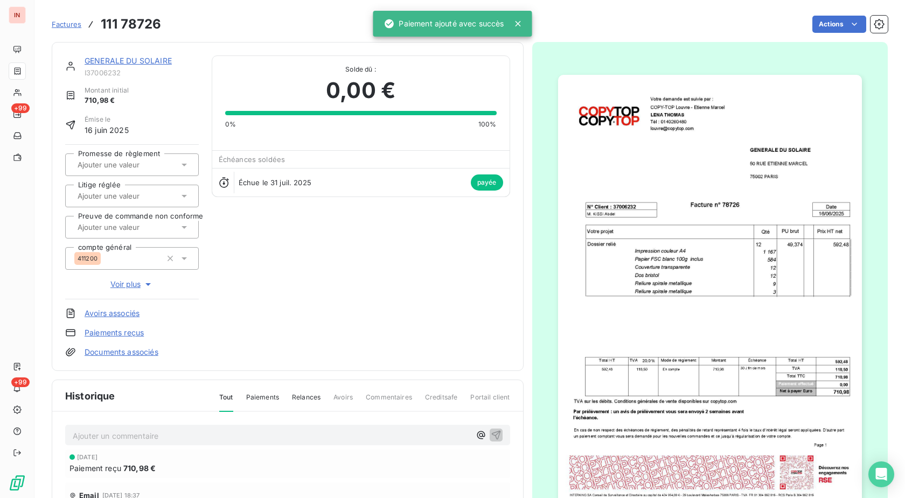
click at [163, 61] on link "GENERALE DU SOLAIRE" at bounding box center [128, 60] width 87 height 9
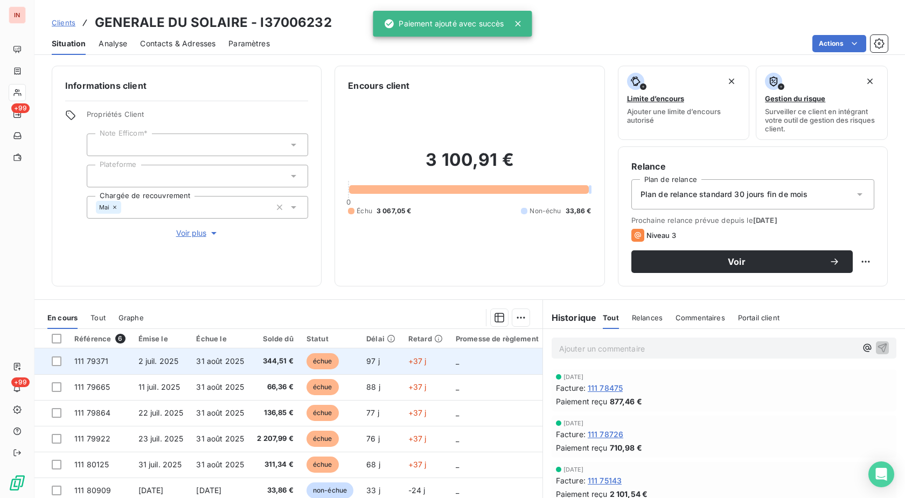
click at [427, 366] on td "+37 j" at bounding box center [425, 361] width 47 height 26
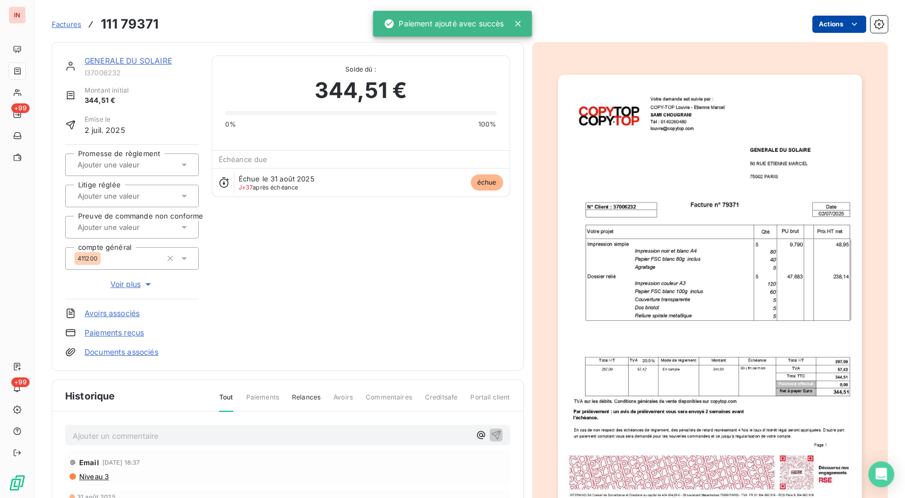
click at [826, 23] on html "IN +99 +99 Factures 111 79371 Actions GENERALE DU SOLAIRE I37006232 Montant ini…" at bounding box center [452, 249] width 905 height 498
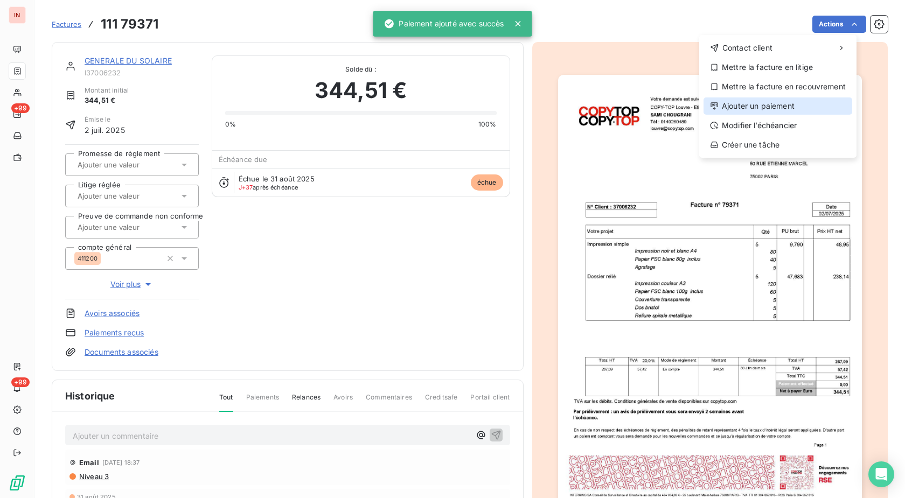
click at [731, 104] on div "Ajouter un paiement" at bounding box center [777, 105] width 149 height 17
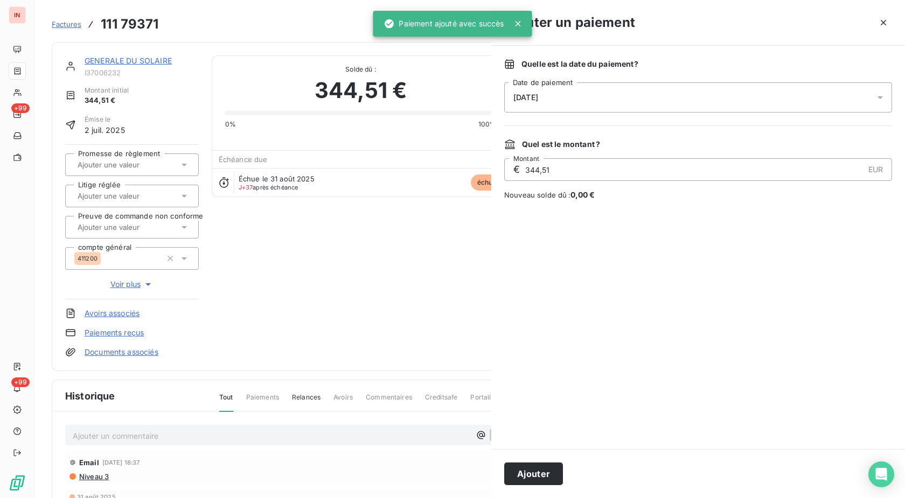
click at [627, 94] on div "[DATE]" at bounding box center [698, 97] width 388 height 30
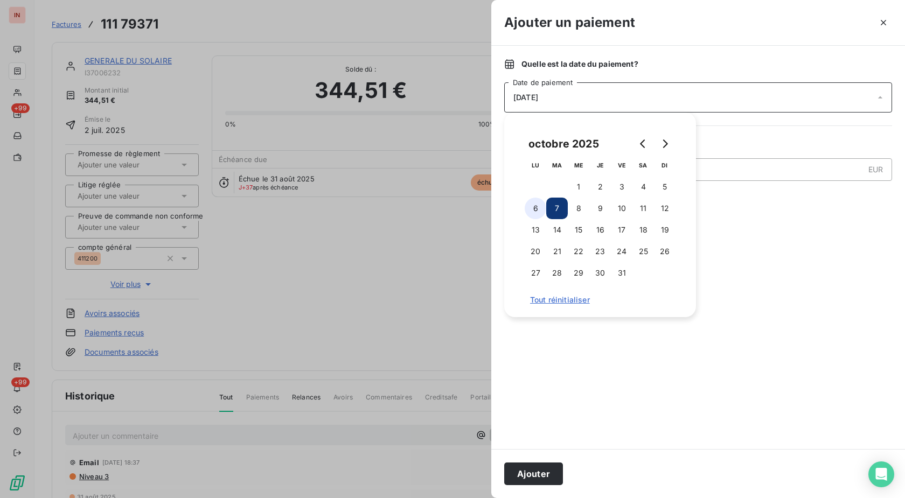
click at [535, 214] on button "6" at bounding box center [536, 209] width 22 height 22
click at [535, 472] on button "Ajouter" at bounding box center [533, 474] width 59 height 23
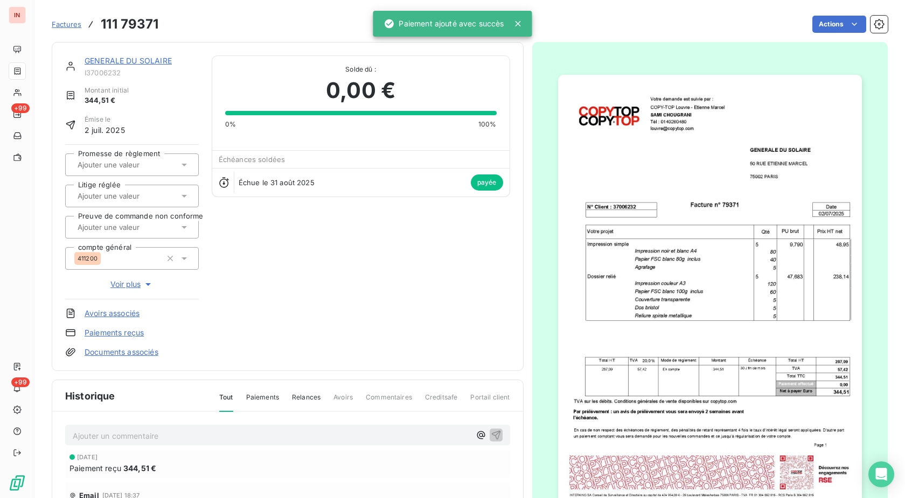
click at [167, 59] on link "GENERALE DU SOLAIRE" at bounding box center [128, 60] width 87 height 9
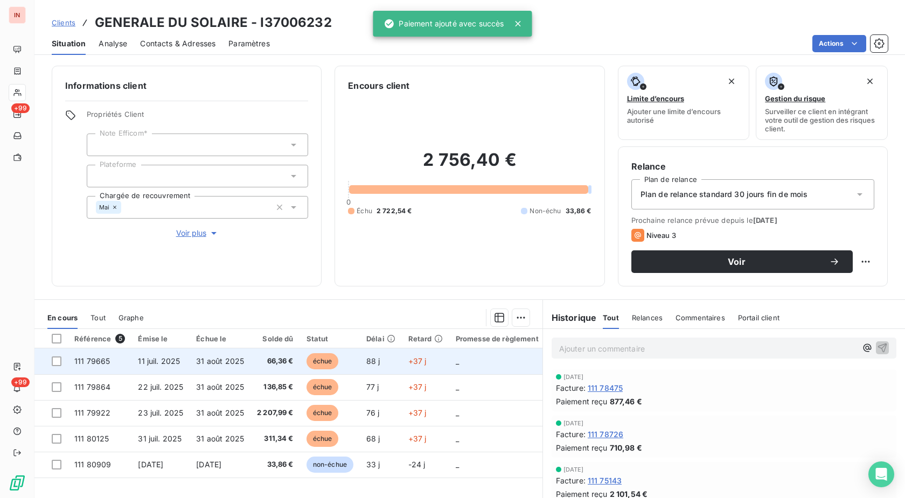
drag, startPoint x: 413, startPoint y: 368, endPoint x: 418, endPoint y: 365, distance: 5.5
click at [415, 367] on td "+37 j" at bounding box center [425, 361] width 47 height 26
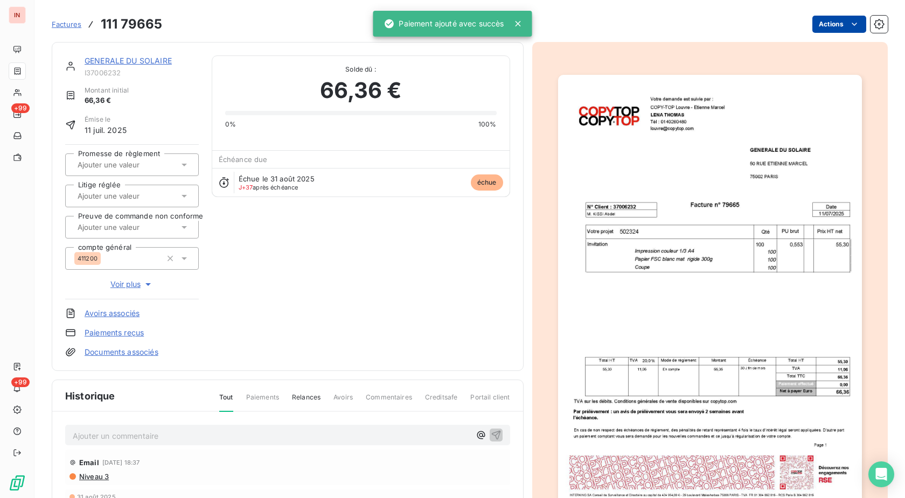
click at [836, 27] on html "IN +99 +99 Factures 111 79665 Actions GENERALE DU SOLAIRE I37006232 Montant ini…" at bounding box center [452, 249] width 905 height 498
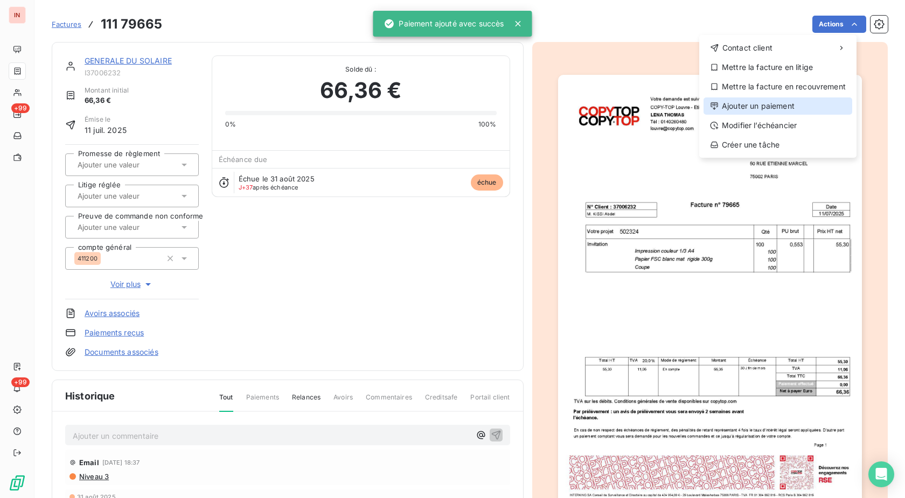
click at [795, 108] on div "Ajouter un paiement" at bounding box center [777, 105] width 149 height 17
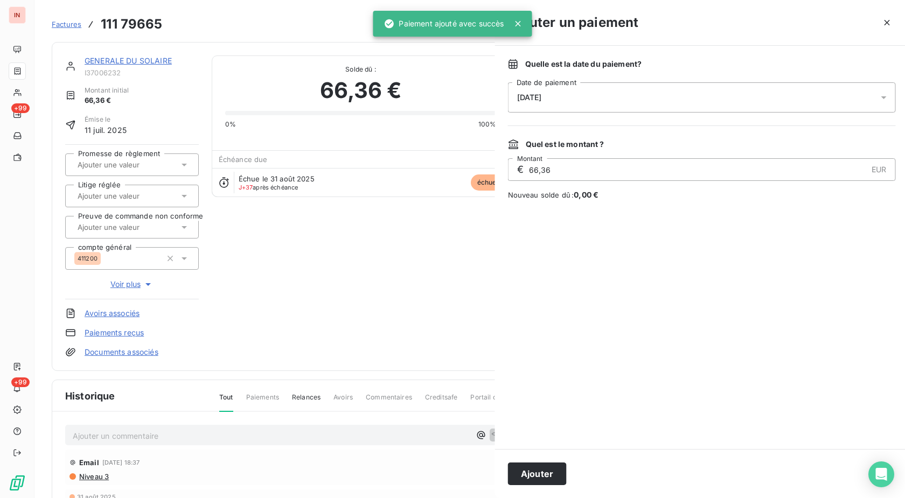
click at [620, 100] on div "[DATE]" at bounding box center [702, 97] width 388 height 30
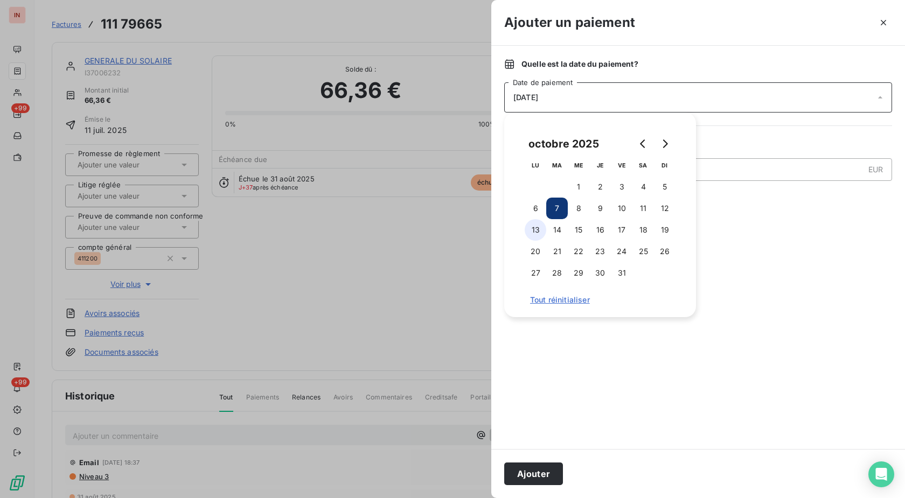
click at [526, 226] on button "13" at bounding box center [536, 230] width 22 height 22
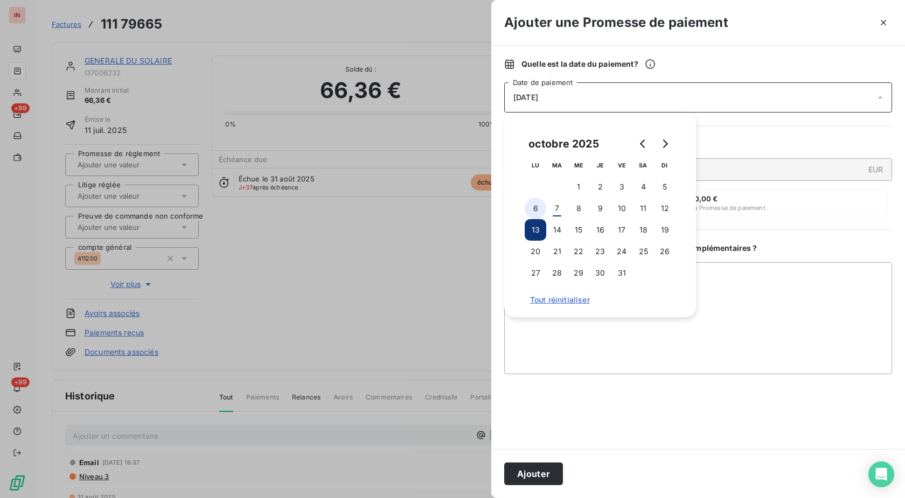
click at [530, 208] on button "6" at bounding box center [536, 209] width 22 height 22
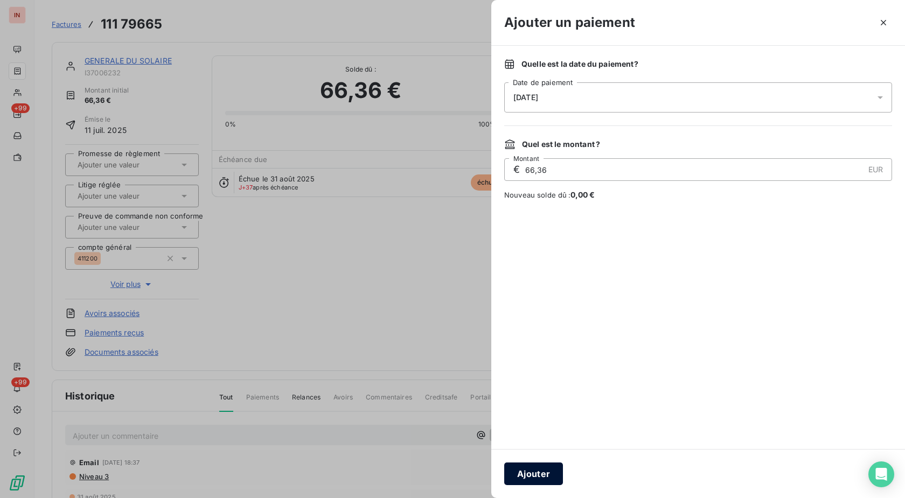
click at [540, 468] on button "Ajouter" at bounding box center [533, 474] width 59 height 23
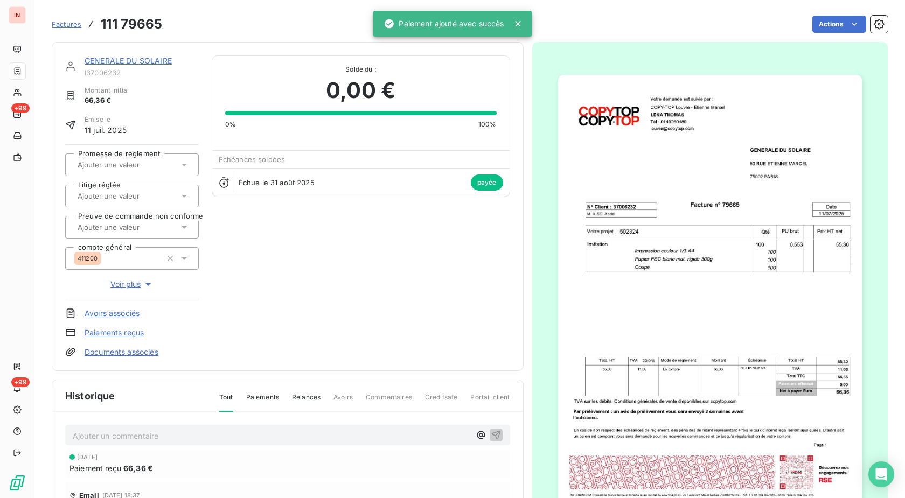
click at [158, 57] on link "GENERALE DU SOLAIRE" at bounding box center [128, 60] width 87 height 9
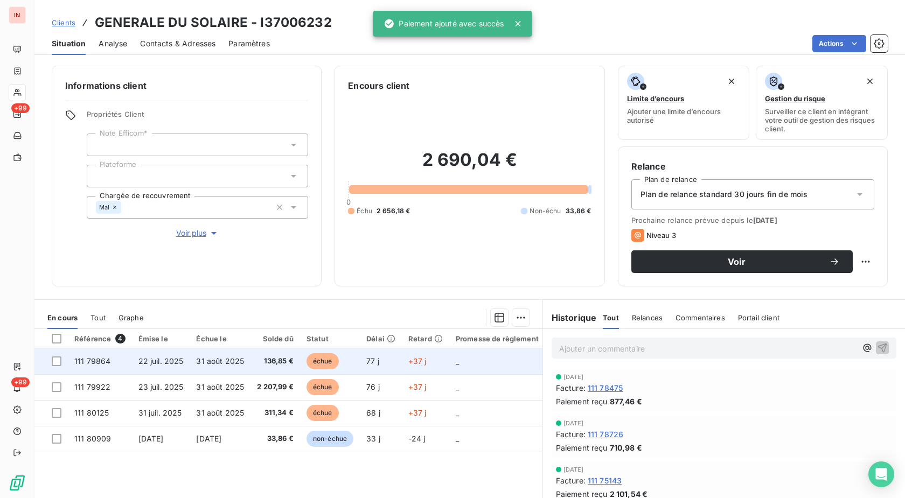
click at [434, 358] on td "+37 j" at bounding box center [425, 361] width 47 height 26
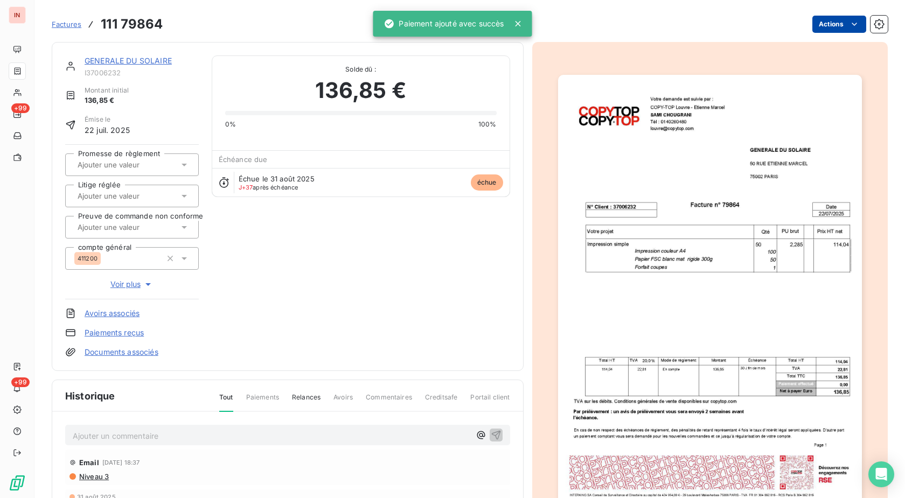
click at [821, 29] on html "IN +99 +99 Factures 111 79864 Actions GENERALE DU SOLAIRE I37006232 Montant ini…" at bounding box center [452, 249] width 905 height 498
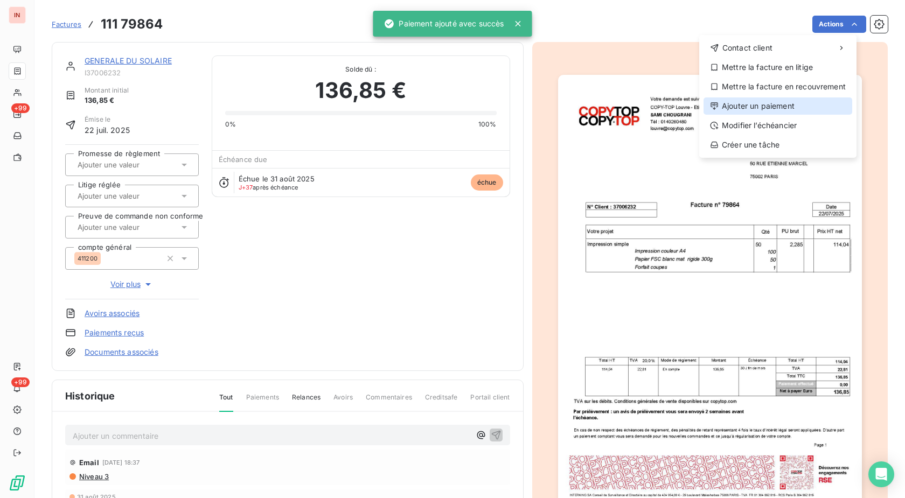
click at [742, 106] on div "Ajouter un paiement" at bounding box center [777, 105] width 149 height 17
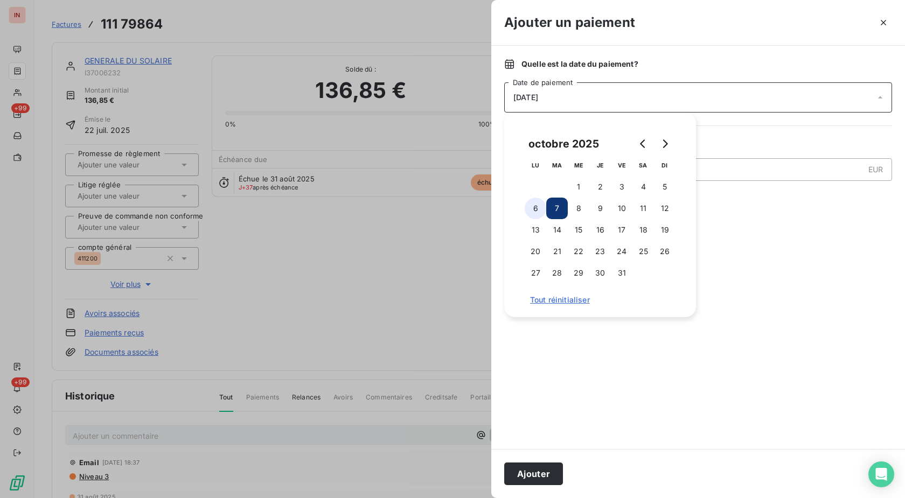
click at [539, 208] on button "6" at bounding box center [536, 209] width 22 height 22
click at [529, 468] on button "Ajouter" at bounding box center [533, 474] width 59 height 23
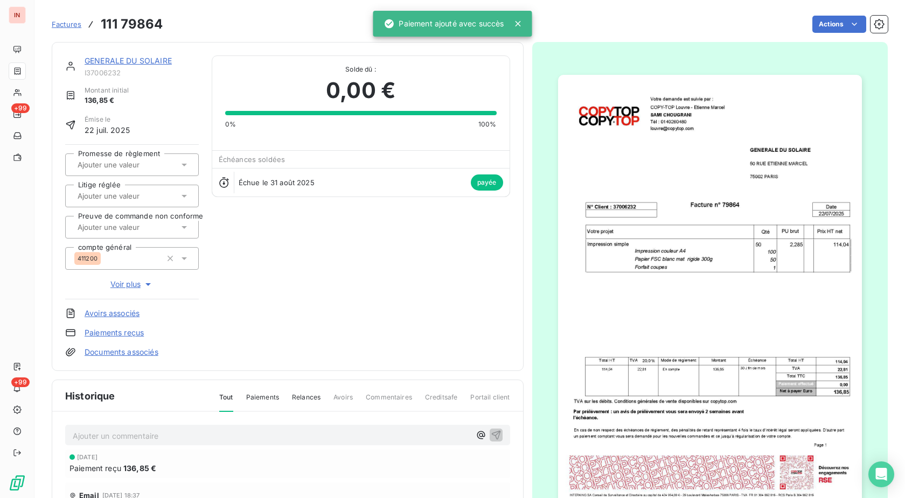
click at [145, 64] on link "GENERALE DU SOLAIRE" at bounding box center [128, 60] width 87 height 9
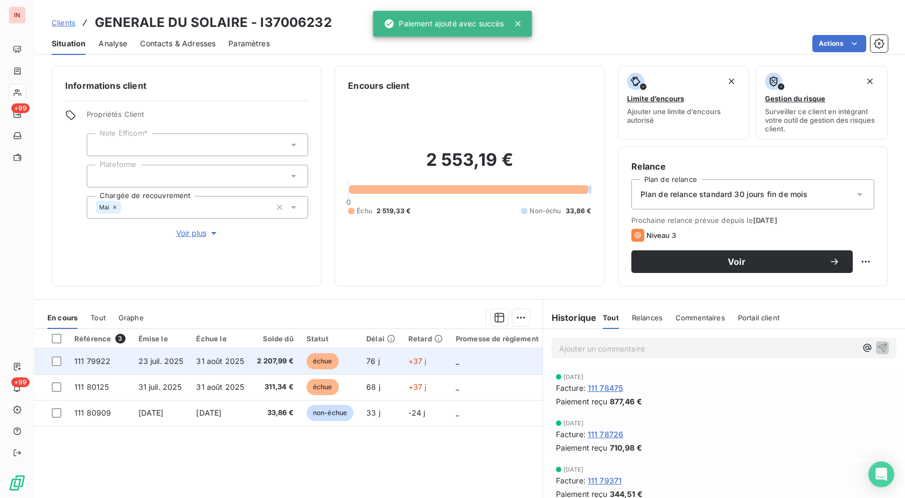
click at [398, 365] on td "76 j" at bounding box center [381, 361] width 42 height 26
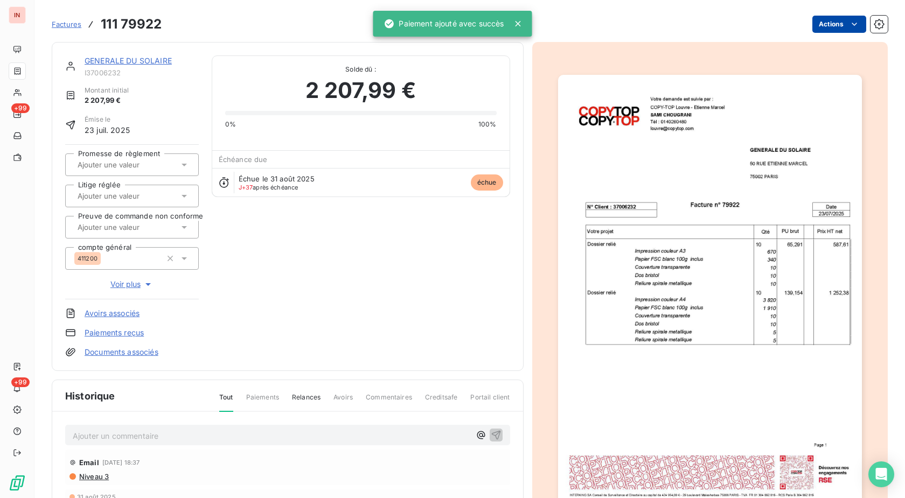
click at [837, 25] on html "IN +99 +99 Factures 111 79922 Actions GENERALE DU SOLAIRE I37006232 Montant ini…" at bounding box center [452, 249] width 905 height 498
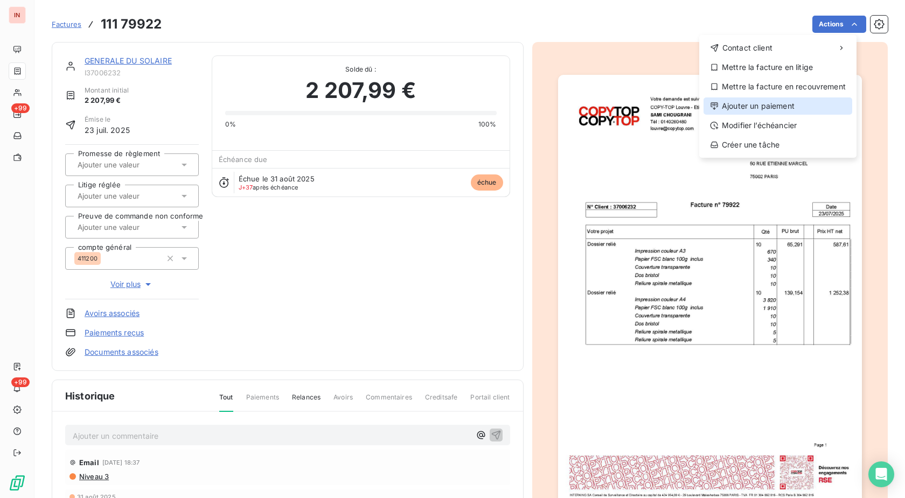
click at [784, 107] on div "Ajouter un paiement" at bounding box center [777, 105] width 149 height 17
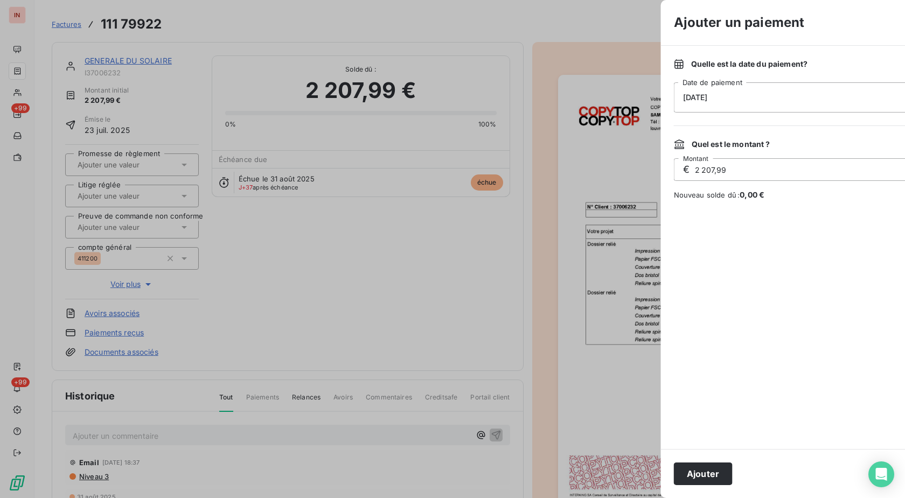
click at [688, 101] on div "[DATE]" at bounding box center [868, 97] width 388 height 30
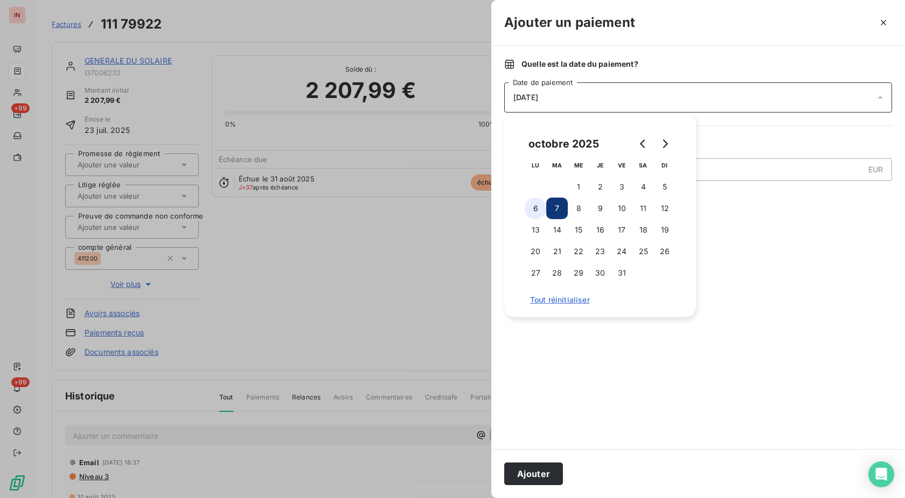
click at [532, 205] on button "6" at bounding box center [536, 209] width 22 height 22
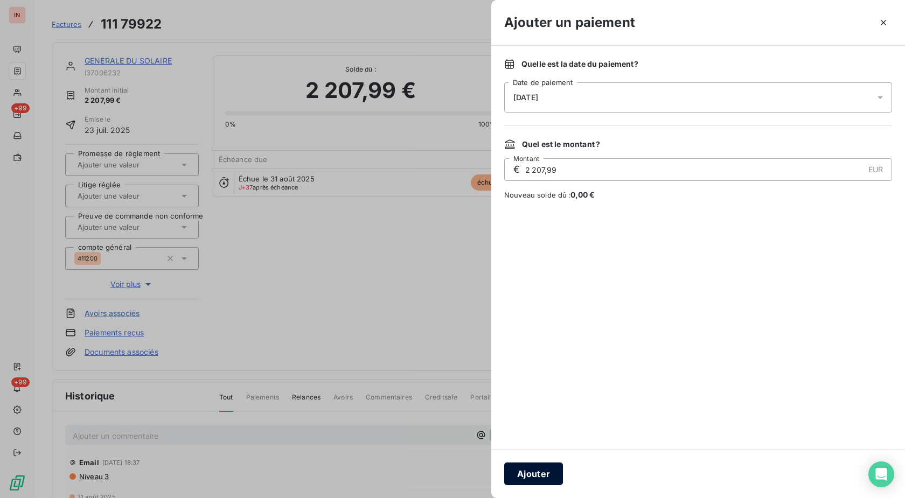
click at [551, 472] on button "Ajouter" at bounding box center [533, 474] width 59 height 23
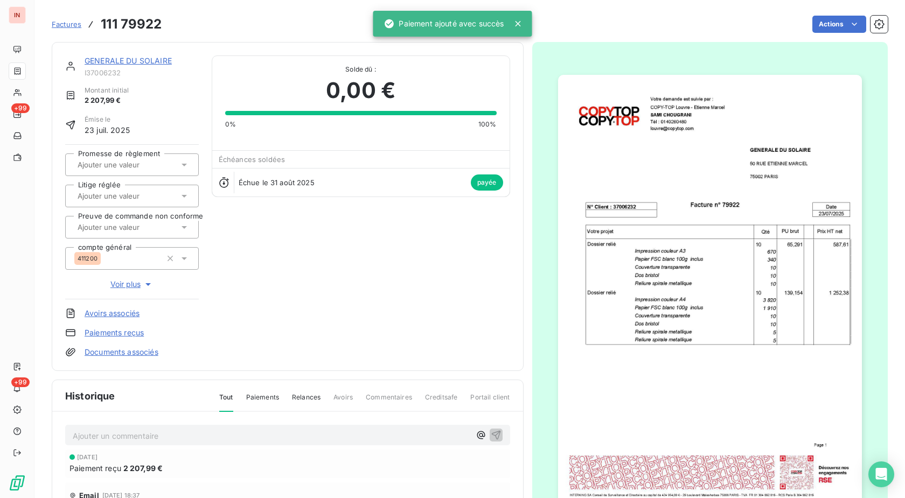
click at [151, 61] on link "GENERALE DU SOLAIRE" at bounding box center [128, 60] width 87 height 9
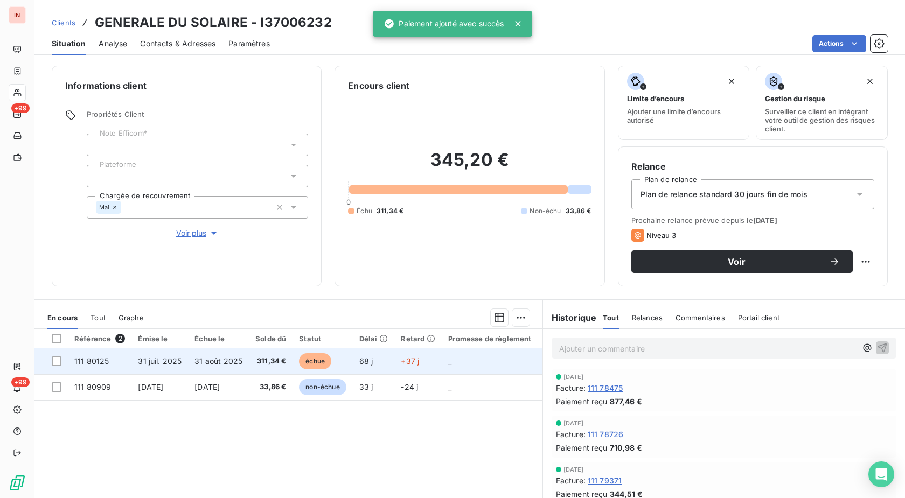
click at [428, 362] on td "+37 j" at bounding box center [417, 361] width 47 height 26
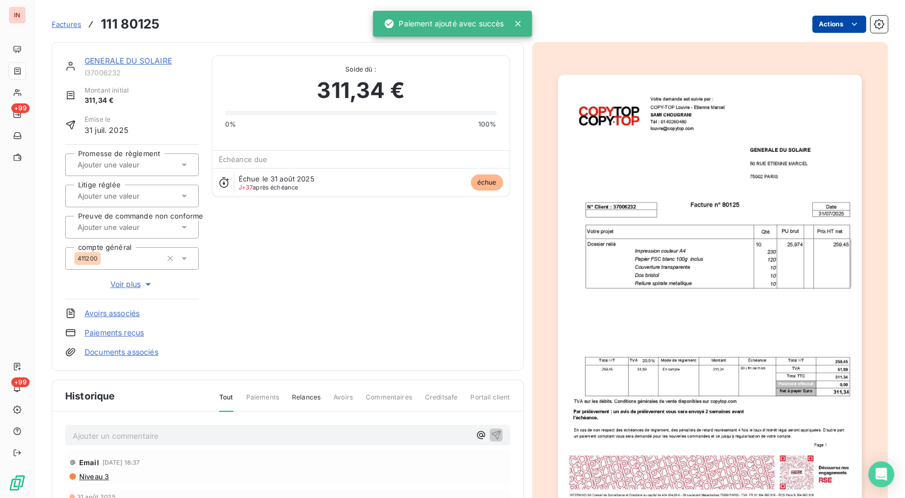
click at [825, 30] on html "IN +99 +99 Factures 111 80125 Actions GENERALE DU SOLAIRE I37006232 Montant ini…" at bounding box center [452, 249] width 905 height 498
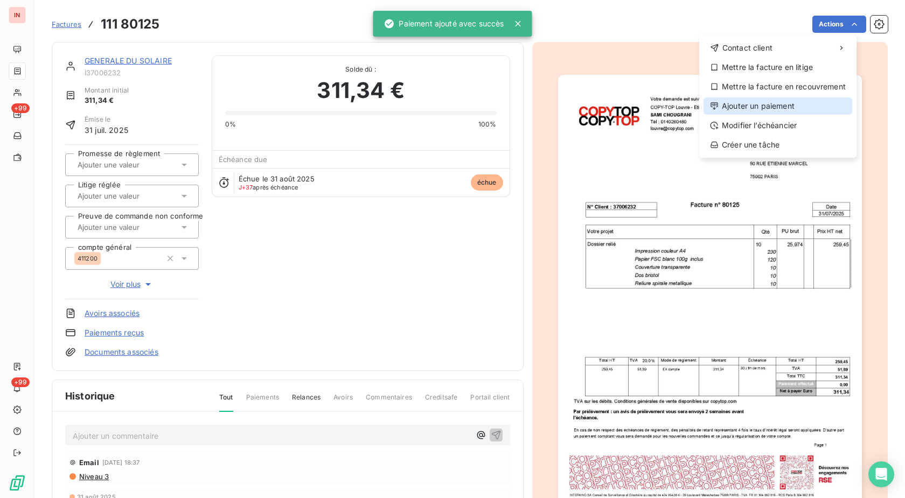
click at [757, 104] on div "Ajouter un paiement" at bounding box center [777, 105] width 149 height 17
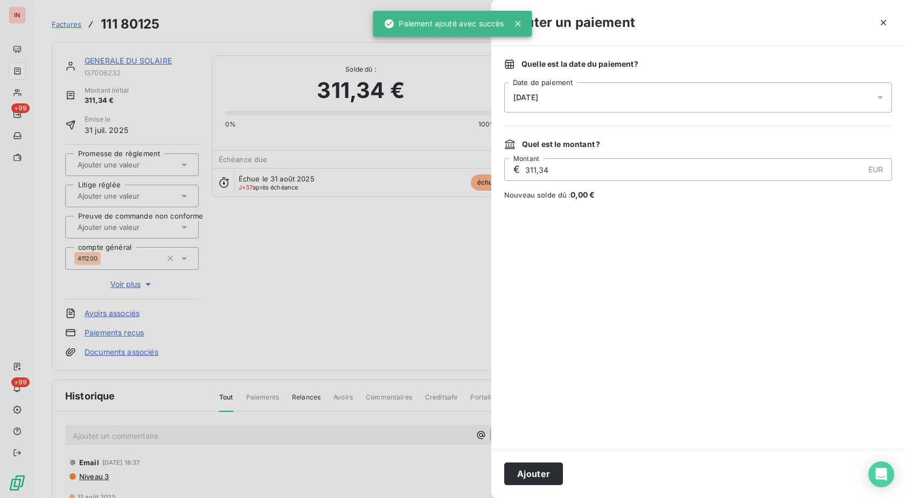
click at [609, 99] on div "[DATE]" at bounding box center [698, 97] width 388 height 30
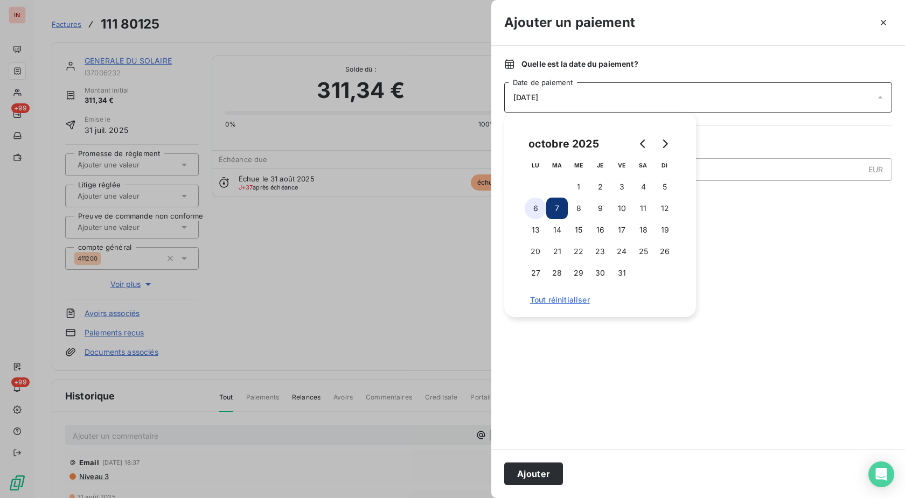
click at [538, 207] on button "6" at bounding box center [536, 209] width 22 height 22
click at [550, 473] on button "Ajouter" at bounding box center [533, 474] width 59 height 23
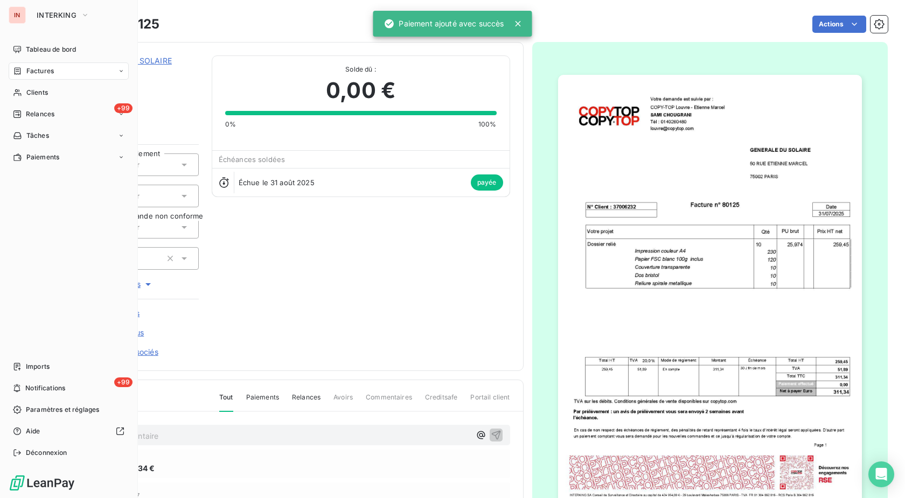
click at [25, 92] on div "Clients" at bounding box center [69, 92] width 120 height 17
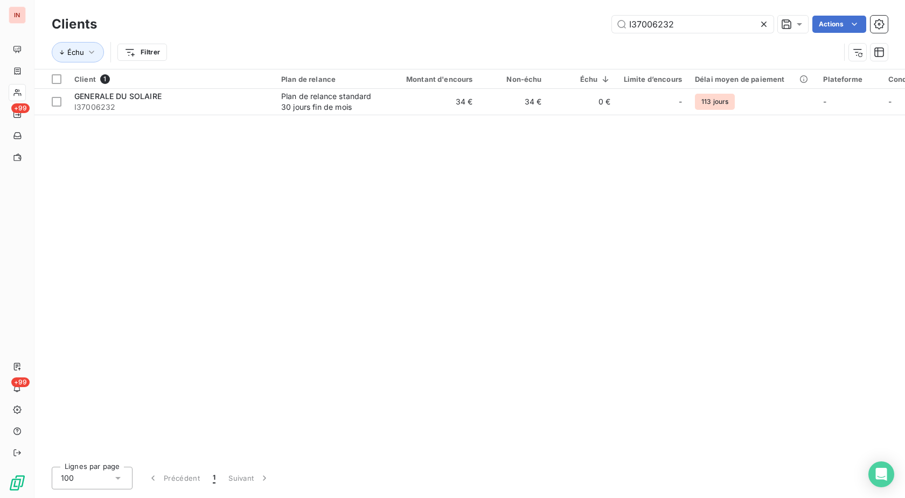
drag, startPoint x: 683, startPoint y: 25, endPoint x: 471, endPoint y: 29, distance: 212.8
click at [612, 28] on input "I37006232" at bounding box center [693, 24] width 162 height 17
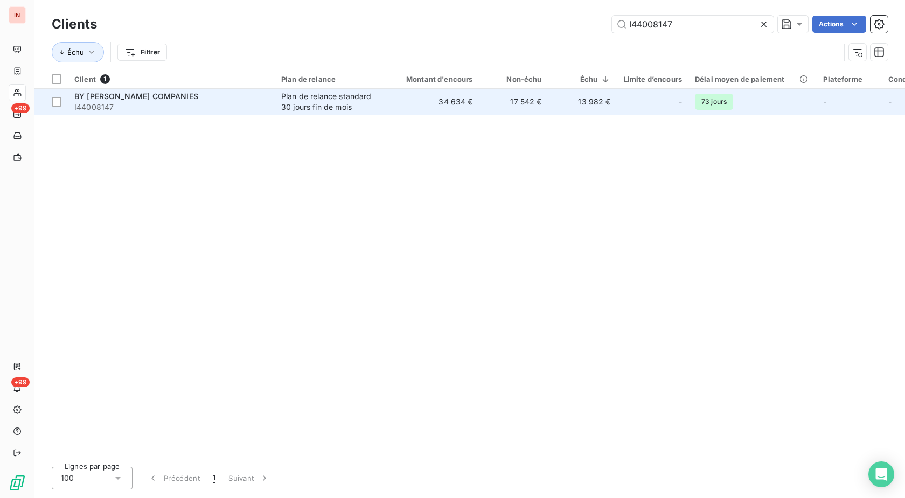
type input "I44008147"
click at [463, 101] on td "34 634 €" at bounding box center [433, 102] width 93 height 26
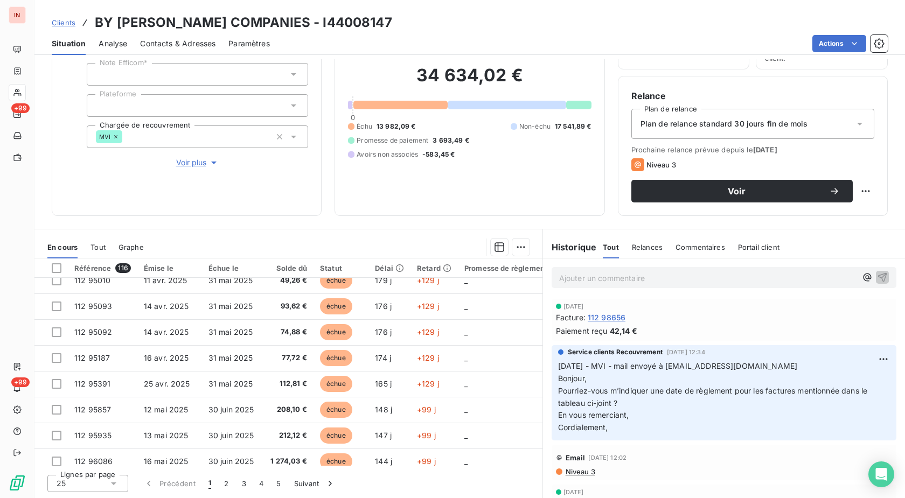
scroll to position [468, 0]
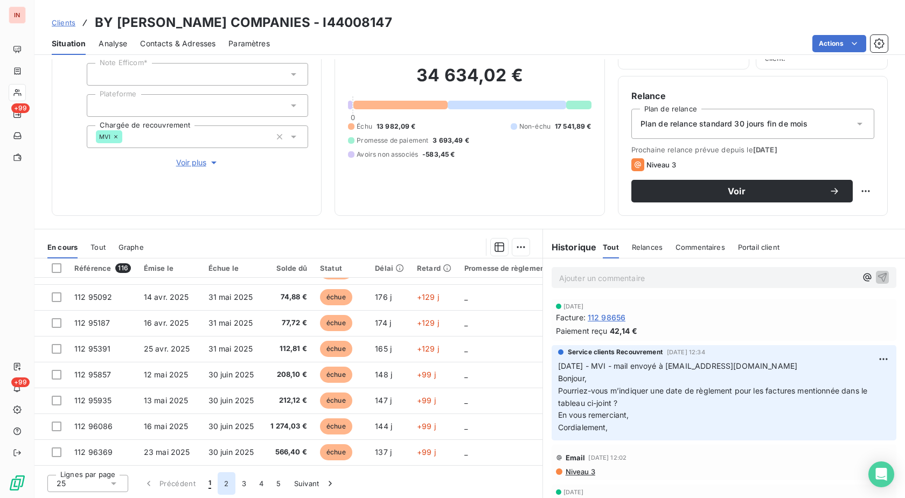
click at [221, 483] on button "2" at bounding box center [226, 483] width 17 height 23
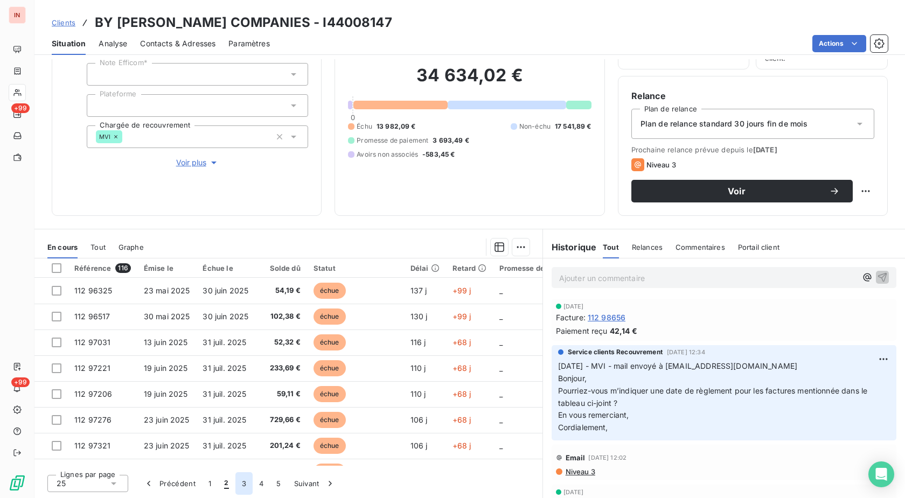
click at [240, 485] on button "3" at bounding box center [243, 483] width 17 height 23
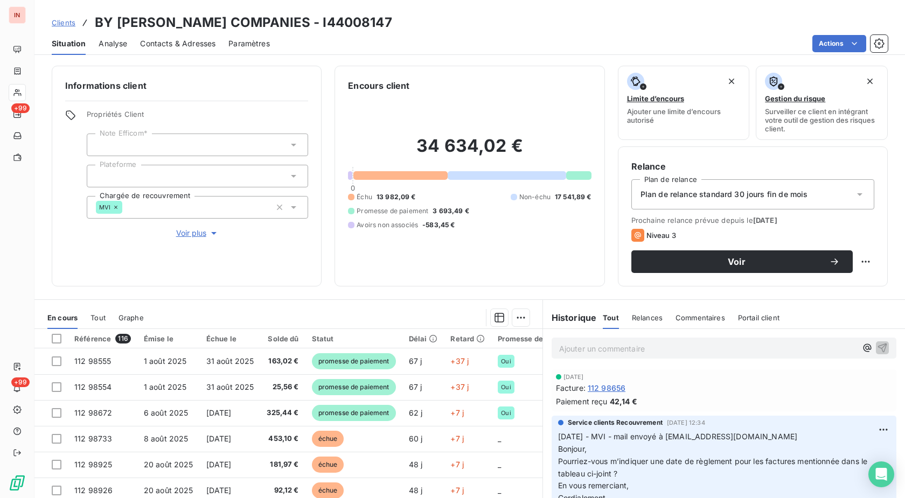
scroll to position [55, 0]
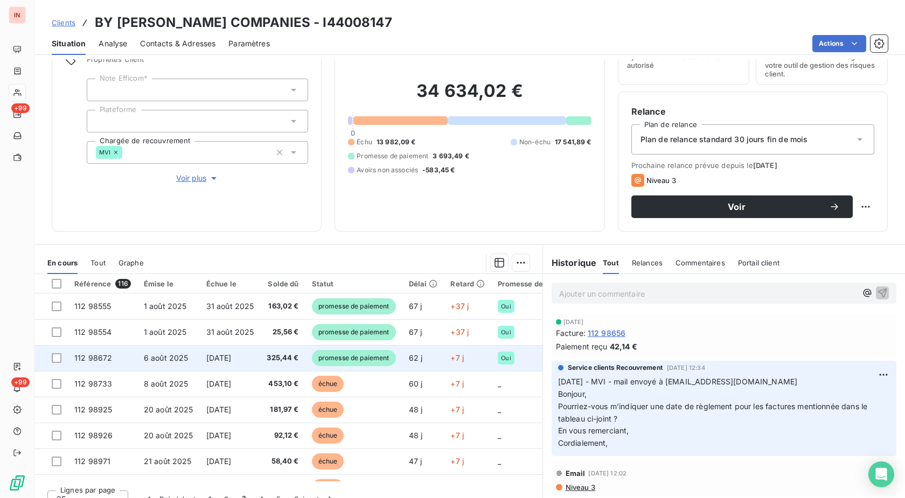
click at [388, 353] on span "promesse de paiement" at bounding box center [354, 358] width 84 height 16
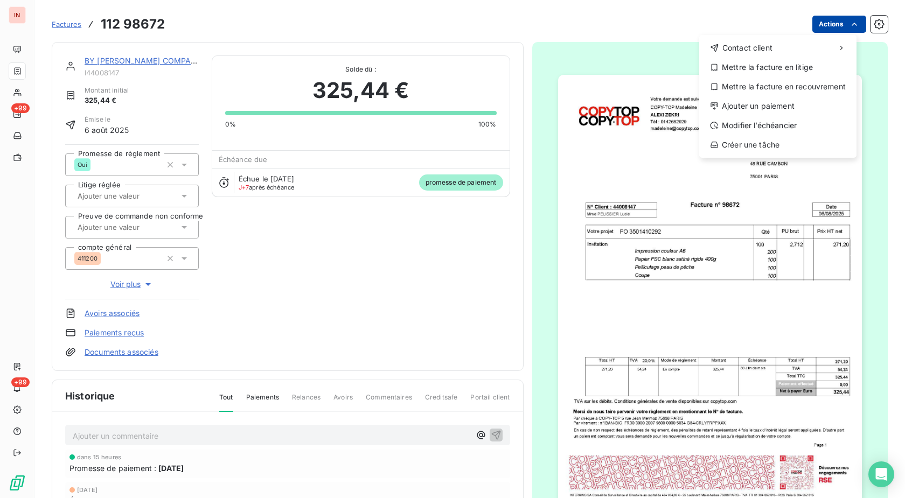
click at [827, 24] on html "IN +99 +99 Factures [PHONE_NUMBER] Actions Contact client Mettre la facture en …" at bounding box center [452, 249] width 905 height 498
click at [763, 107] on div "Ajouter un paiement" at bounding box center [777, 105] width 149 height 17
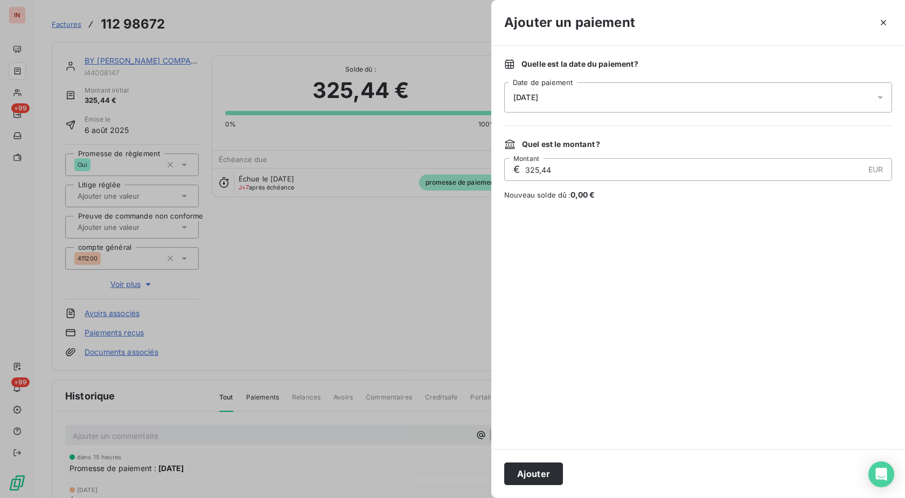
click at [697, 100] on div "[DATE]" at bounding box center [698, 97] width 388 height 30
click at [535, 210] on button "6" at bounding box center [536, 209] width 22 height 22
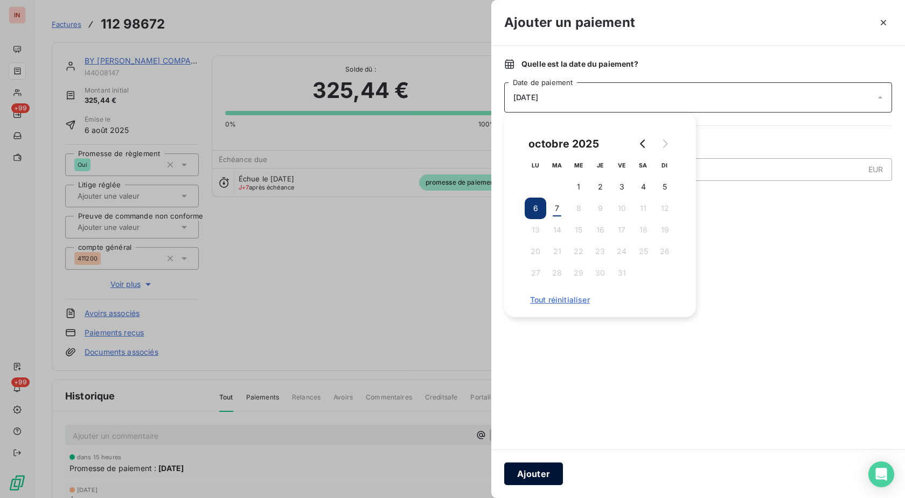
click at [537, 476] on button "Ajouter" at bounding box center [533, 474] width 59 height 23
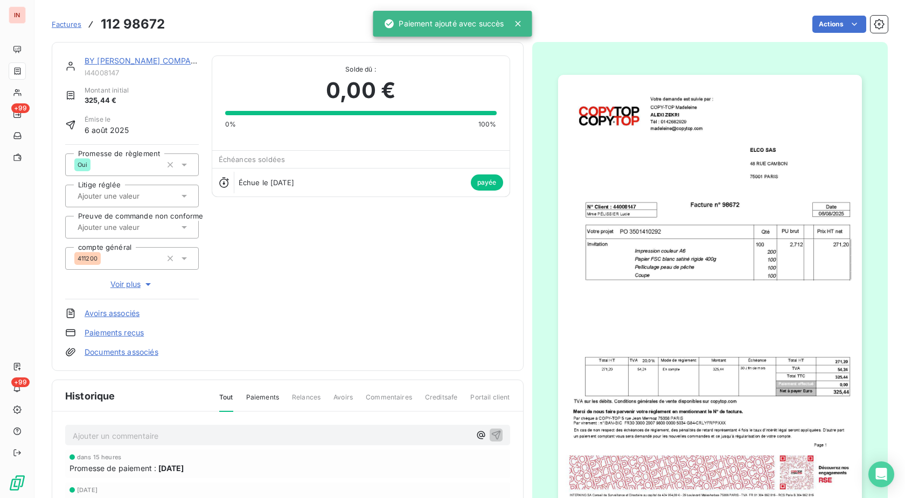
click at [176, 64] on link "BY [PERSON_NAME] COMPANIES" at bounding box center [147, 60] width 124 height 9
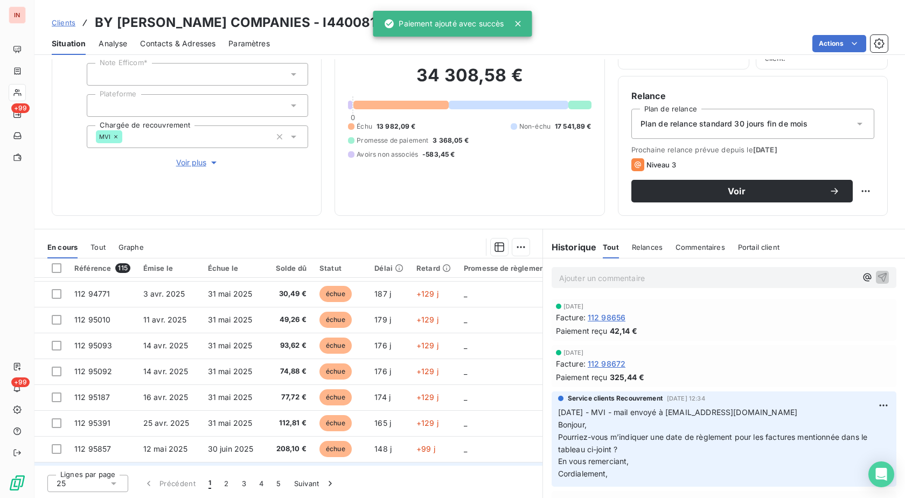
scroll to position [468, 0]
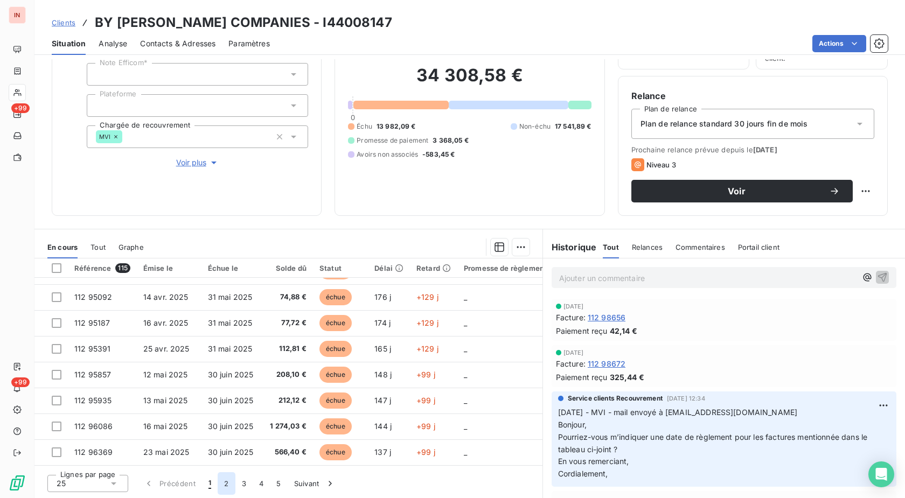
click at [221, 482] on button "2" at bounding box center [226, 483] width 17 height 23
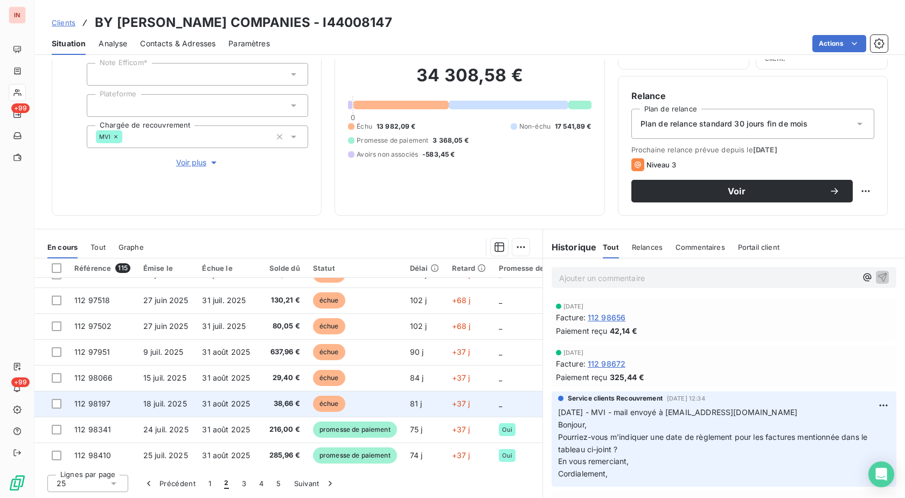
scroll to position [330, 0]
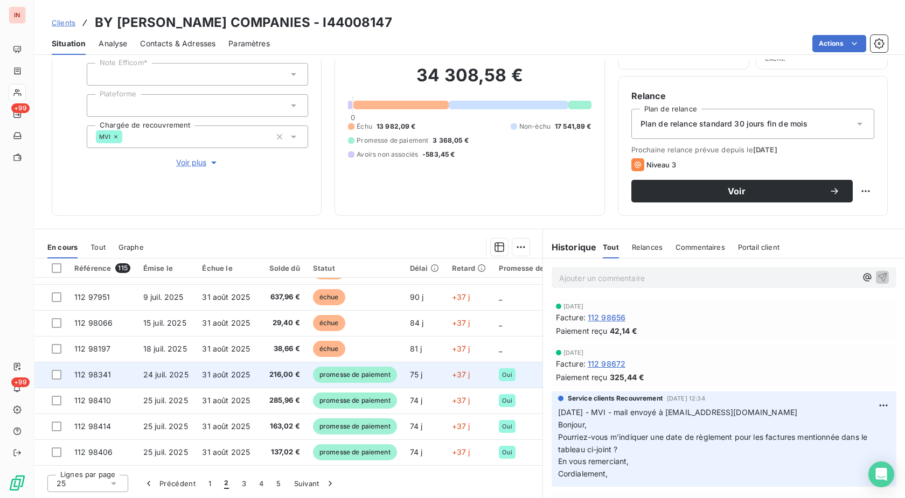
click at [392, 378] on span "promesse de paiement" at bounding box center [355, 375] width 84 height 16
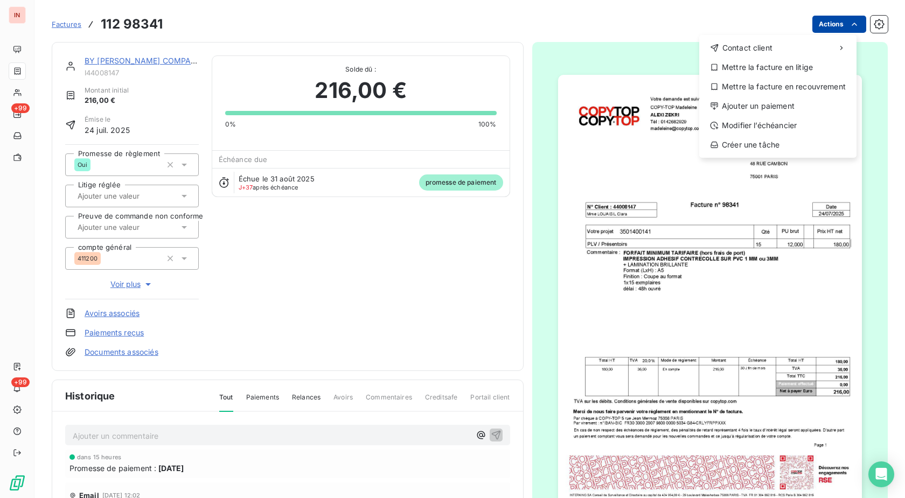
click at [839, 22] on html "IN +99 +99 Factures [PHONE_NUMBER] Actions Contact client Mettre la facture en …" at bounding box center [452, 249] width 905 height 498
click at [765, 108] on div "Ajouter un paiement" at bounding box center [777, 105] width 149 height 17
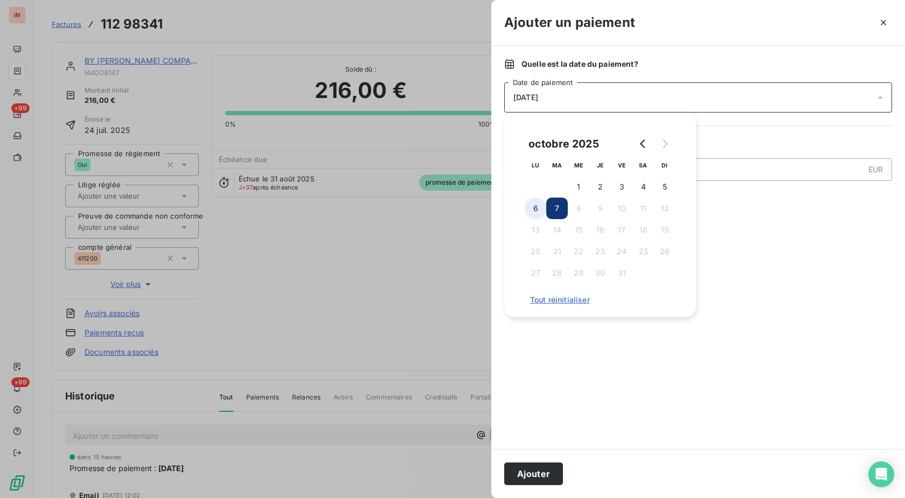
click at [535, 210] on button "6" at bounding box center [536, 209] width 22 height 22
click at [553, 467] on button "Ajouter" at bounding box center [533, 474] width 59 height 23
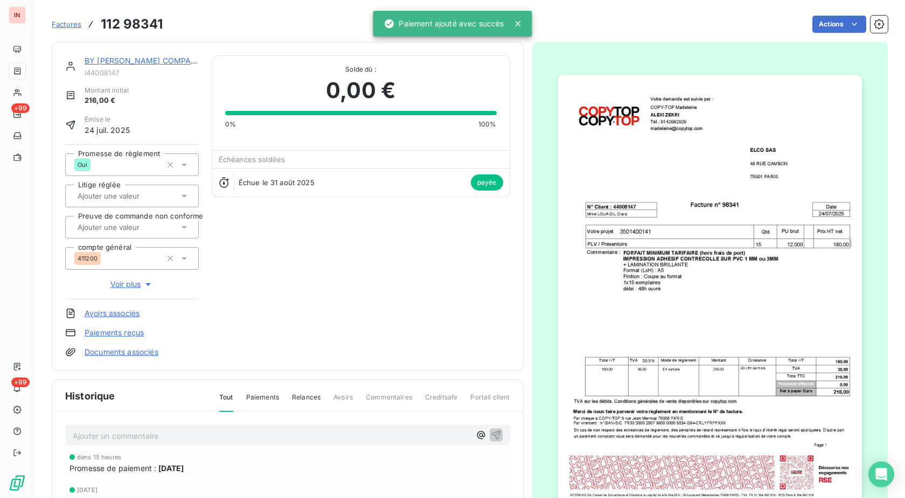
click at [140, 65] on link "BY [PERSON_NAME] COMPANIES" at bounding box center [147, 60] width 124 height 9
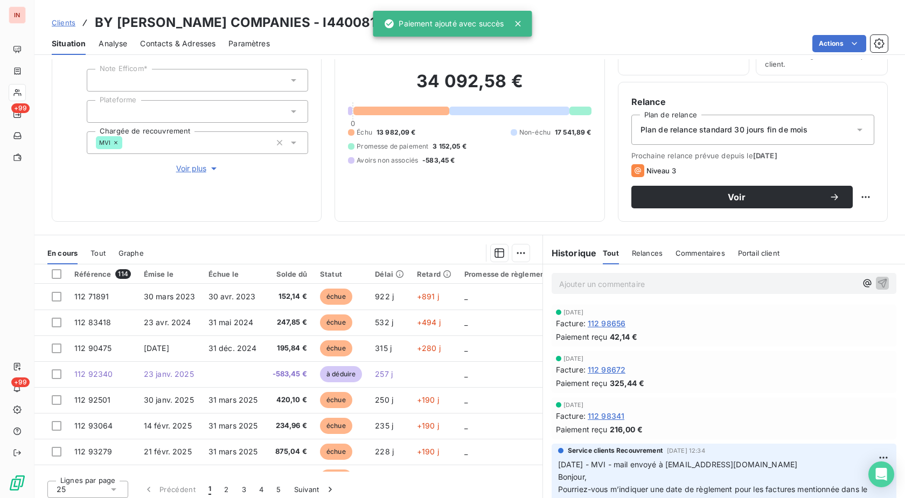
scroll to position [71, 0]
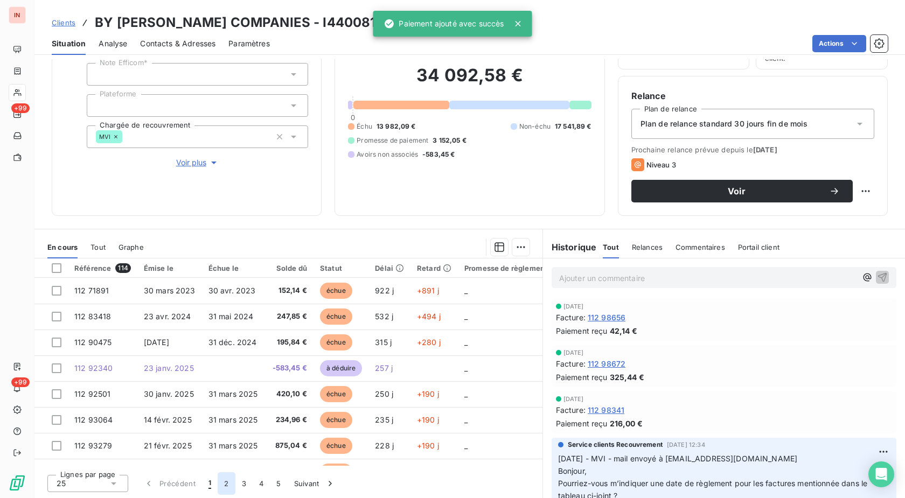
click at [228, 484] on button "2" at bounding box center [226, 483] width 17 height 23
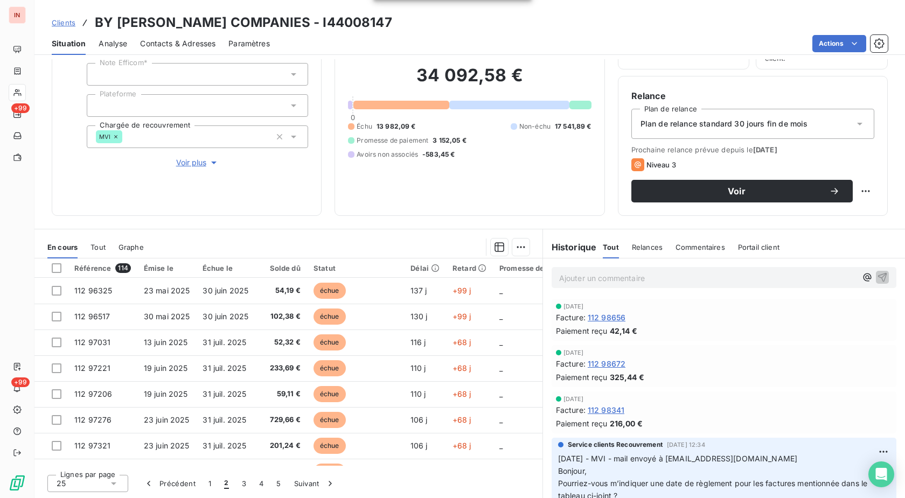
scroll to position [385, 0]
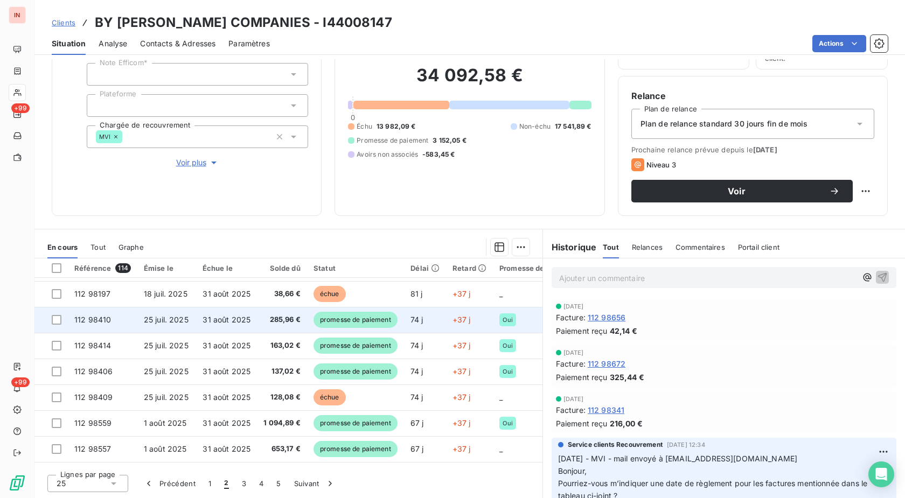
click at [387, 320] on span "promesse de paiement" at bounding box center [355, 320] width 84 height 16
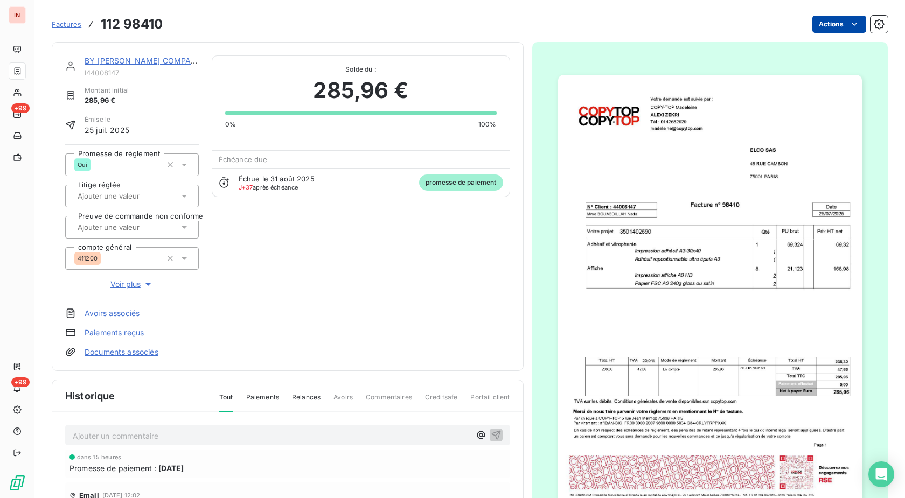
click at [847, 22] on html "IN +99 +99 Factures 112 98410 Actions BY [PERSON_NAME] COMPANIES I44008147 Mont…" at bounding box center [452, 249] width 905 height 498
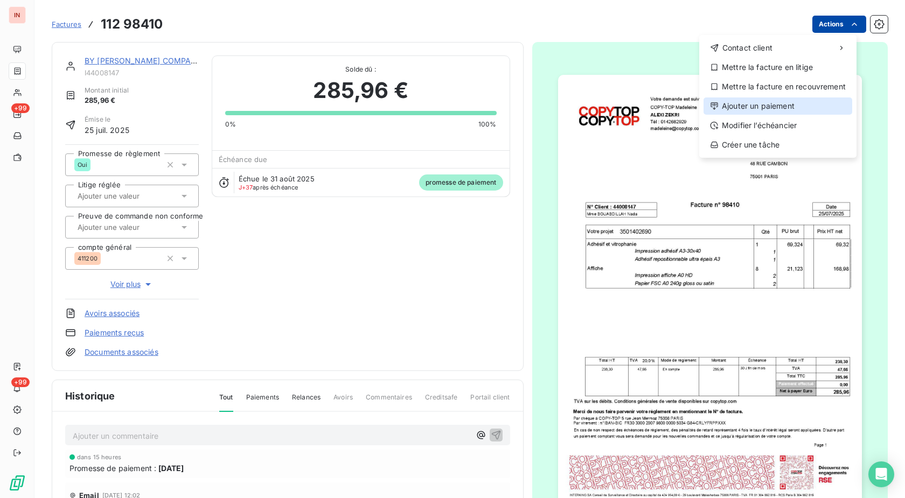
click at [764, 104] on div "Ajouter un paiement" at bounding box center [777, 105] width 149 height 17
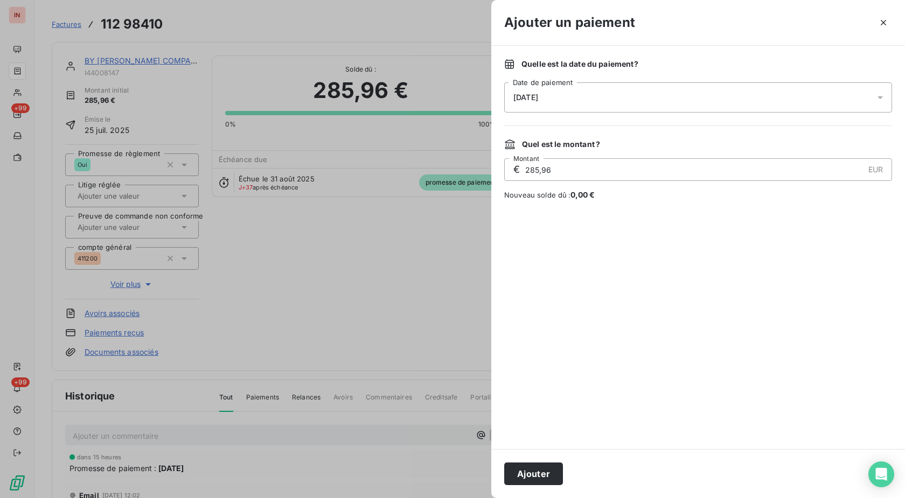
click at [697, 103] on div "[DATE]" at bounding box center [698, 97] width 388 height 30
click at [543, 211] on button "6" at bounding box center [536, 209] width 22 height 22
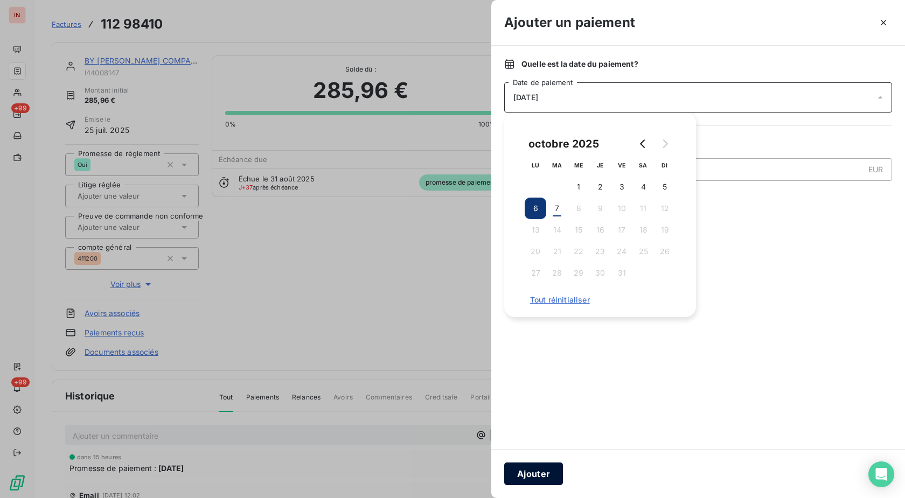
click at [537, 474] on button "Ajouter" at bounding box center [533, 474] width 59 height 23
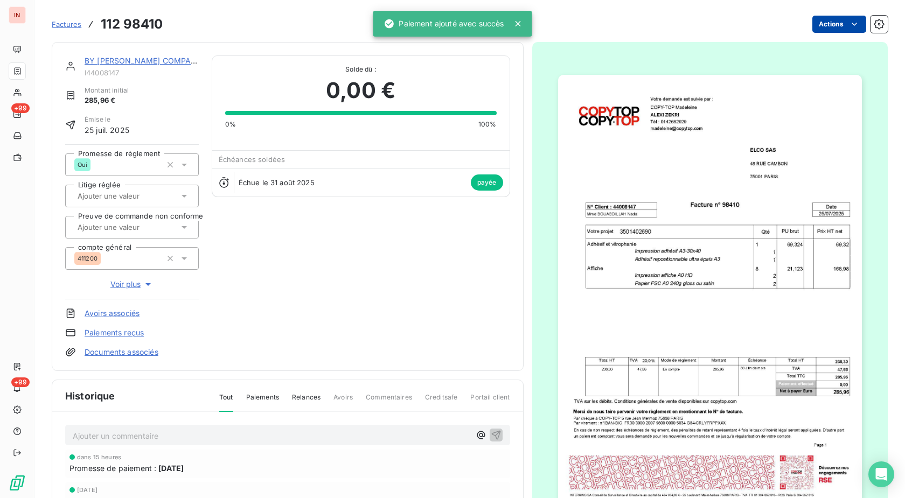
click at [159, 61] on link "BY [PERSON_NAME] COMPANIES" at bounding box center [147, 60] width 124 height 9
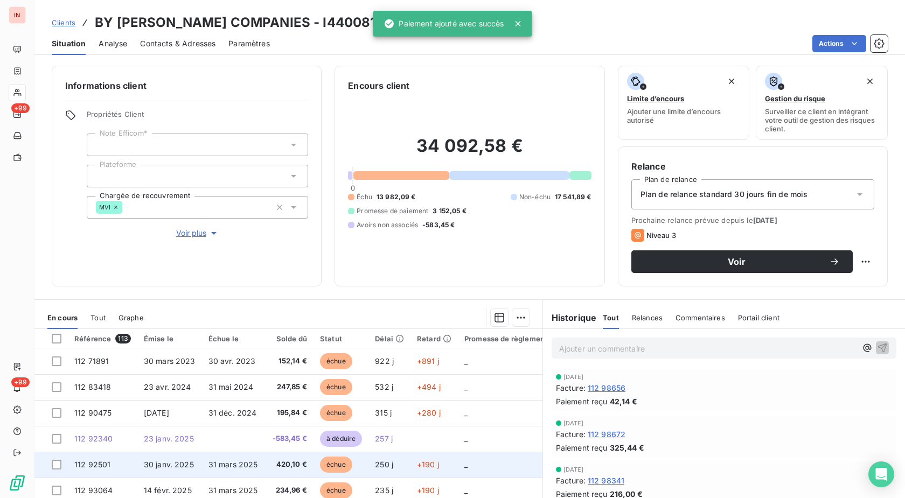
scroll to position [71, 0]
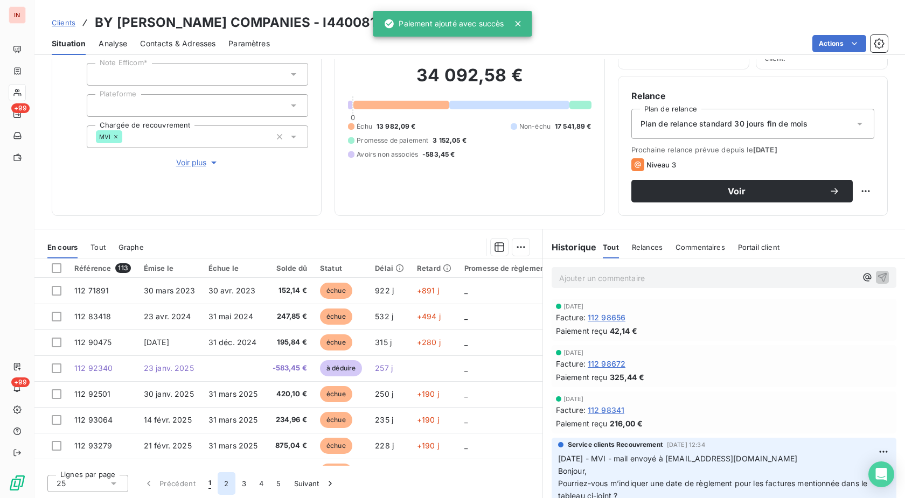
click at [227, 483] on button "2" at bounding box center [226, 483] width 17 height 23
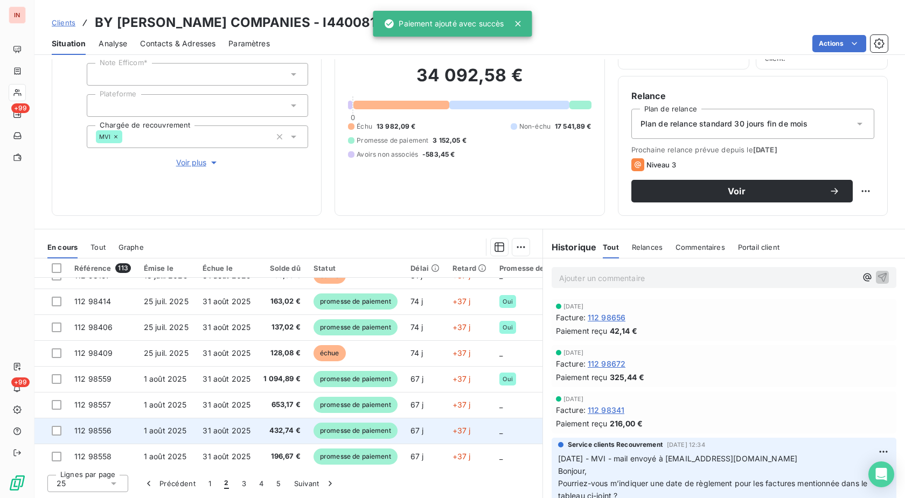
scroll to position [468, 0]
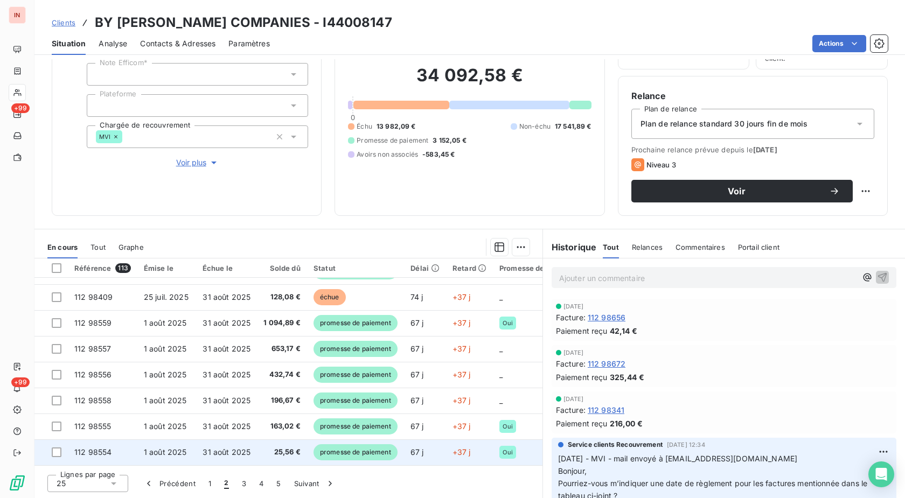
click at [365, 447] on span "promesse de paiement" at bounding box center [355, 452] width 84 height 16
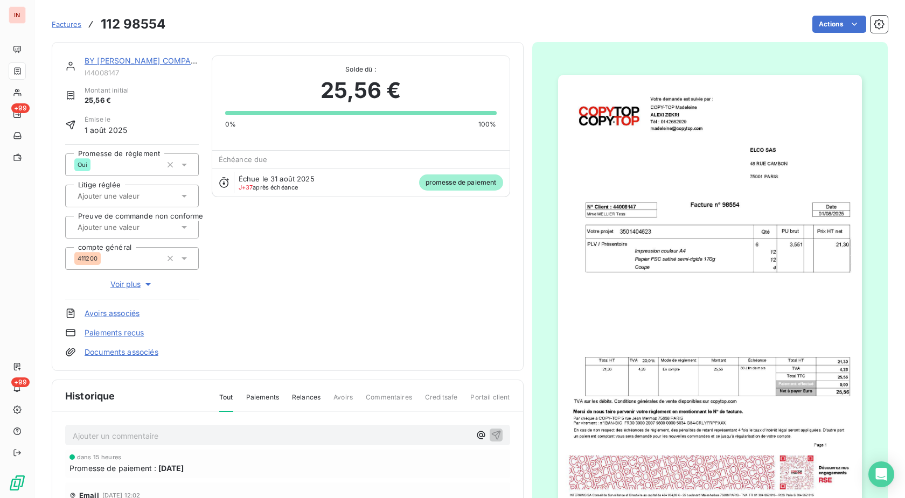
click at [827, 18] on html "IN +99 +99 Factures 112 98554 Actions BY [PERSON_NAME] COMPANIES I44008147 Mont…" at bounding box center [452, 249] width 905 height 498
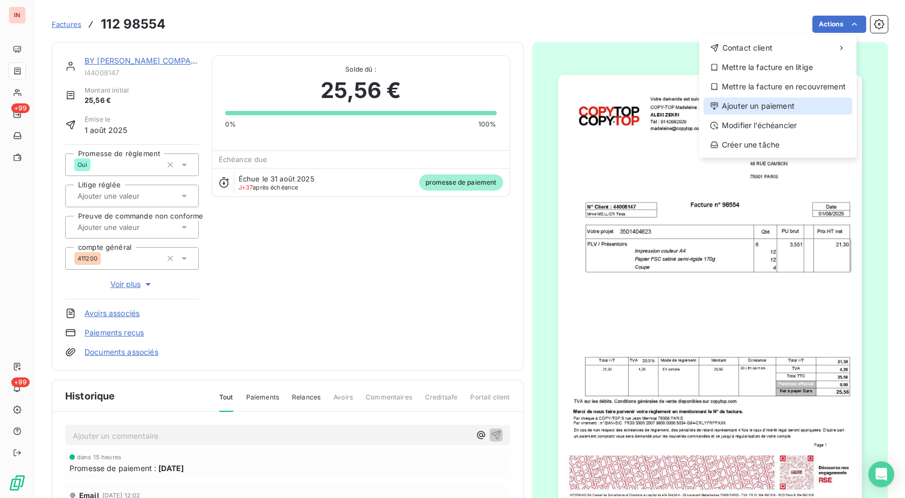
click at [764, 106] on div "Ajouter un paiement" at bounding box center [777, 105] width 149 height 17
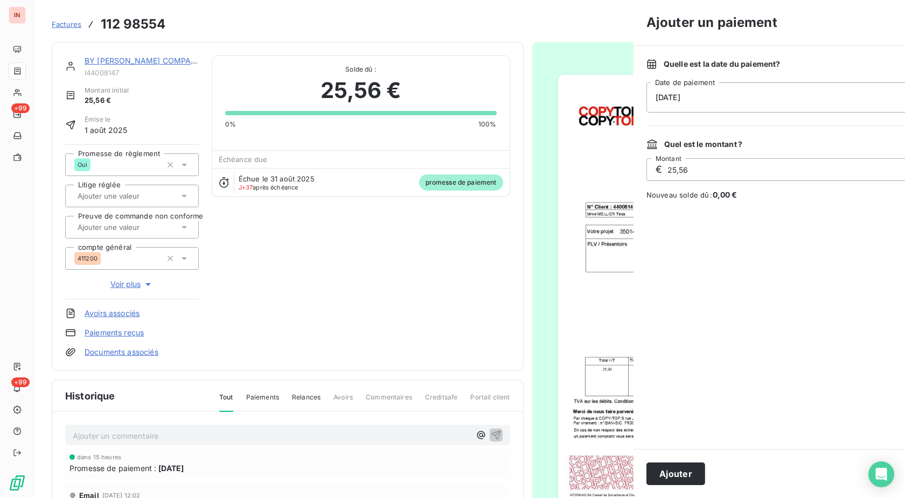
click at [665, 101] on div "[DATE]" at bounding box center [840, 97] width 388 height 30
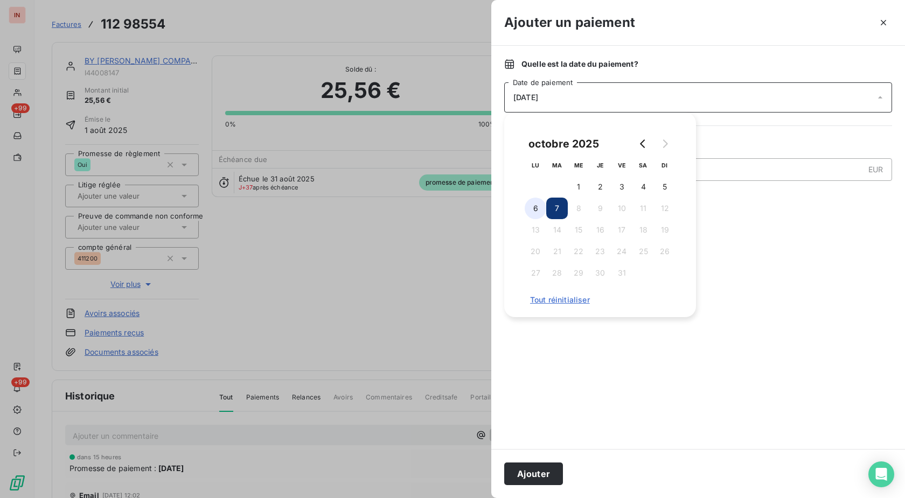
click at [530, 210] on button "6" at bounding box center [536, 209] width 22 height 22
click at [547, 466] on button "Ajouter" at bounding box center [533, 474] width 59 height 23
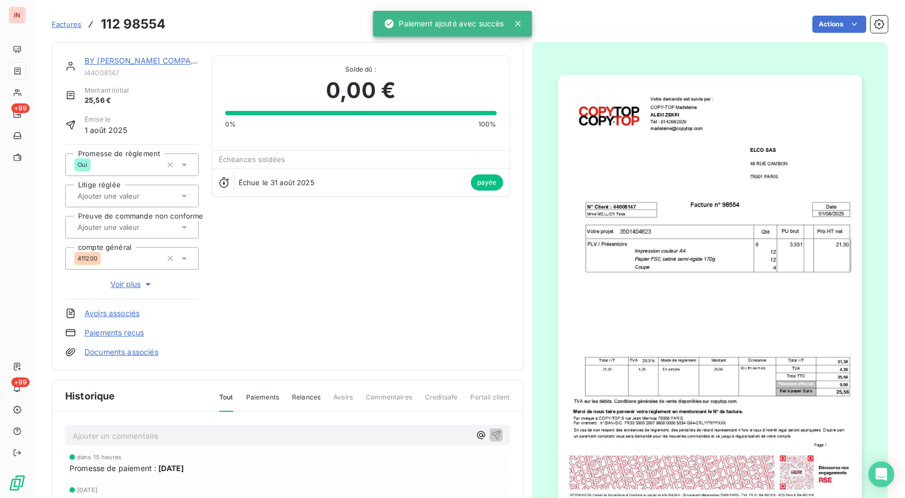
click at [170, 61] on link "BY [PERSON_NAME] COMPANIES" at bounding box center [147, 60] width 124 height 9
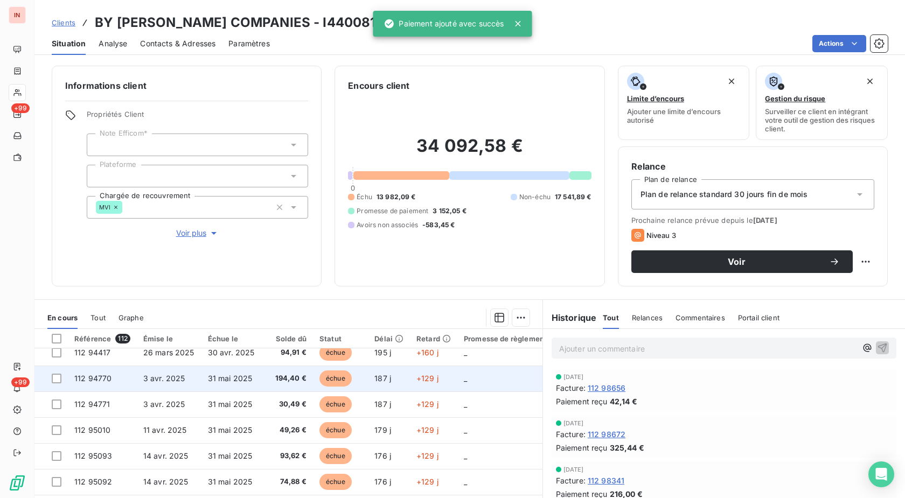
scroll to position [71, 0]
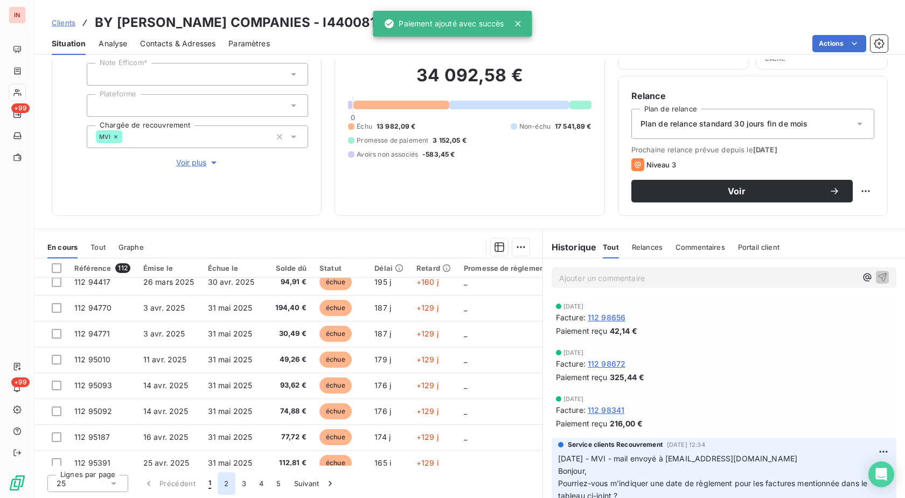
click at [221, 487] on button "2" at bounding box center [226, 483] width 17 height 23
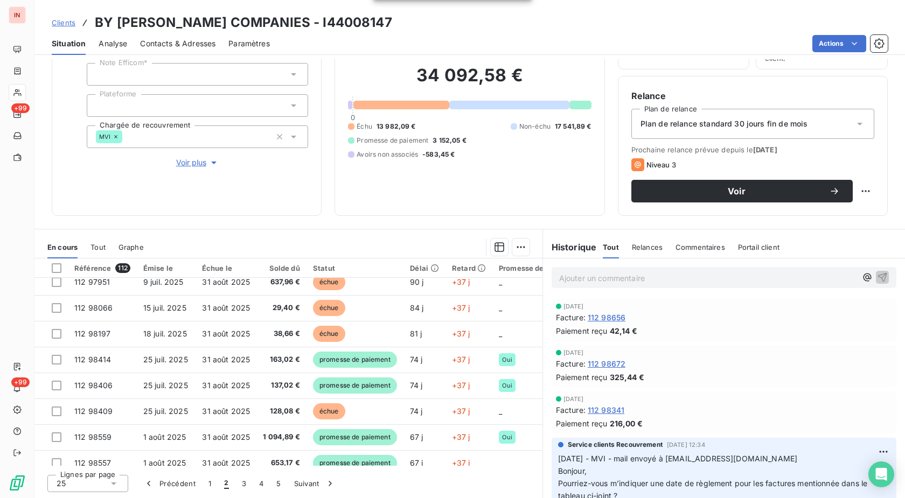
scroll to position [468, 0]
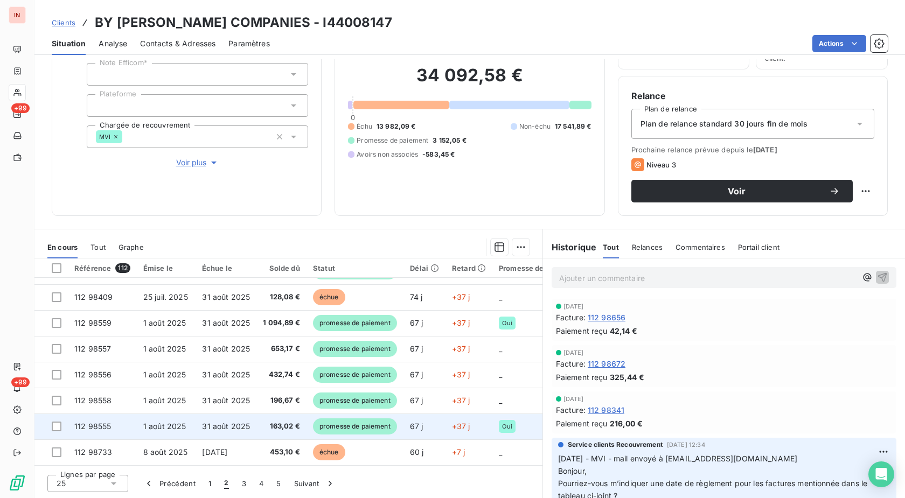
click at [353, 418] on span "promesse de paiement" at bounding box center [355, 426] width 84 height 16
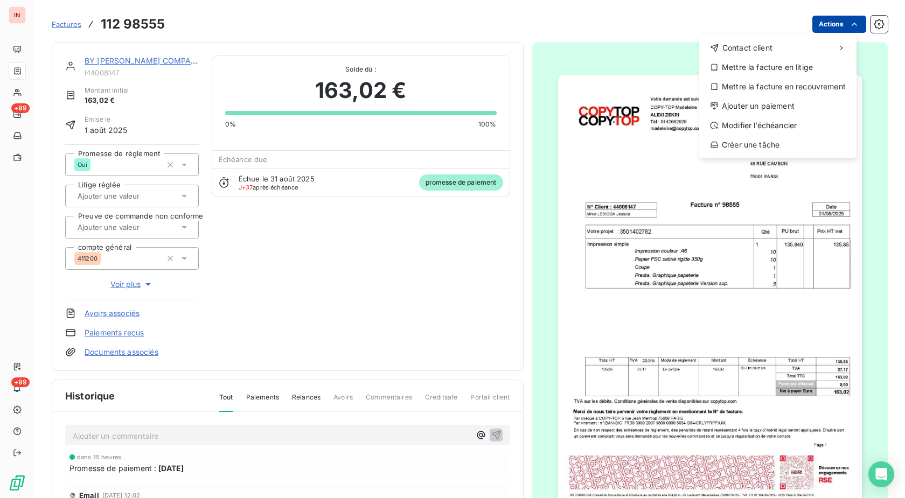
click at [836, 27] on html "IN +99 +99 Factures [PHONE_NUMBER] Actions Contact client Mettre la facture en …" at bounding box center [452, 249] width 905 height 498
click at [765, 103] on div "Ajouter un paiement" at bounding box center [777, 105] width 149 height 17
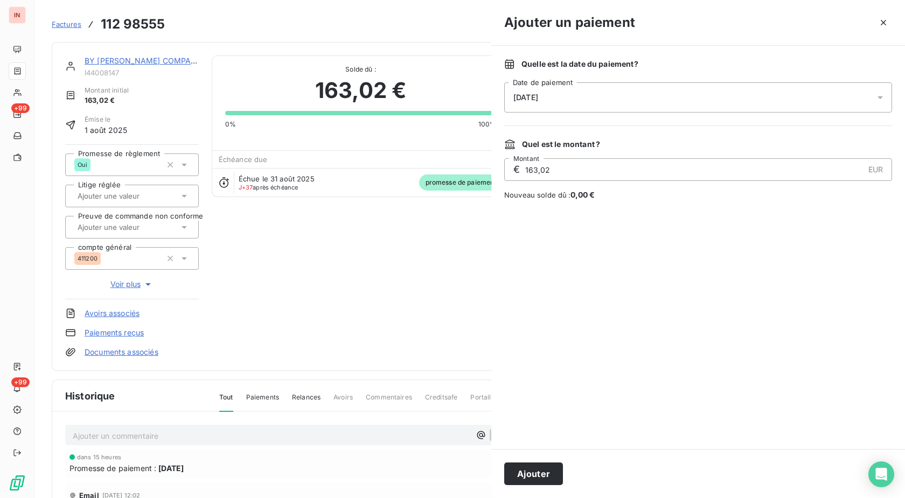
click at [693, 103] on div "[DATE]" at bounding box center [698, 97] width 388 height 30
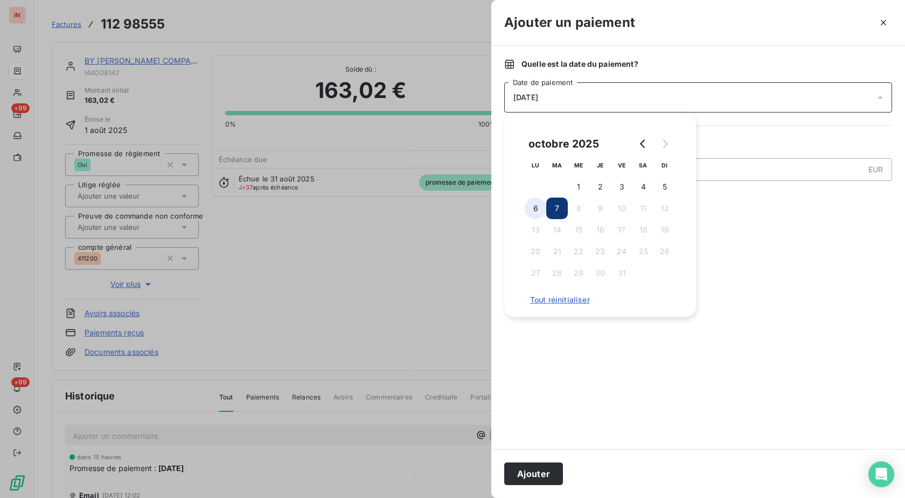
click at [534, 212] on button "6" at bounding box center [536, 209] width 22 height 22
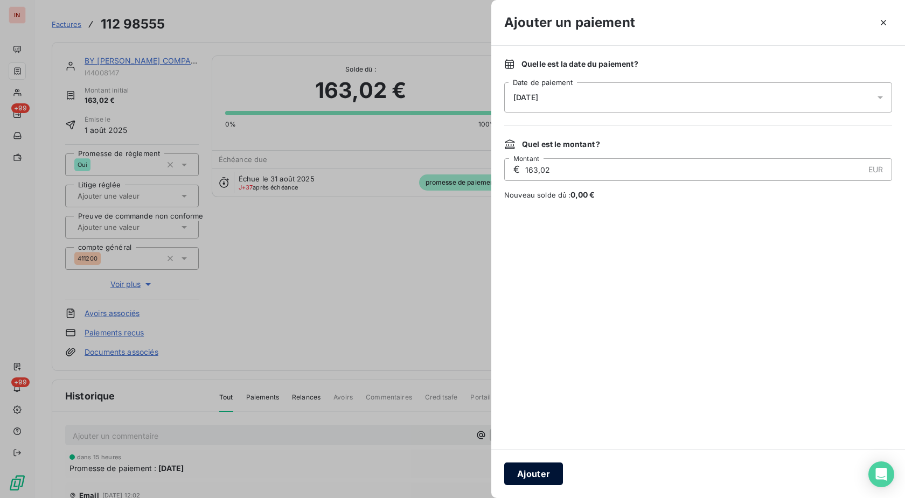
click at [533, 466] on button "Ajouter" at bounding box center [533, 474] width 59 height 23
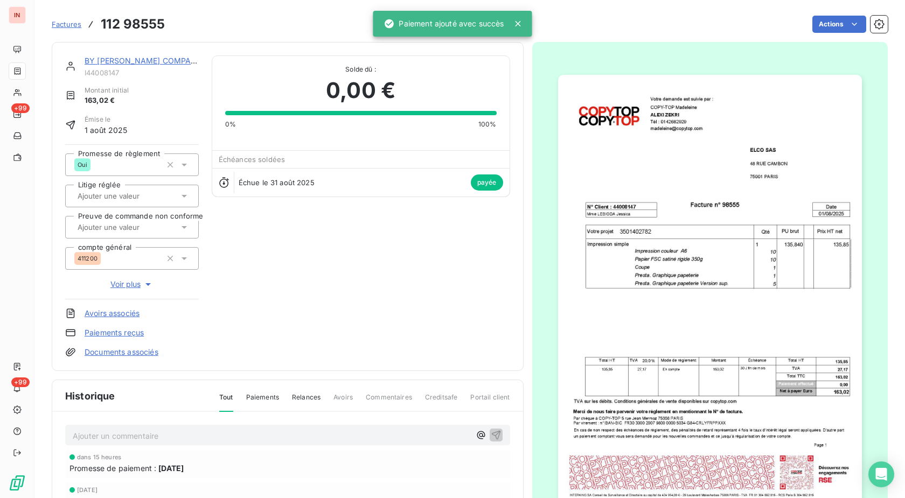
click at [123, 62] on link "BY [PERSON_NAME] COMPANIES" at bounding box center [147, 60] width 124 height 9
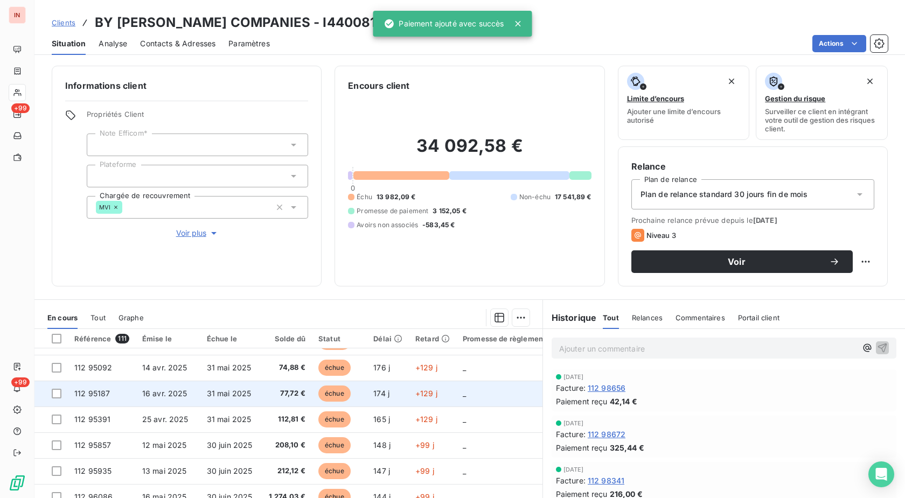
scroll to position [71, 0]
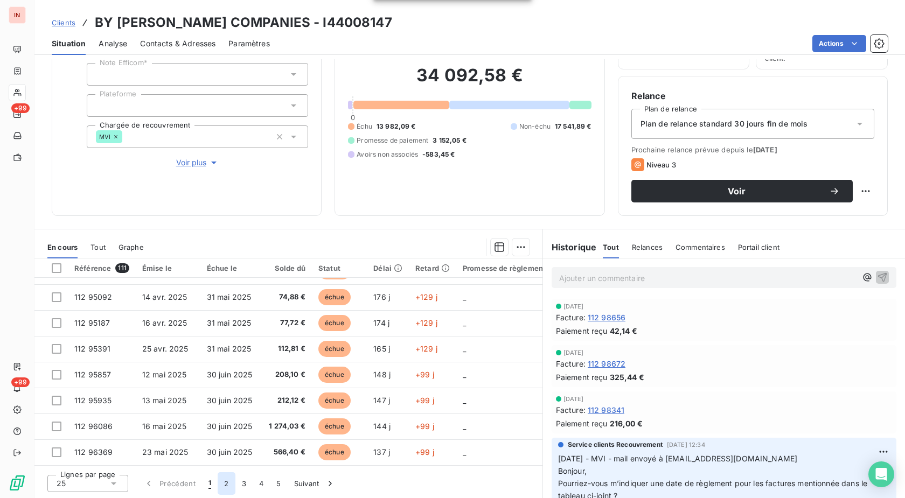
click at [229, 485] on button "2" at bounding box center [226, 483] width 17 height 23
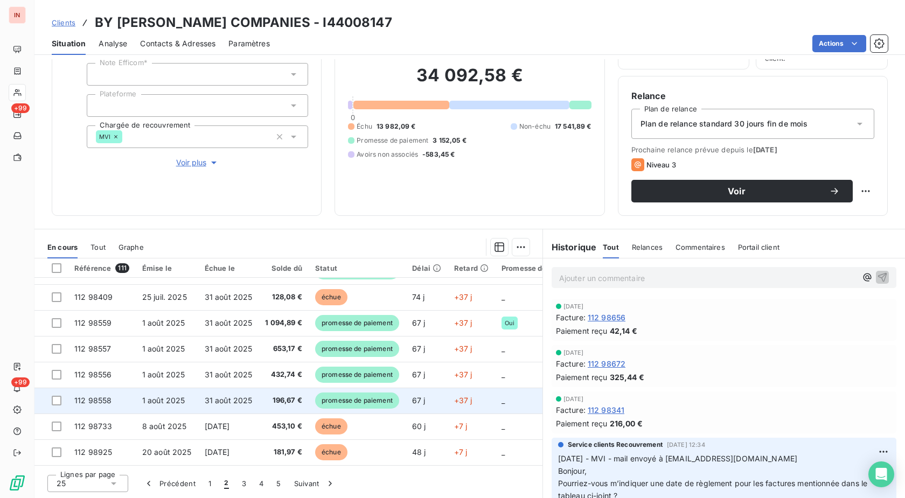
click at [360, 394] on span "promesse de paiement" at bounding box center [357, 401] width 84 height 16
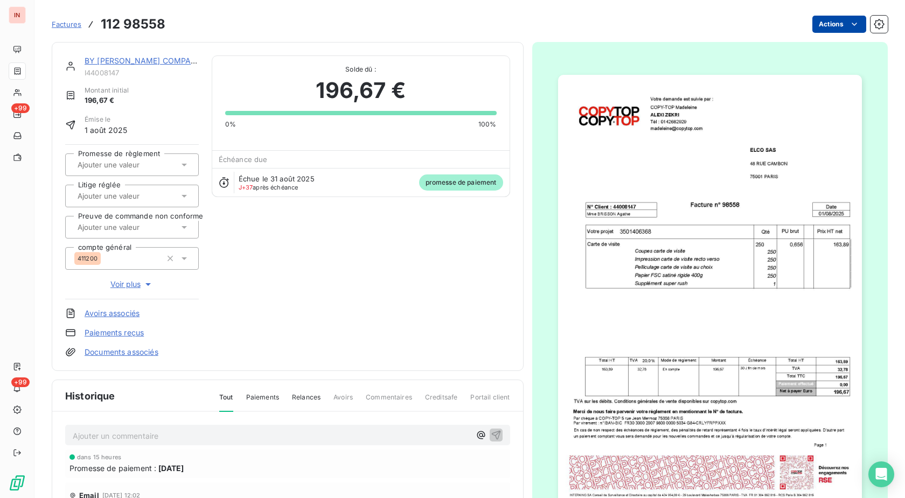
click at [829, 22] on html "IN +99 +99 Factures 112 98558 Actions BY [PERSON_NAME] COMPANIES I44008147 Mont…" at bounding box center [452, 249] width 905 height 498
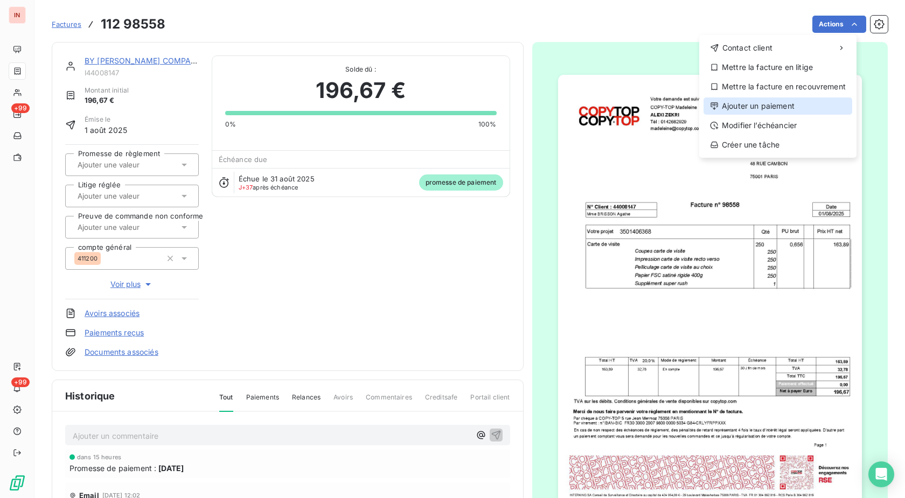
click at [768, 100] on div "Ajouter un paiement" at bounding box center [777, 105] width 149 height 17
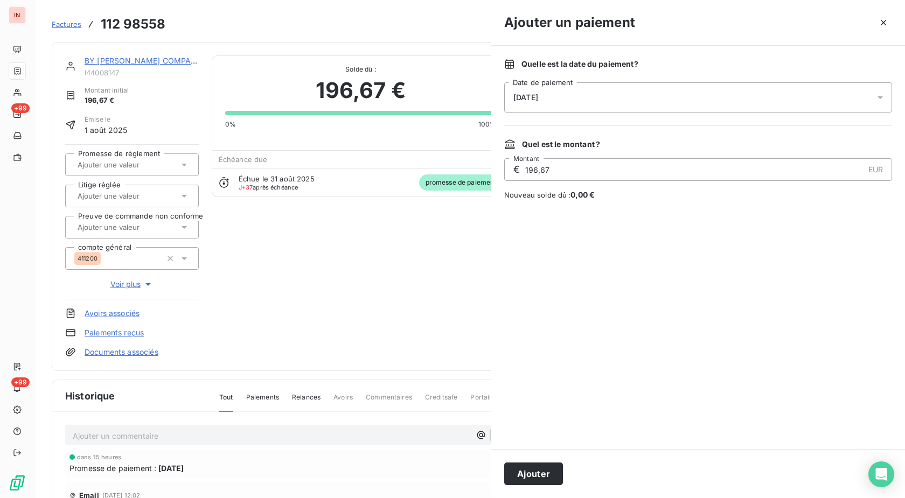
click at [682, 104] on div "[DATE]" at bounding box center [698, 97] width 388 height 30
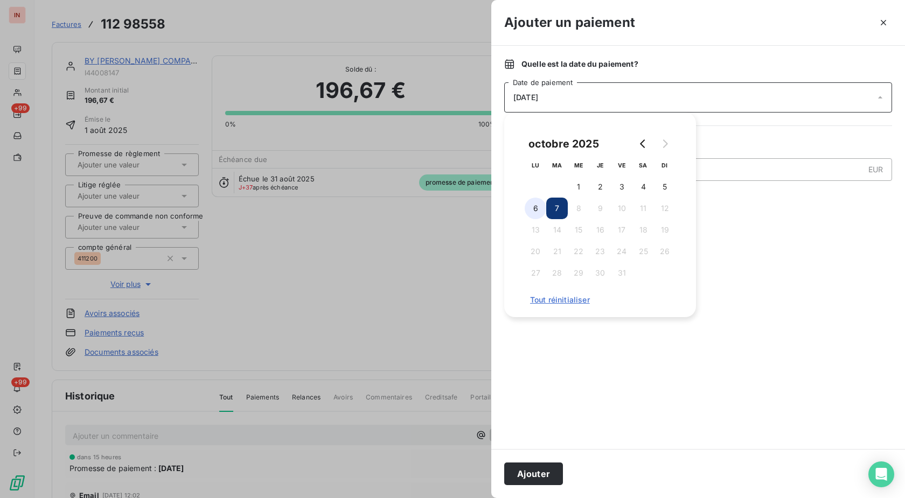
click at [533, 213] on button "6" at bounding box center [536, 209] width 22 height 22
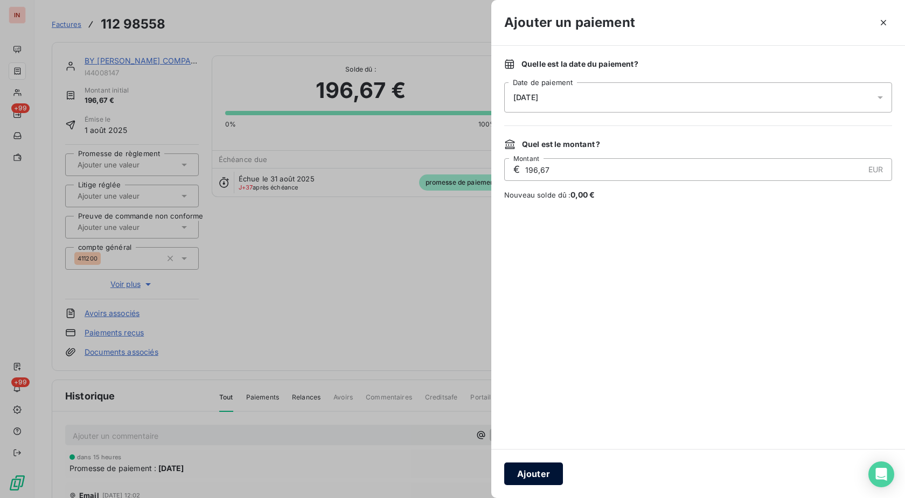
click at [525, 482] on button "Ajouter" at bounding box center [533, 474] width 59 height 23
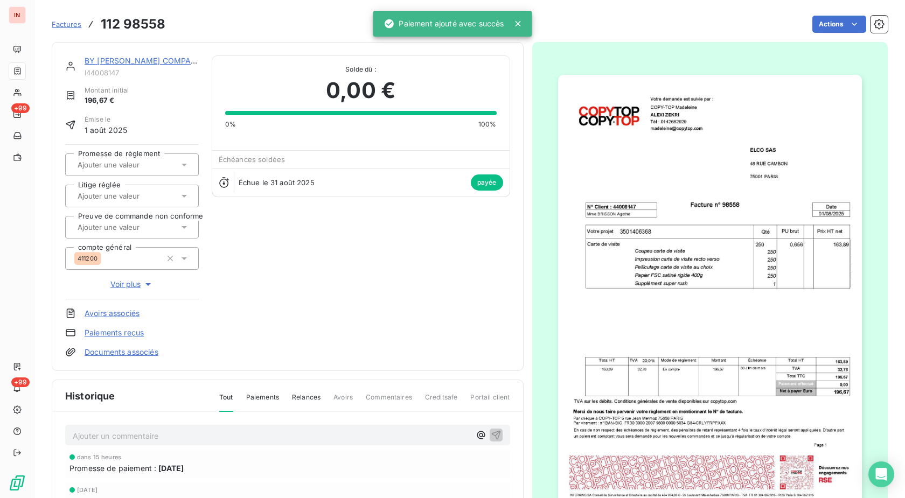
click at [152, 64] on div "BY [PERSON_NAME] COMPANIES" at bounding box center [142, 60] width 114 height 11
click at [155, 61] on link "BY [PERSON_NAME] COMPANIES" at bounding box center [147, 60] width 124 height 9
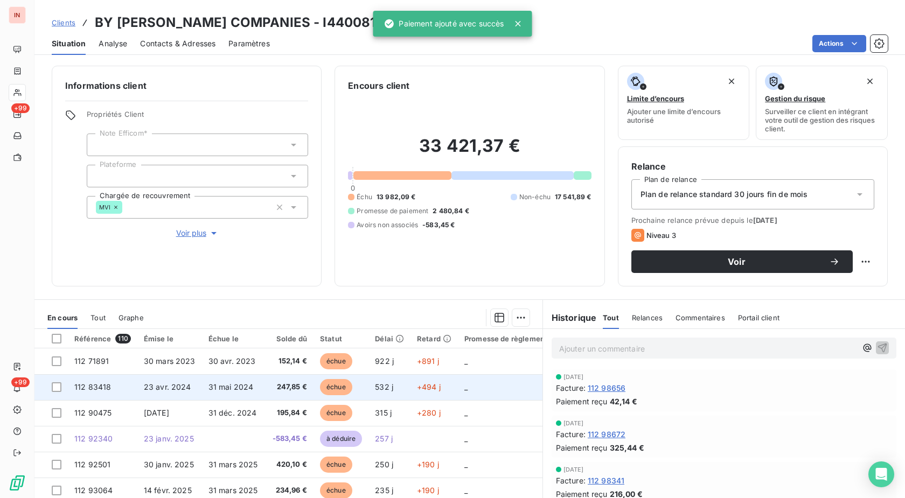
scroll to position [71, 0]
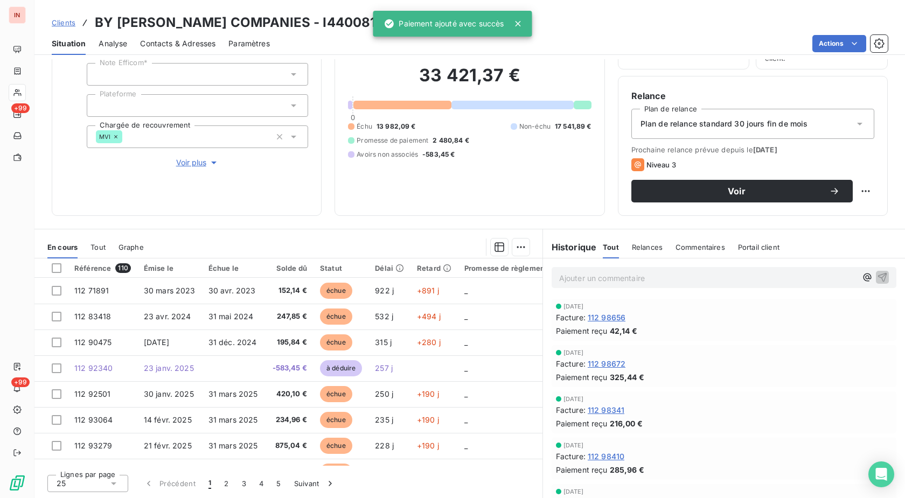
click at [229, 483] on button "2" at bounding box center [226, 483] width 17 height 23
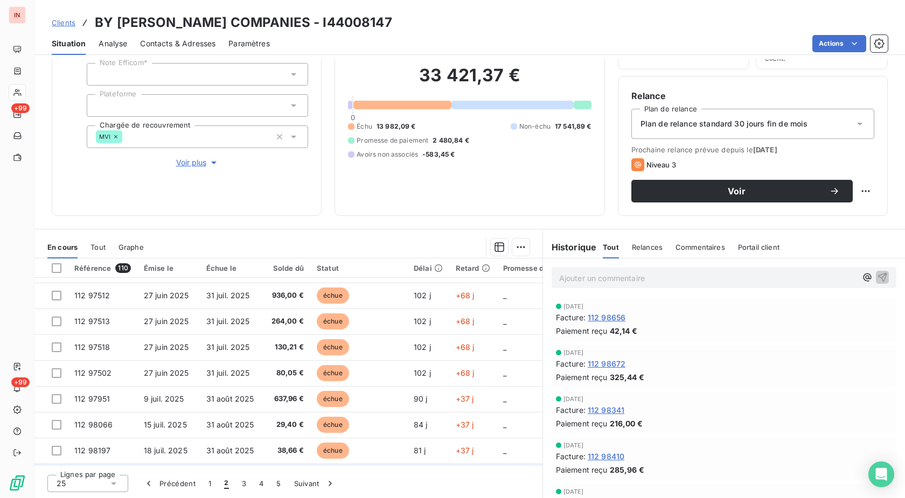
scroll to position [330, 0]
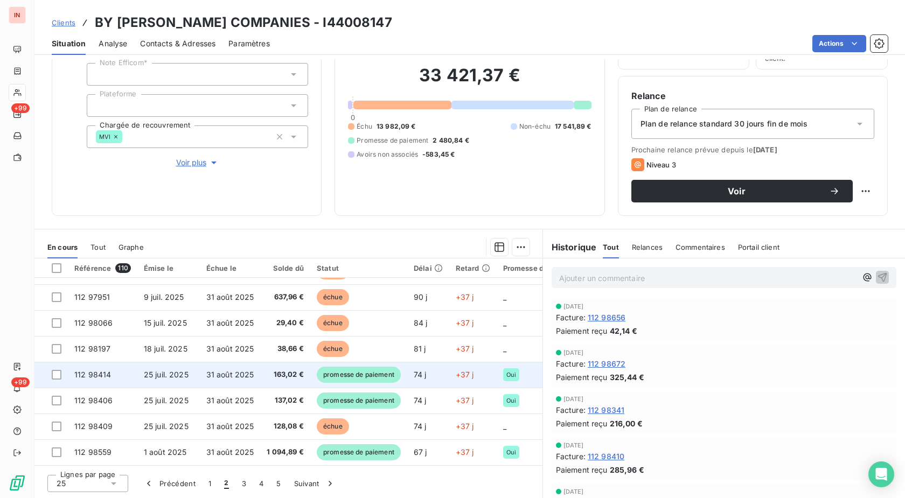
click at [387, 375] on span "promesse de paiement" at bounding box center [359, 375] width 84 height 16
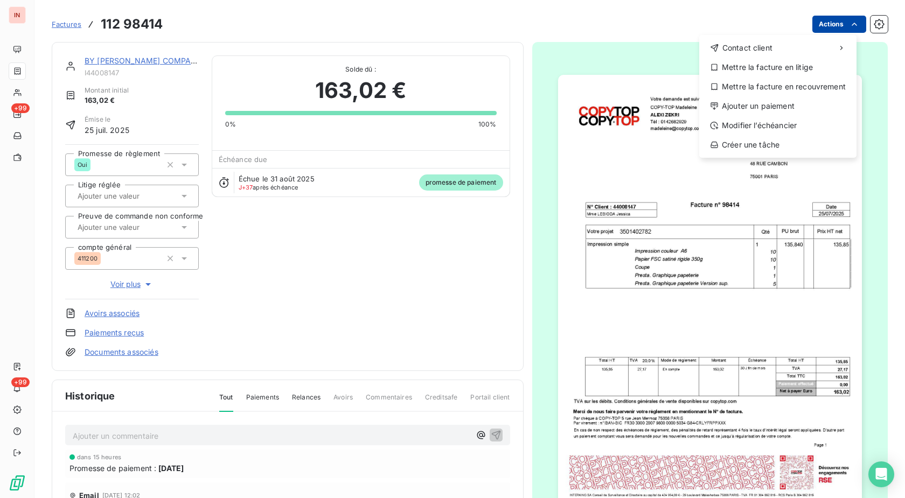
click at [830, 27] on html "IN +99 +99 Factures [PHONE_NUMBER] Actions Contact client Mettre la facture en …" at bounding box center [452, 249] width 905 height 498
click at [779, 109] on div "Ajouter un paiement" at bounding box center [777, 105] width 149 height 17
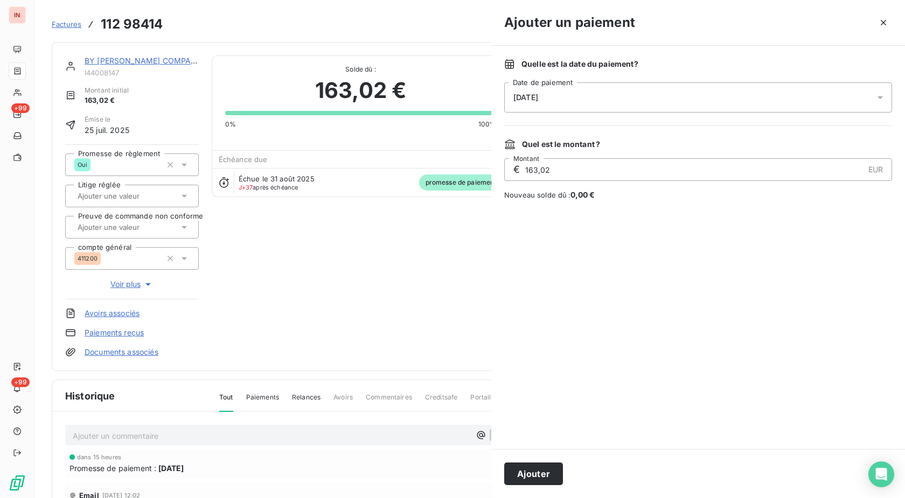
click at [690, 105] on div "[DATE]" at bounding box center [698, 97] width 388 height 30
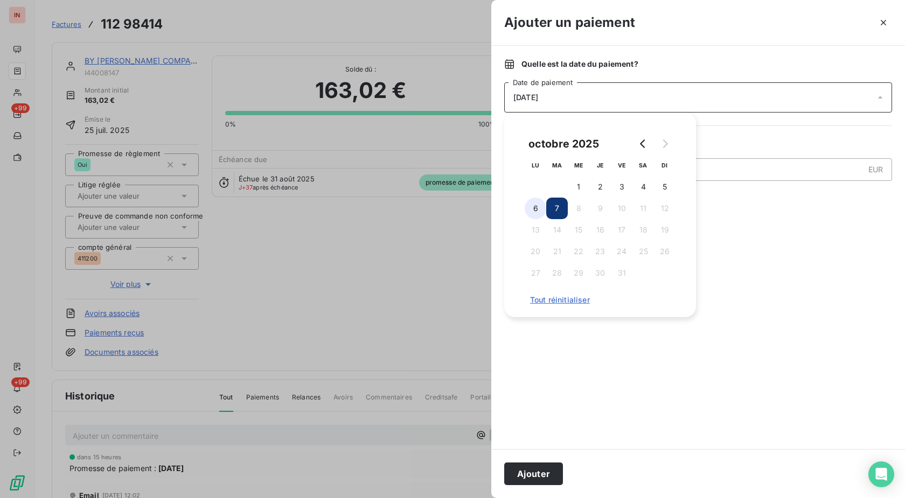
click at [533, 207] on button "6" at bounding box center [536, 209] width 22 height 22
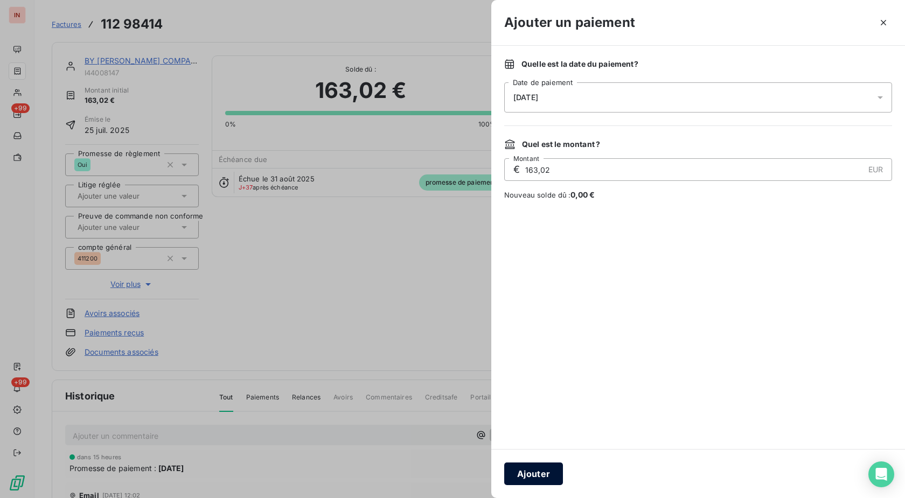
click at [533, 470] on button "Ajouter" at bounding box center [533, 474] width 59 height 23
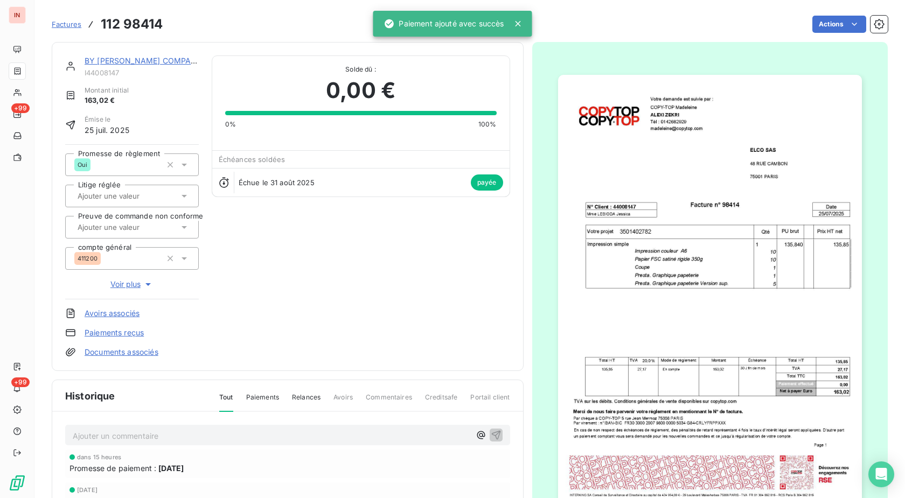
click at [166, 64] on link "BY [PERSON_NAME] COMPANIES" at bounding box center [147, 60] width 124 height 9
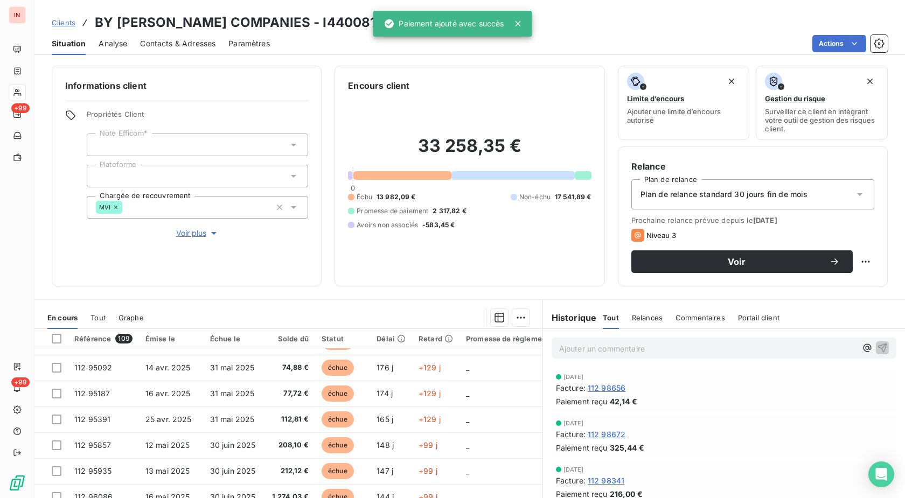
scroll to position [71, 0]
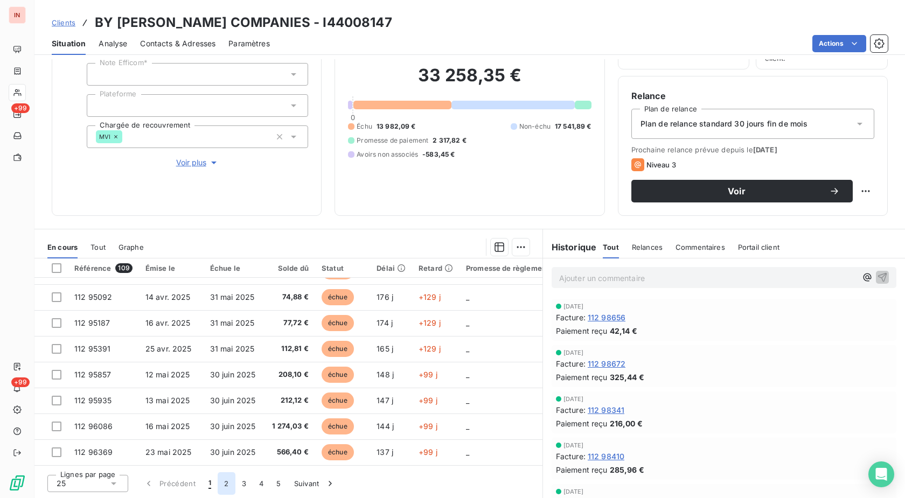
click at [222, 487] on button "2" at bounding box center [226, 483] width 17 height 23
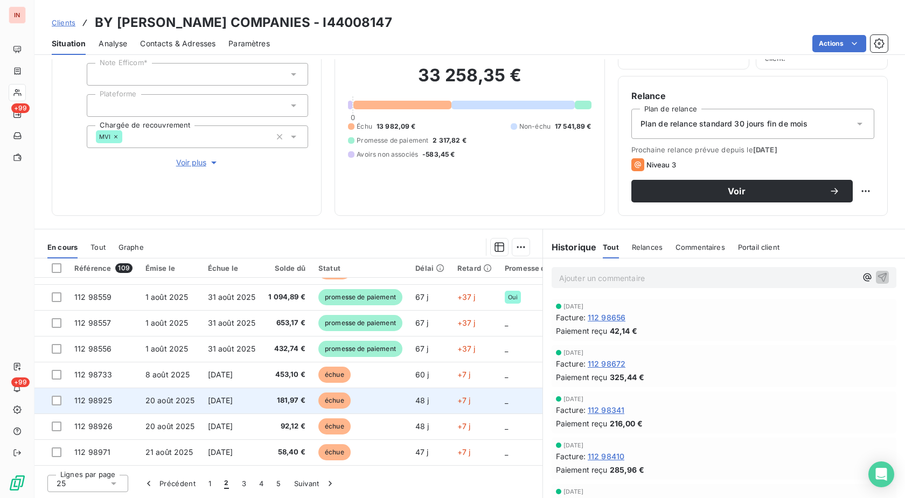
scroll to position [442, 0]
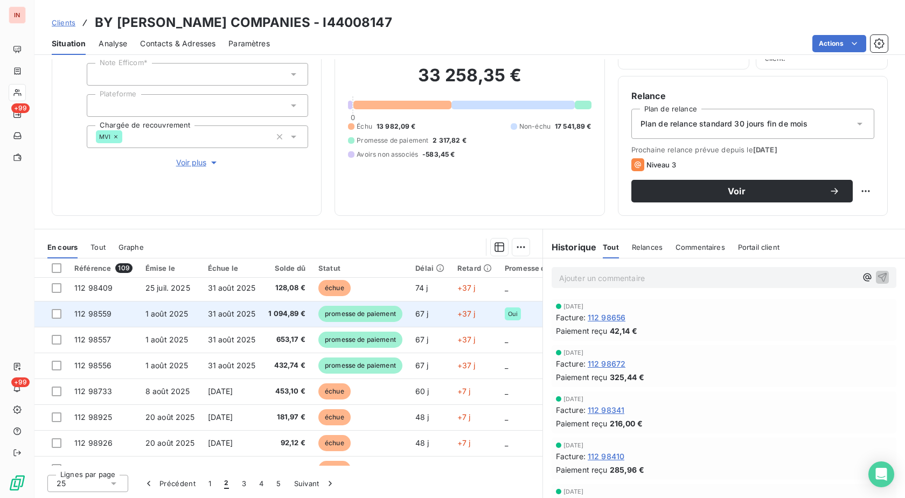
click at [393, 311] on span "promesse de paiement" at bounding box center [360, 314] width 84 height 16
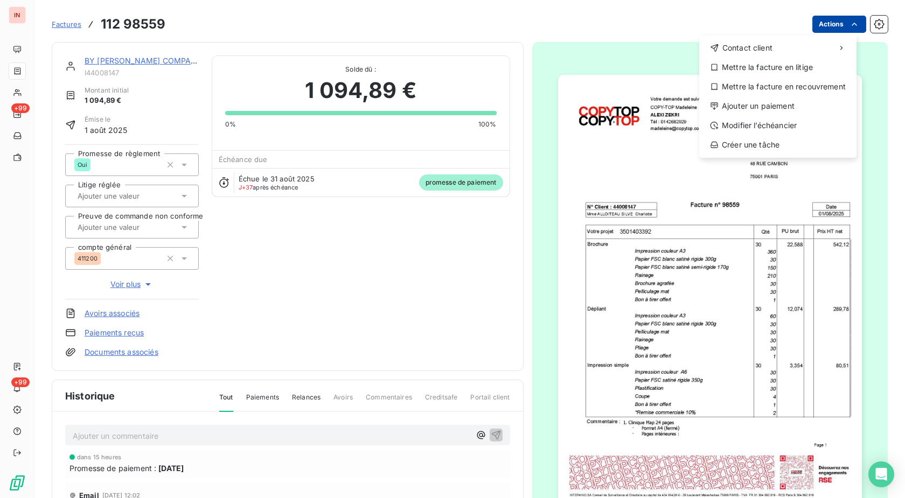
click at [826, 31] on html "IN +99 +99 Factures [PHONE_NUMBER] Actions Contact client Mettre la facture en …" at bounding box center [452, 249] width 905 height 498
click at [771, 110] on div "Ajouter un paiement" at bounding box center [777, 105] width 149 height 17
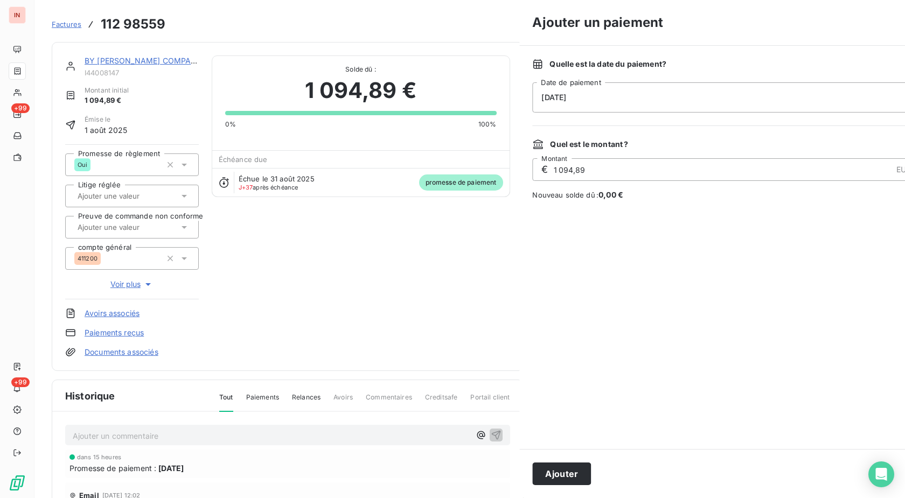
drag, startPoint x: 663, startPoint y: 101, endPoint x: 657, endPoint y: 104, distance: 7.2
click at [662, 101] on div "[DATE]" at bounding box center [726, 97] width 388 height 30
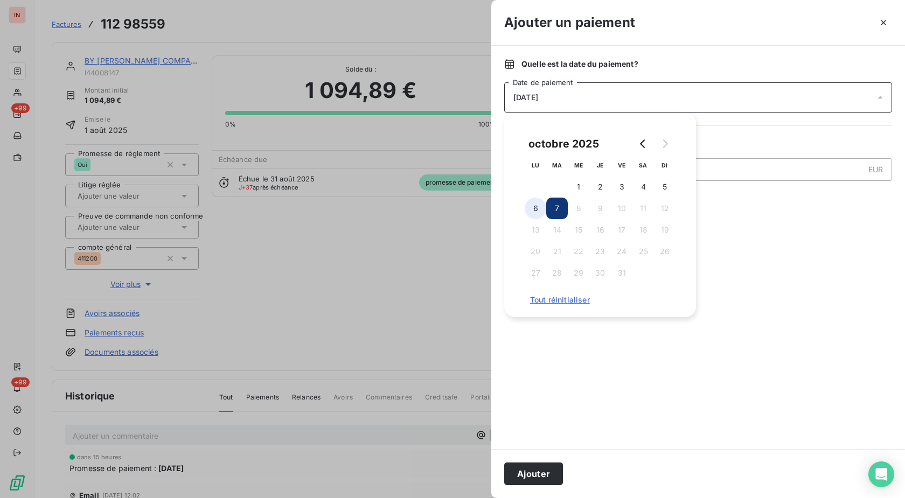
click at [532, 212] on button "6" at bounding box center [536, 209] width 22 height 22
drag, startPoint x: 535, startPoint y: 472, endPoint x: 214, endPoint y: 167, distance: 443.0
click at [535, 472] on button "Ajouter" at bounding box center [533, 474] width 59 height 23
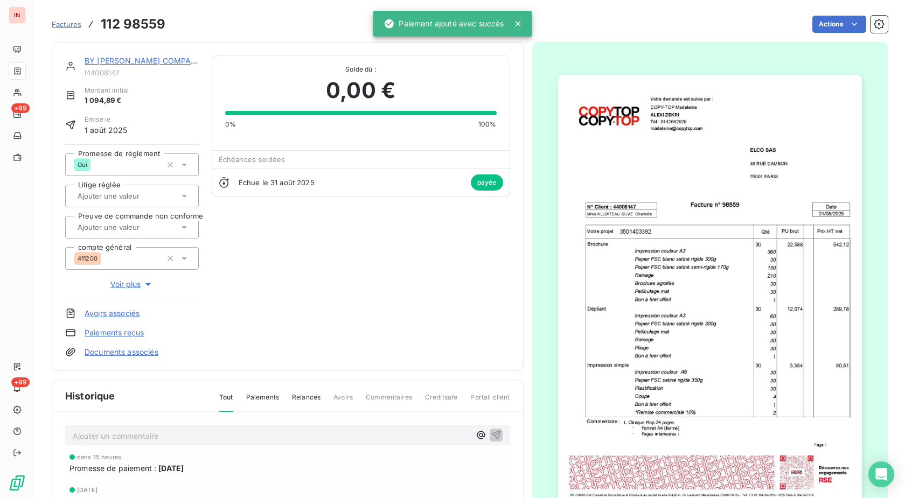
click at [142, 63] on link "BY [PERSON_NAME] COMPANIES" at bounding box center [147, 60] width 124 height 9
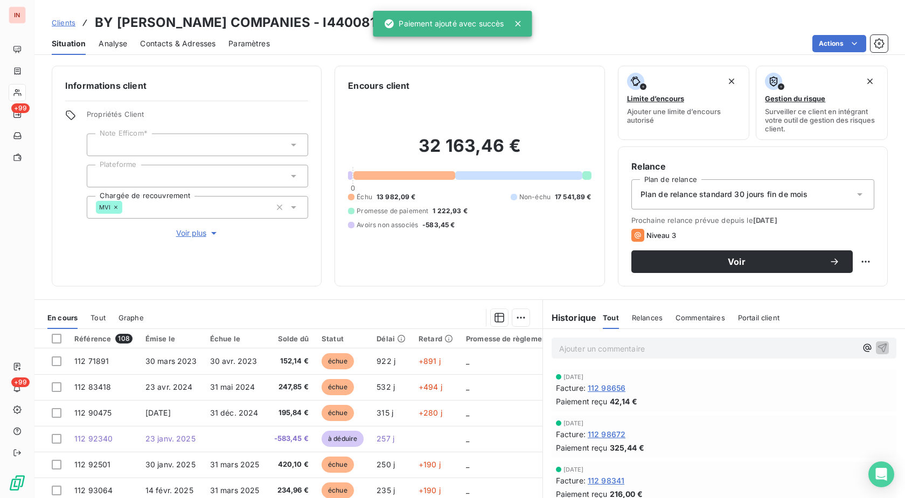
scroll to position [71, 0]
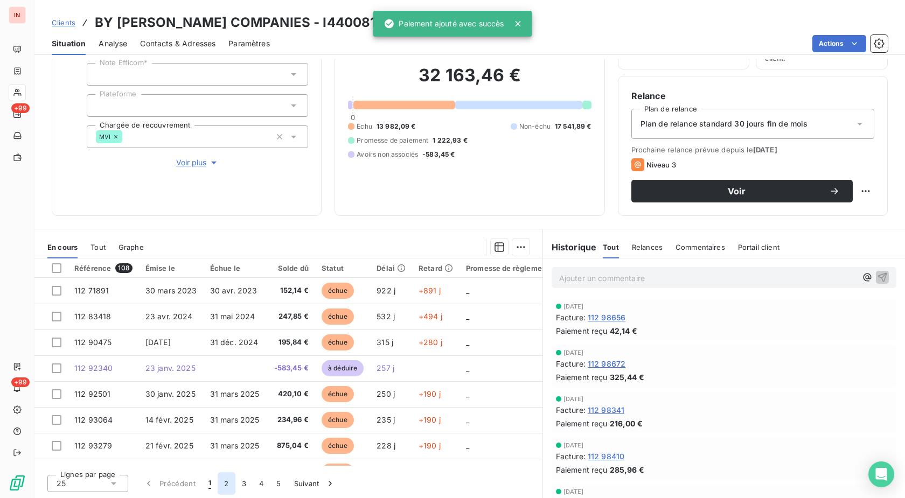
click at [222, 482] on button "2" at bounding box center [226, 483] width 17 height 23
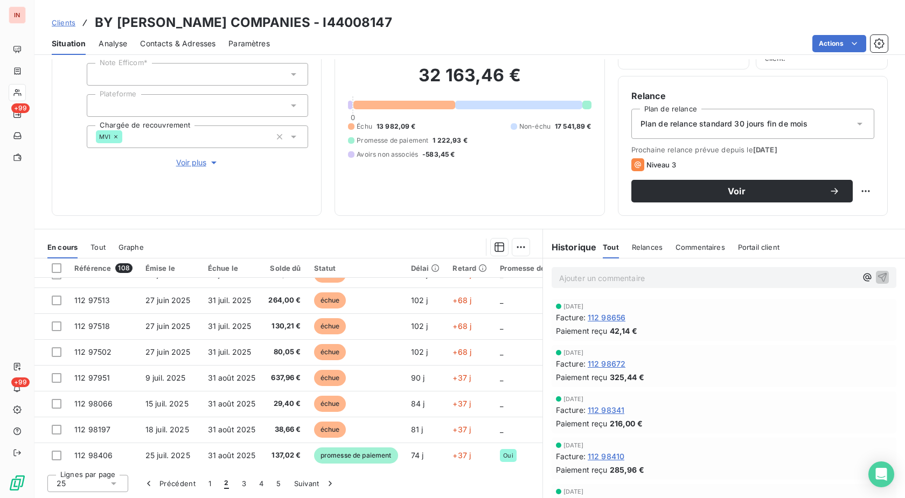
scroll to position [330, 0]
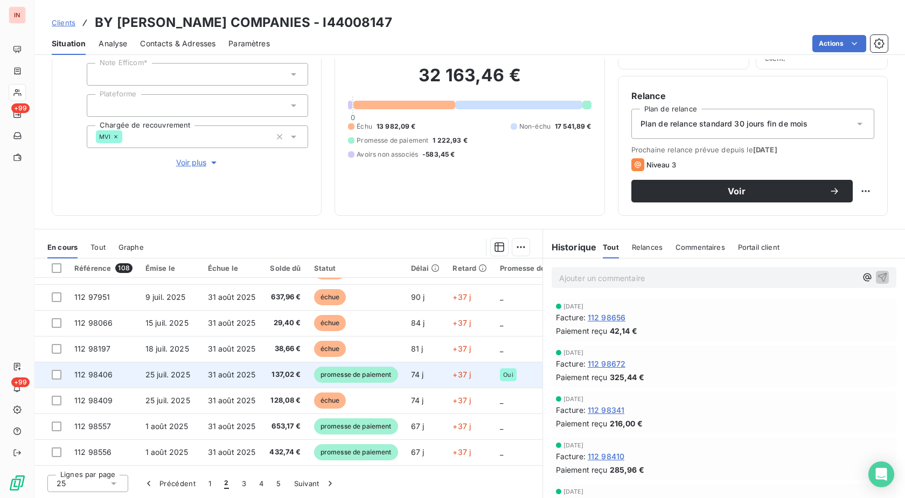
click at [354, 371] on span "promesse de paiement" at bounding box center [356, 375] width 84 height 16
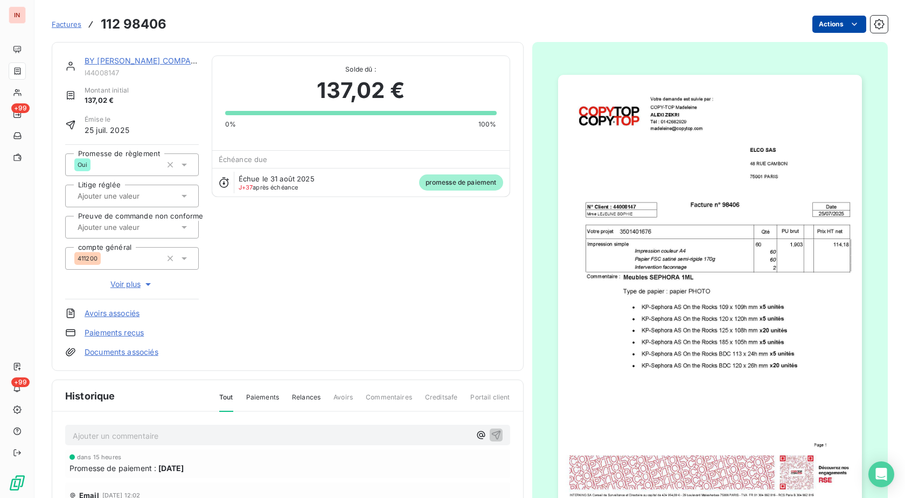
click at [836, 22] on html "IN +99 +99 Factures 112 98406 Actions BY [PERSON_NAME] COMPANIES I44008147 Mont…" at bounding box center [452, 249] width 905 height 498
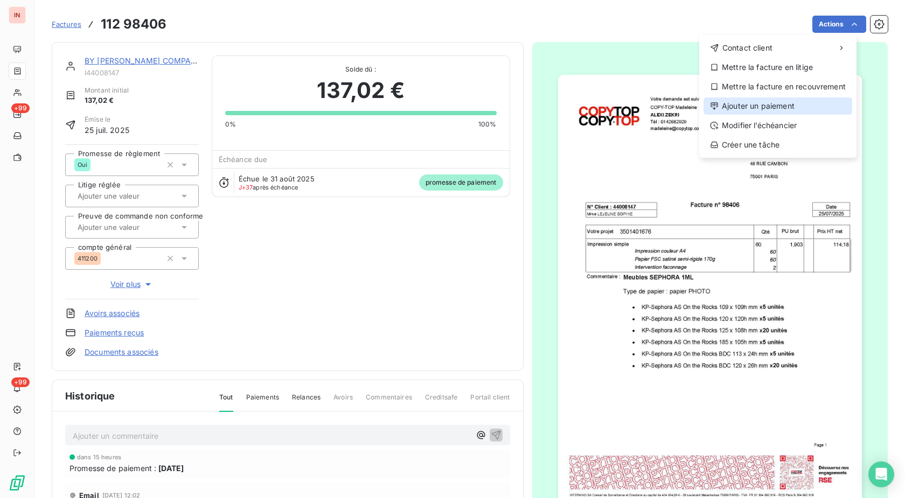
click at [755, 104] on div "Ajouter un paiement" at bounding box center [777, 105] width 149 height 17
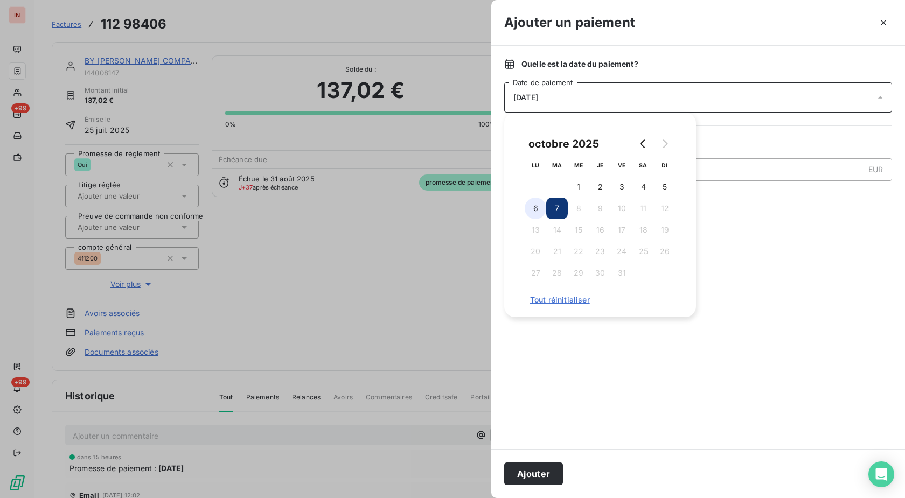
click at [537, 211] on button "6" at bounding box center [536, 209] width 22 height 22
click at [535, 469] on button "Ajouter" at bounding box center [533, 474] width 59 height 23
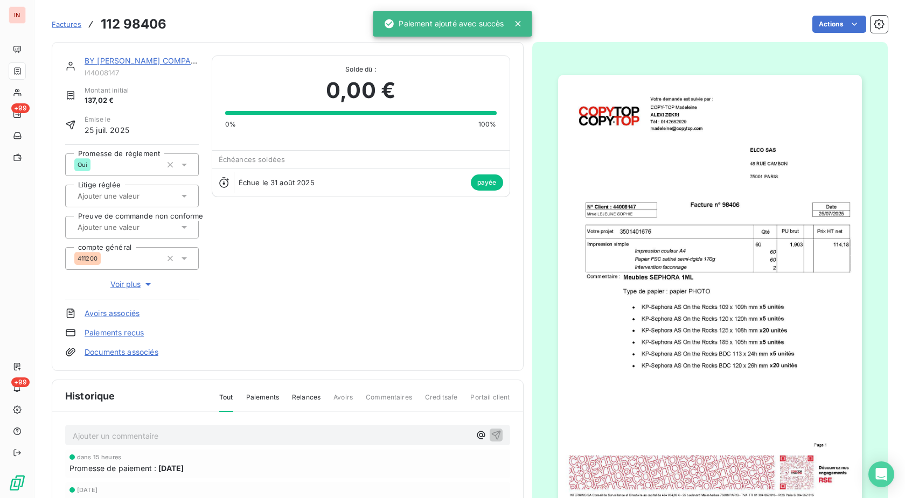
click at [146, 65] on link "BY [PERSON_NAME] COMPANIES" at bounding box center [147, 60] width 124 height 9
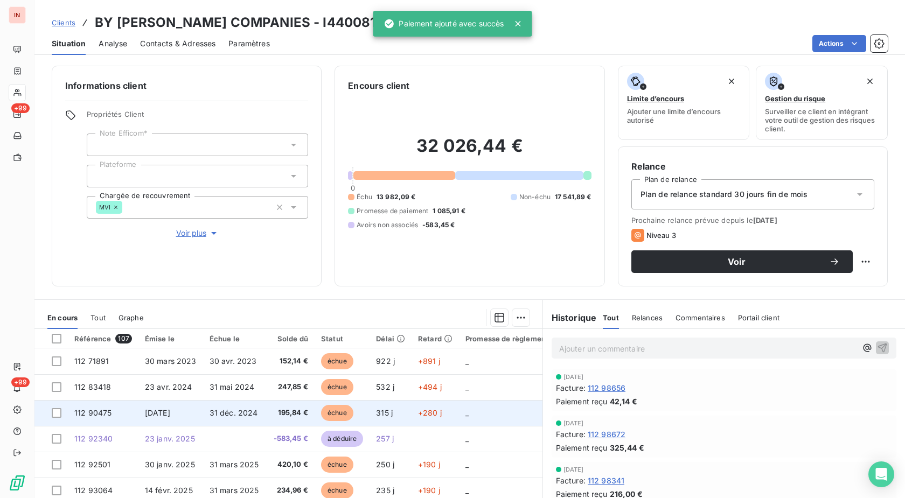
scroll to position [71, 0]
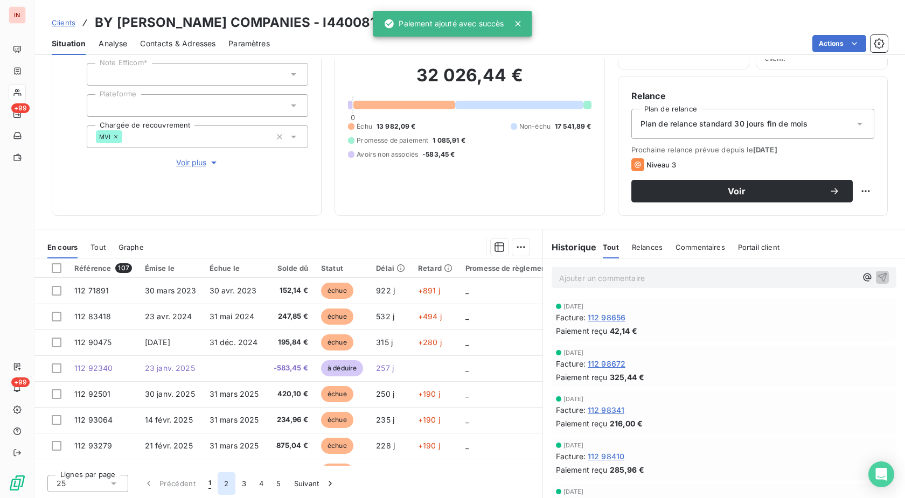
click at [228, 487] on button "2" at bounding box center [226, 483] width 17 height 23
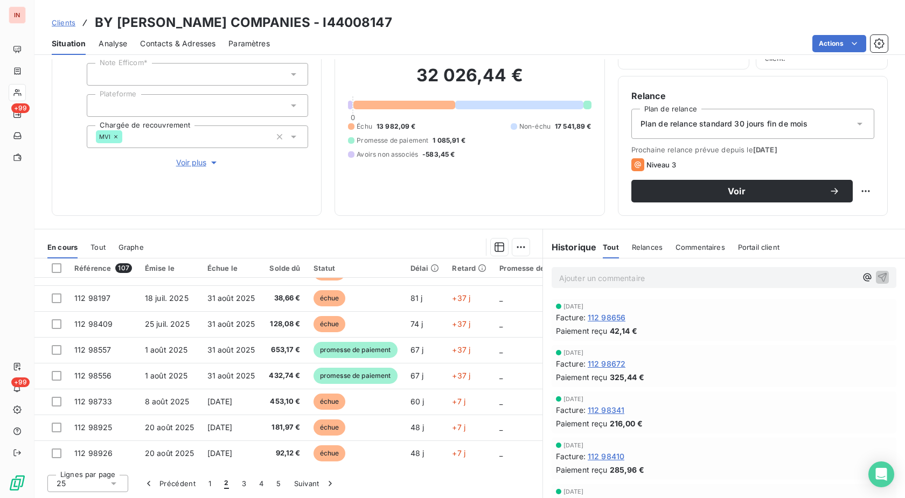
scroll to position [385, 0]
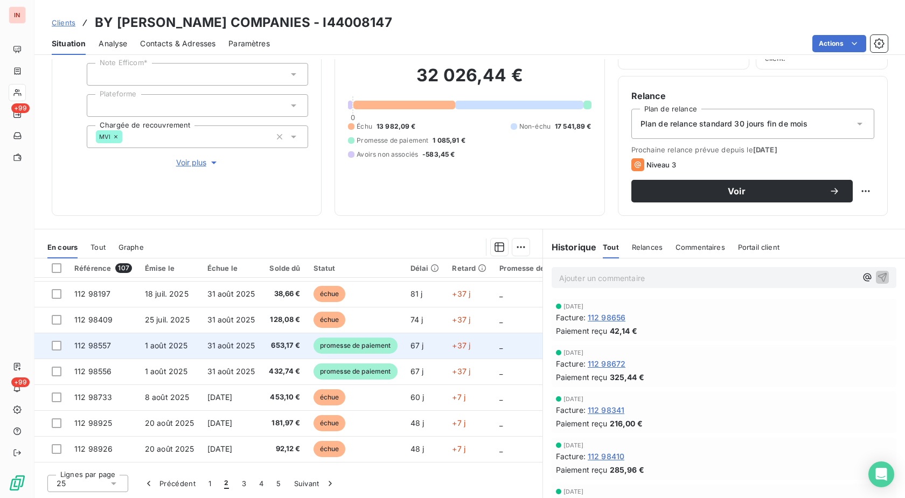
click at [372, 345] on span "promesse de paiement" at bounding box center [355, 346] width 84 height 16
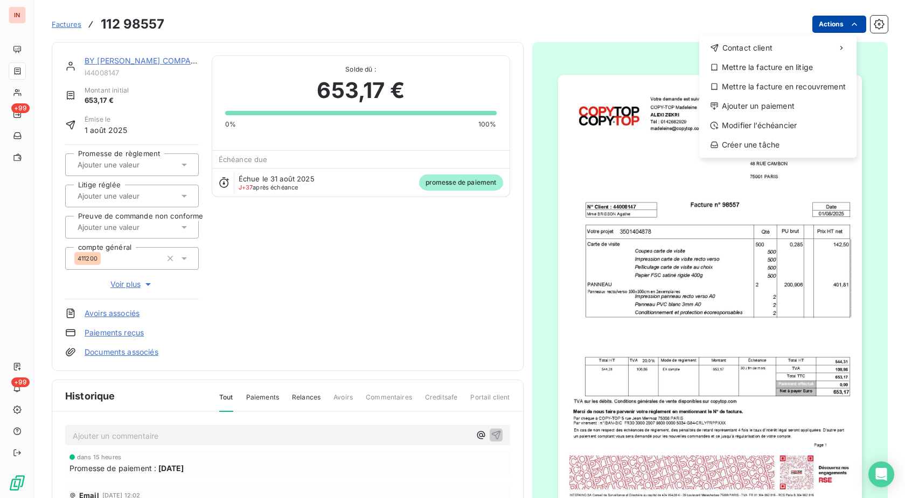
click at [833, 30] on html "IN +99 +99 Factures [PHONE_NUMBER] Actions Contact client Mettre la facture en …" at bounding box center [452, 249] width 905 height 498
click at [775, 108] on div "Ajouter un paiement" at bounding box center [777, 105] width 149 height 17
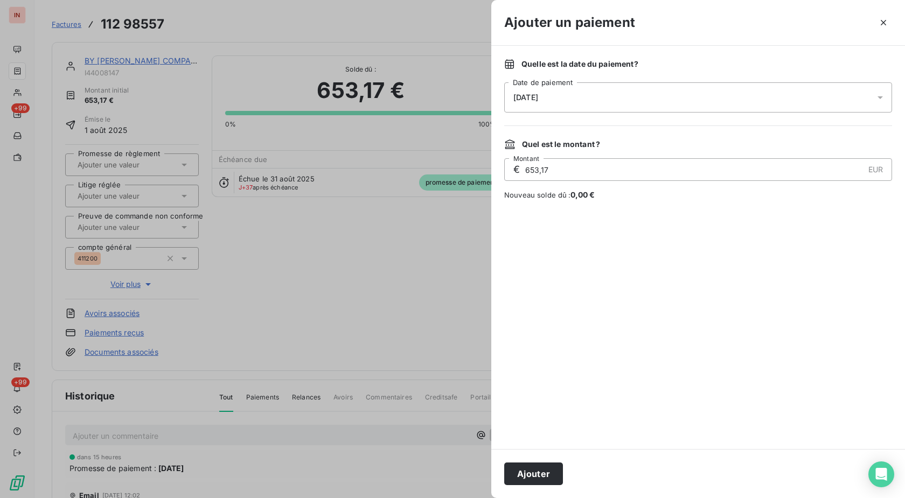
click at [694, 106] on div "[DATE]" at bounding box center [698, 97] width 388 height 30
click at [542, 208] on button "6" at bounding box center [536, 209] width 22 height 22
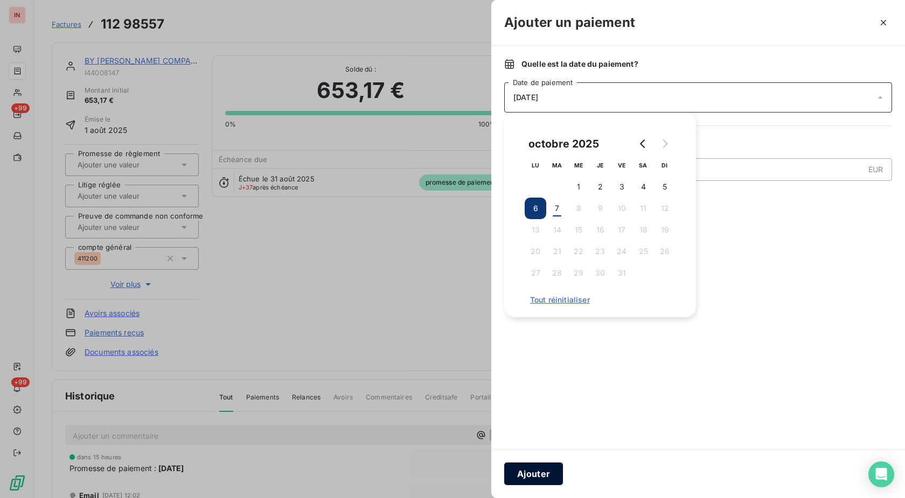
click at [537, 476] on button "Ajouter" at bounding box center [533, 474] width 59 height 23
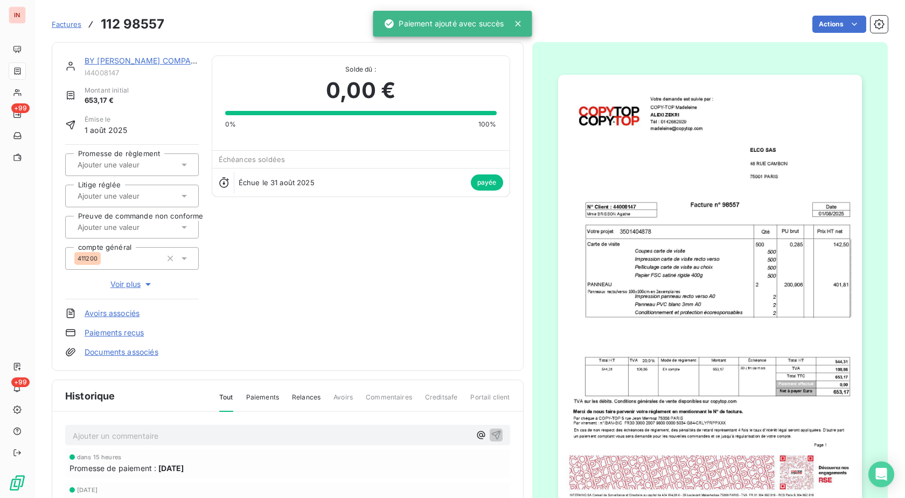
click at [180, 65] on link "BY [PERSON_NAME] COMPANIES" at bounding box center [147, 60] width 124 height 9
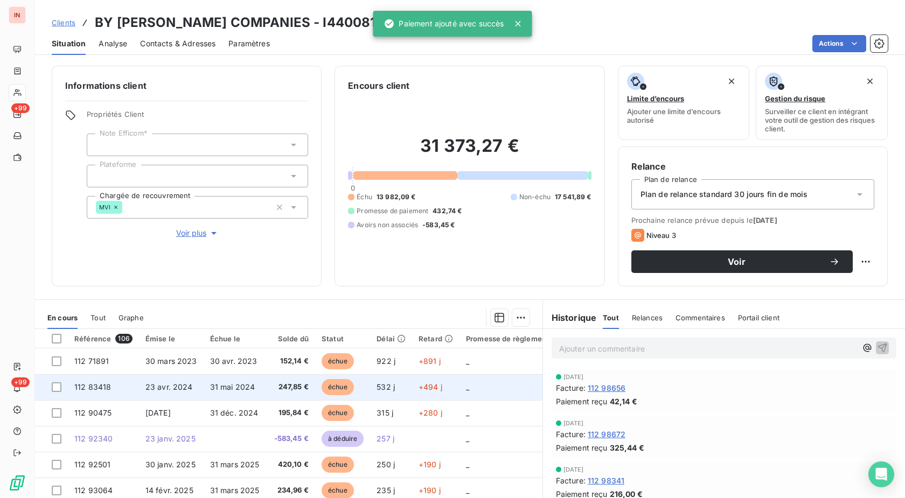
scroll to position [71, 0]
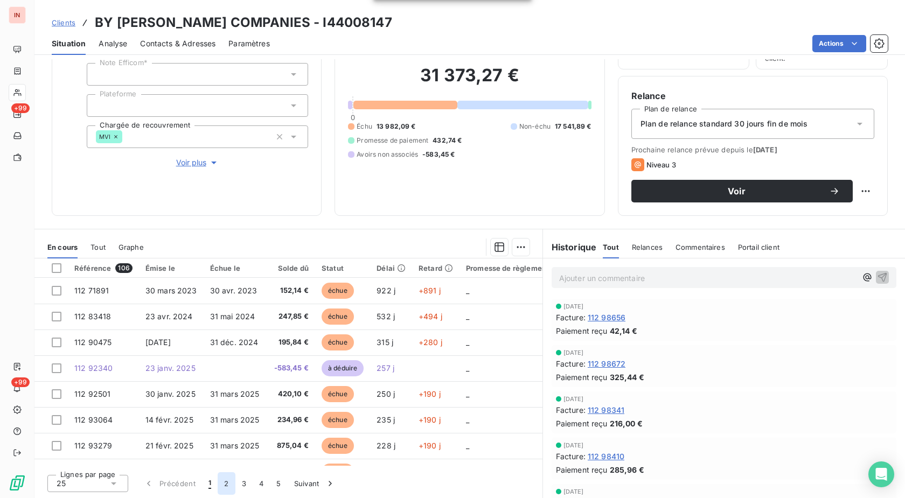
click at [224, 483] on button "2" at bounding box center [226, 483] width 17 height 23
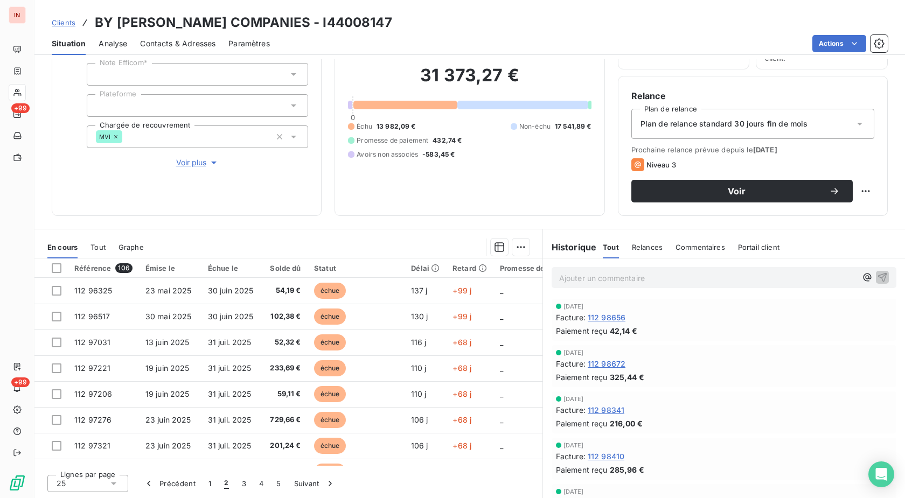
scroll to position [385, 0]
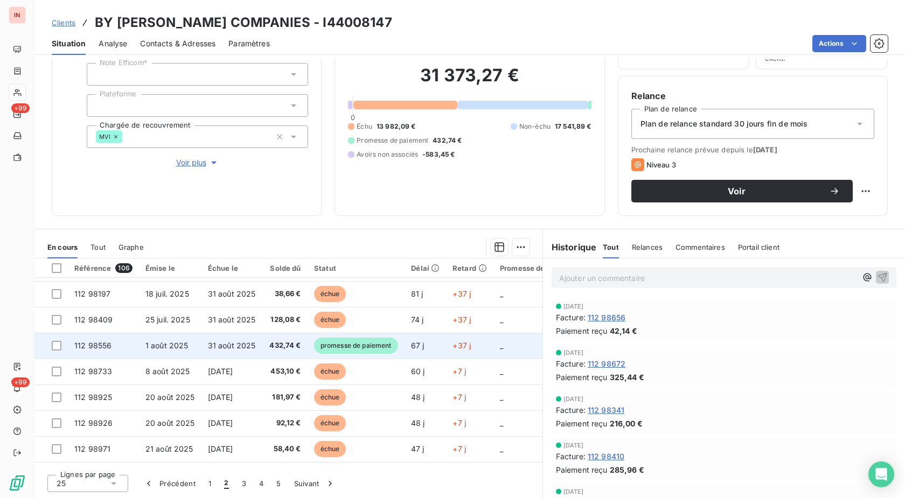
click at [362, 344] on span "promesse de paiement" at bounding box center [356, 346] width 84 height 16
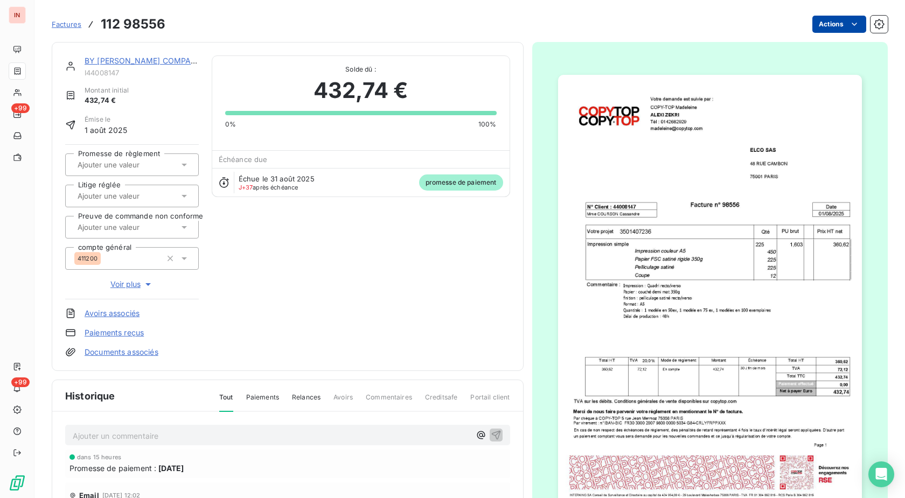
click at [823, 20] on html "IN +99 +99 Factures 112 98556 Actions BY [PERSON_NAME] COMPANIES I44008147 Mont…" at bounding box center [452, 249] width 905 height 498
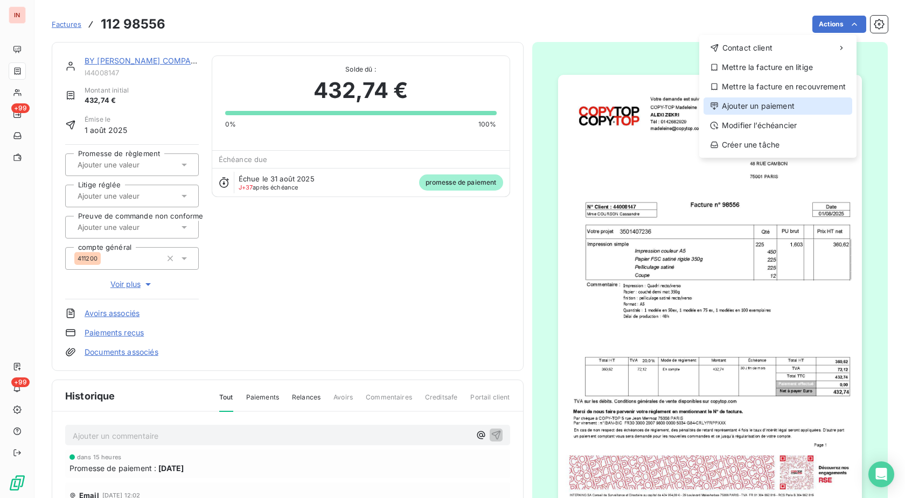
click at [762, 109] on div "Ajouter un paiement" at bounding box center [777, 105] width 149 height 17
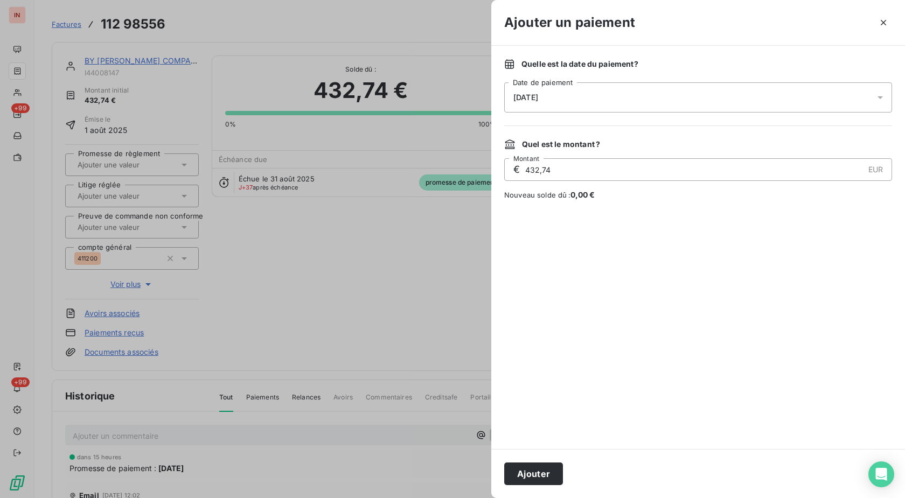
click at [689, 108] on div "[DATE]" at bounding box center [698, 97] width 388 height 30
drag, startPoint x: 528, startPoint y: 208, endPoint x: 535, endPoint y: 209, distance: 7.6
click at [528, 208] on button "6" at bounding box center [536, 209] width 22 height 22
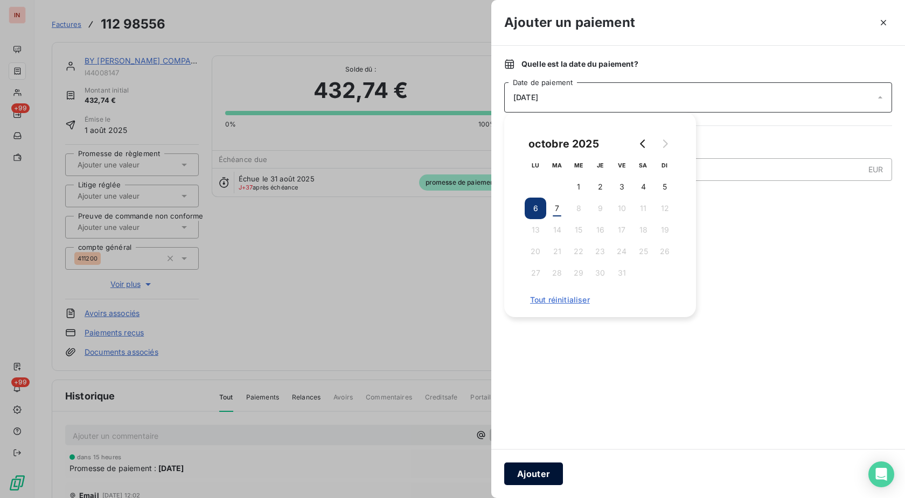
click at [526, 464] on button "Ajouter" at bounding box center [533, 474] width 59 height 23
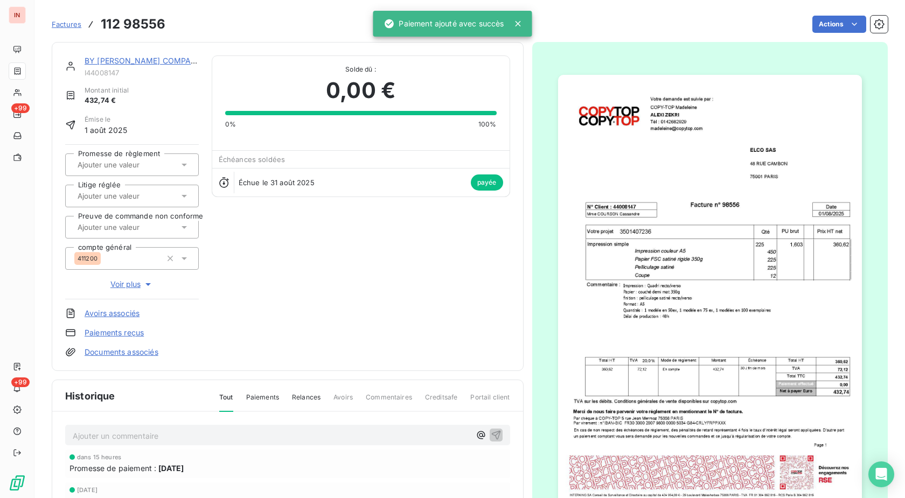
click at [166, 60] on link "BY [PERSON_NAME] COMPANIES" at bounding box center [147, 60] width 124 height 9
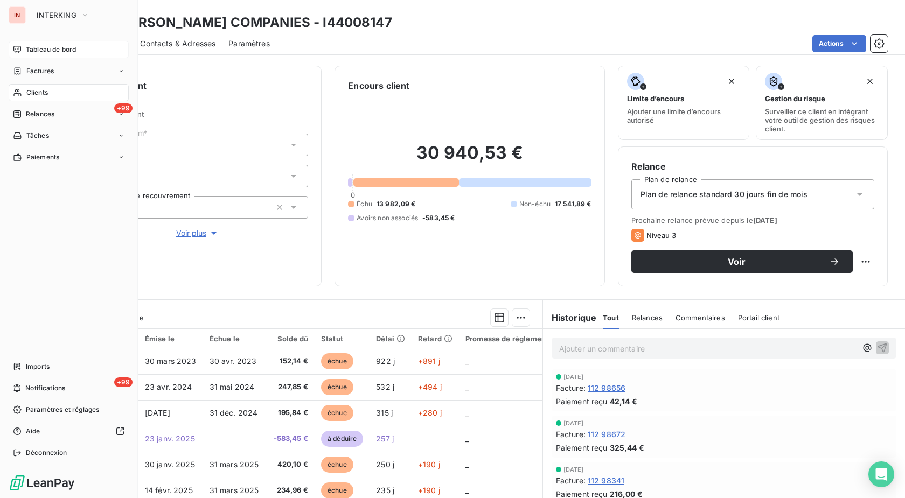
click at [17, 50] on icon at bounding box center [17, 49] width 9 height 9
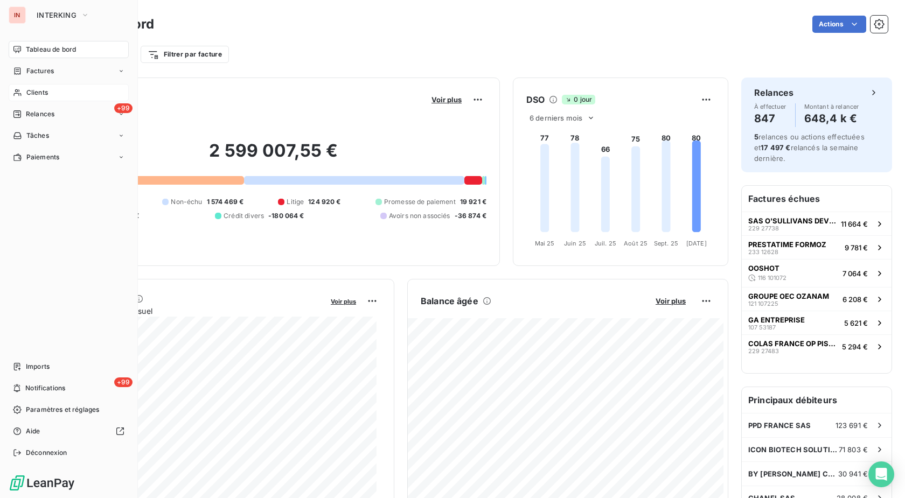
drag, startPoint x: 19, startPoint y: 92, endPoint x: 44, endPoint y: 92, distance: 24.2
click at [20, 92] on icon at bounding box center [17, 92] width 9 height 9
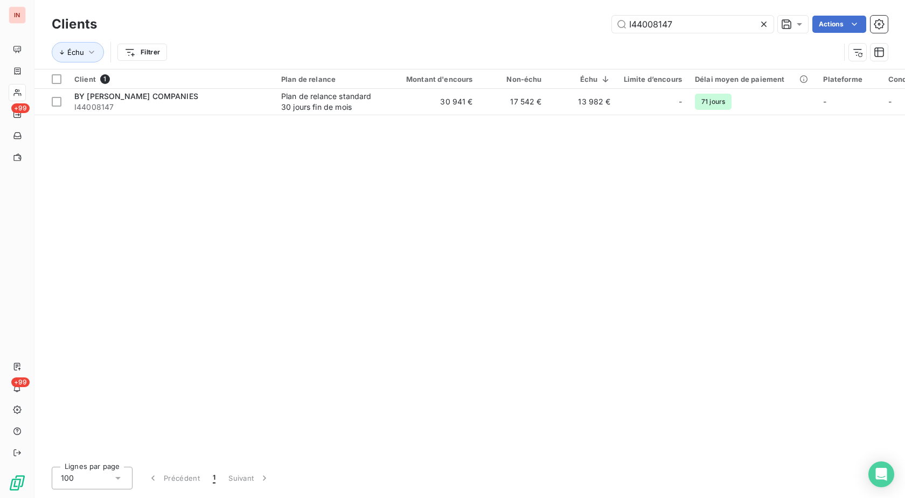
drag, startPoint x: 637, startPoint y: 23, endPoint x: 452, endPoint y: 23, distance: 185.3
click at [612, 21] on input "I44008147" at bounding box center [693, 24] width 162 height 17
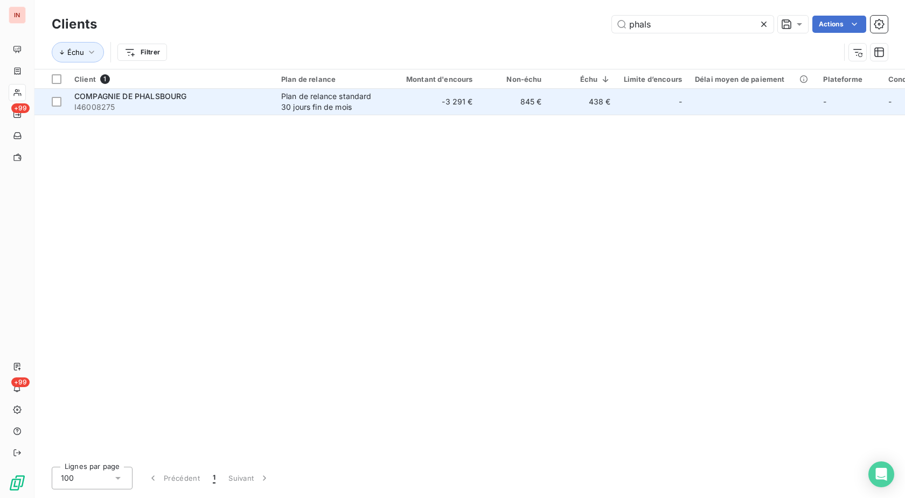
type input "phals"
click at [387, 110] on td "-3 291 €" at bounding box center [433, 102] width 93 height 26
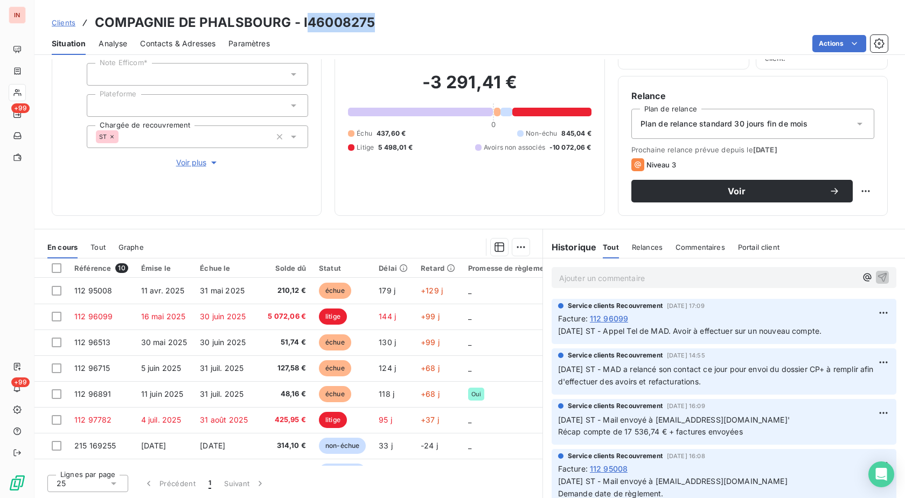
drag, startPoint x: 307, startPoint y: 23, endPoint x: 445, endPoint y: 24, distance: 138.4
click at [445, 24] on div "Clients COMPAGNIE DE PHALSBOURG - I46008275" at bounding box center [469, 22] width 870 height 19
copy h3 "46008275"
